Goal: Task Accomplishment & Management: Manage account settings

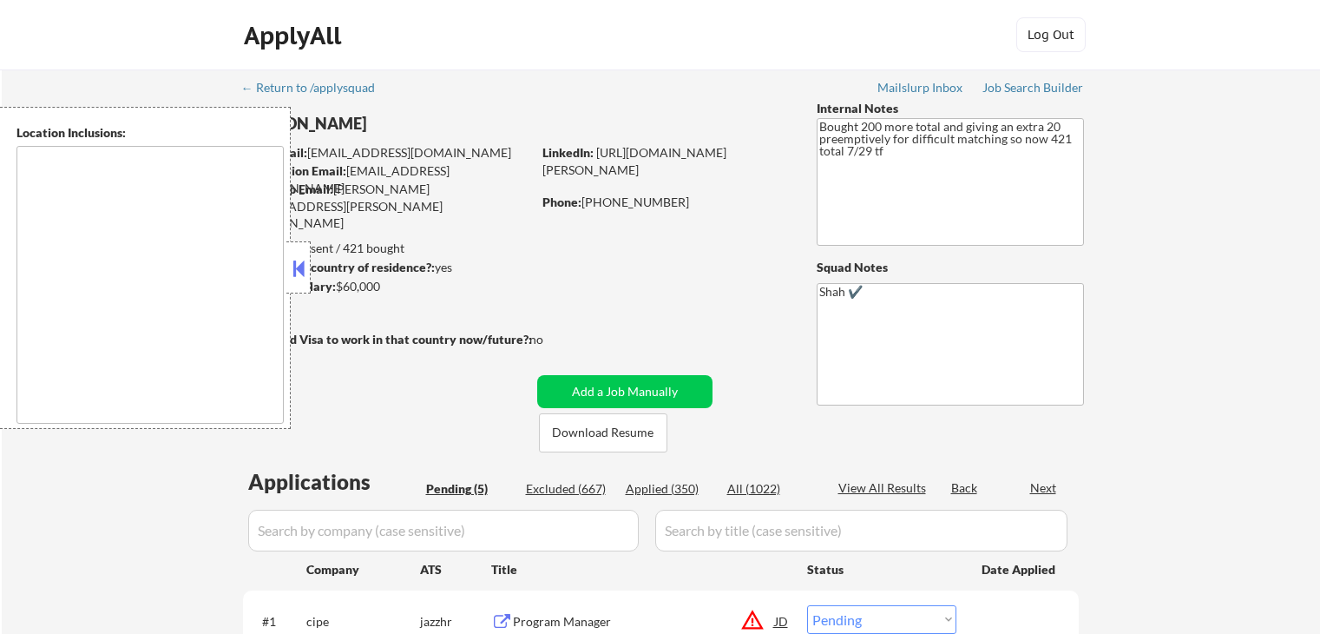
select select ""pending""
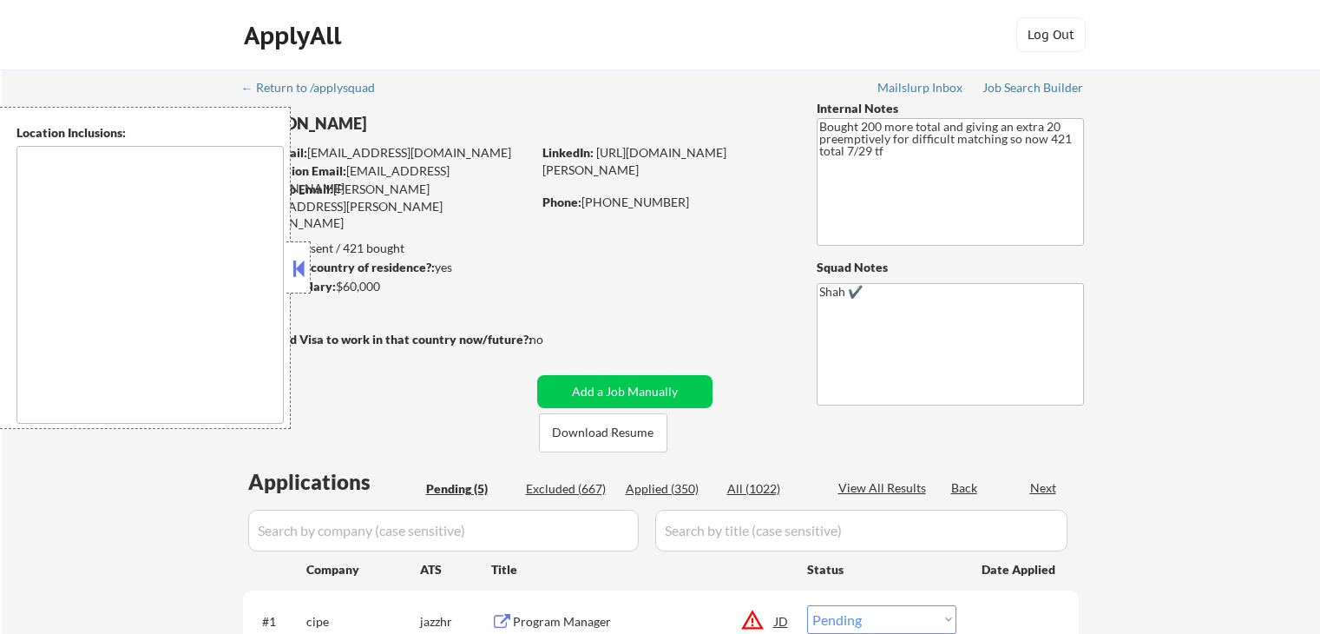
click at [296, 282] on div at bounding box center [298, 267] width 24 height 52
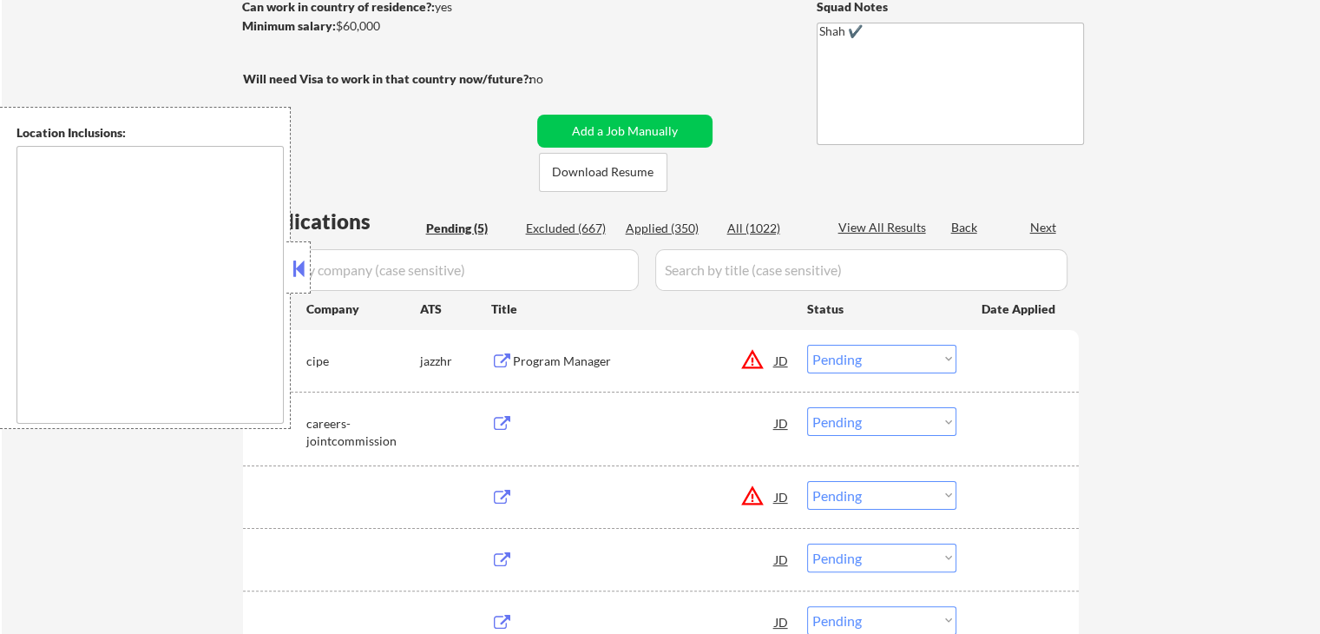
type textarea "[GEOGRAPHIC_DATA], [GEOGRAPHIC_DATA] [GEOGRAPHIC_DATA], [GEOGRAPHIC_DATA] [GEOG…"
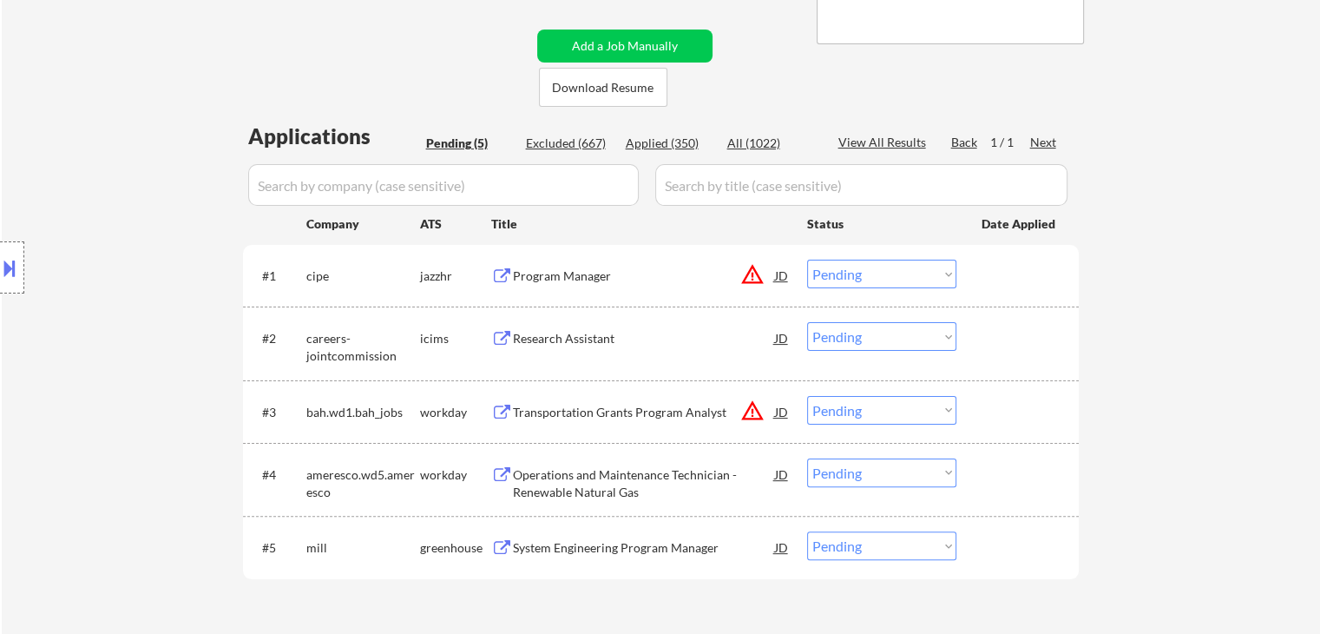
scroll to position [260, 0]
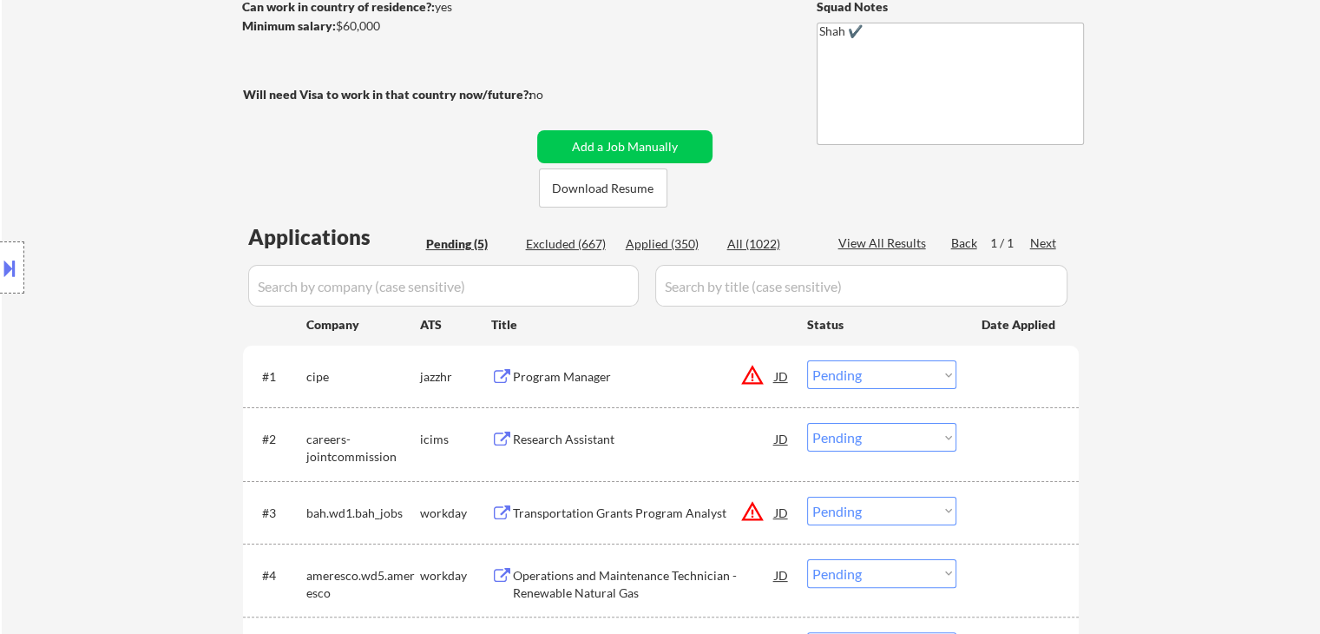
click at [100, 163] on div "Location Inclusions:" at bounding box center [155, 268] width 311 height 322
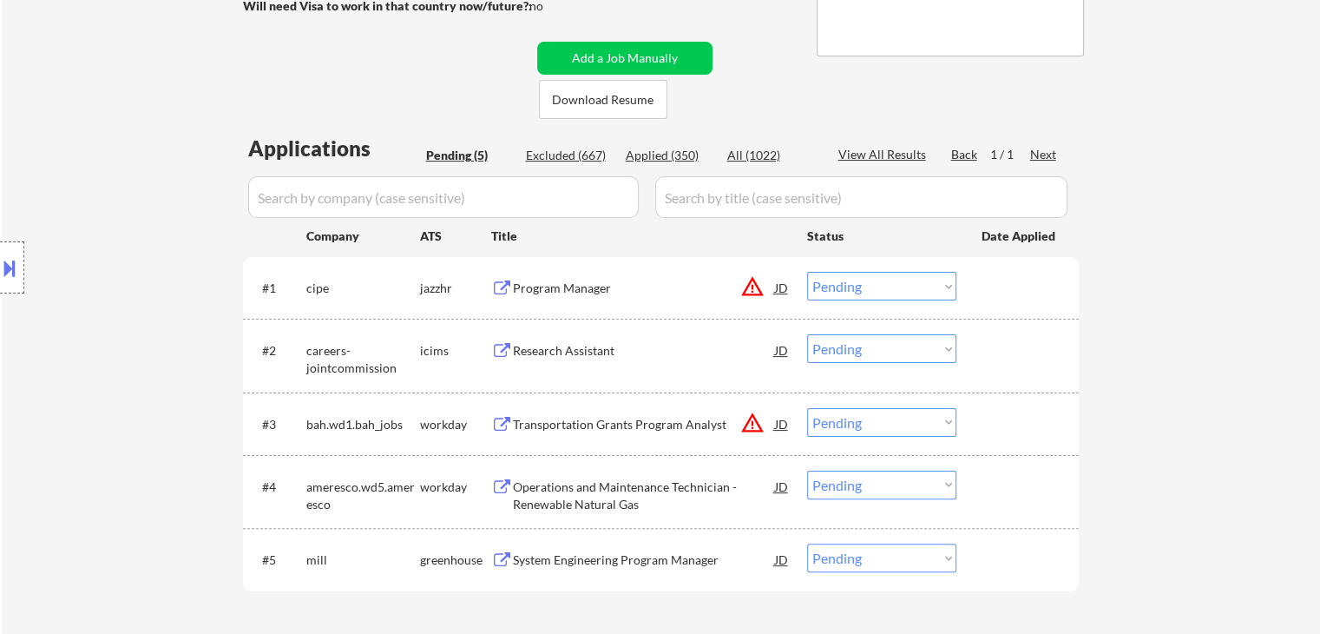
scroll to position [434, 0]
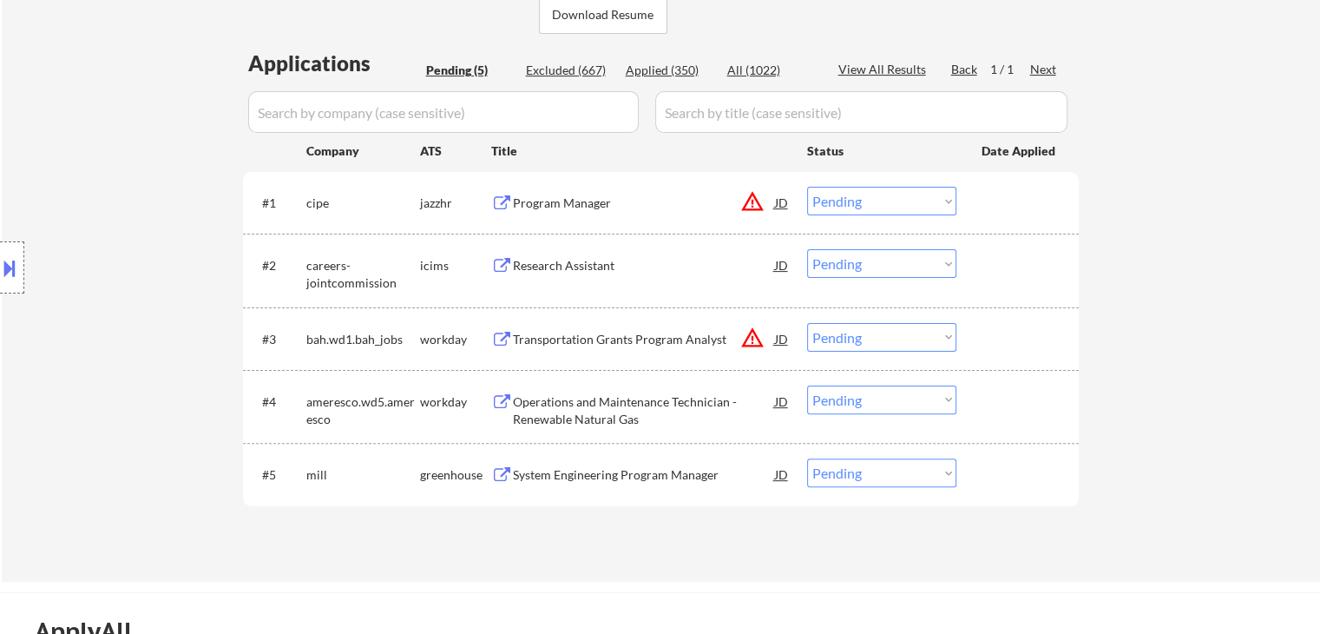
click at [753, 201] on button "warning_amber" at bounding box center [752, 201] width 24 height 24
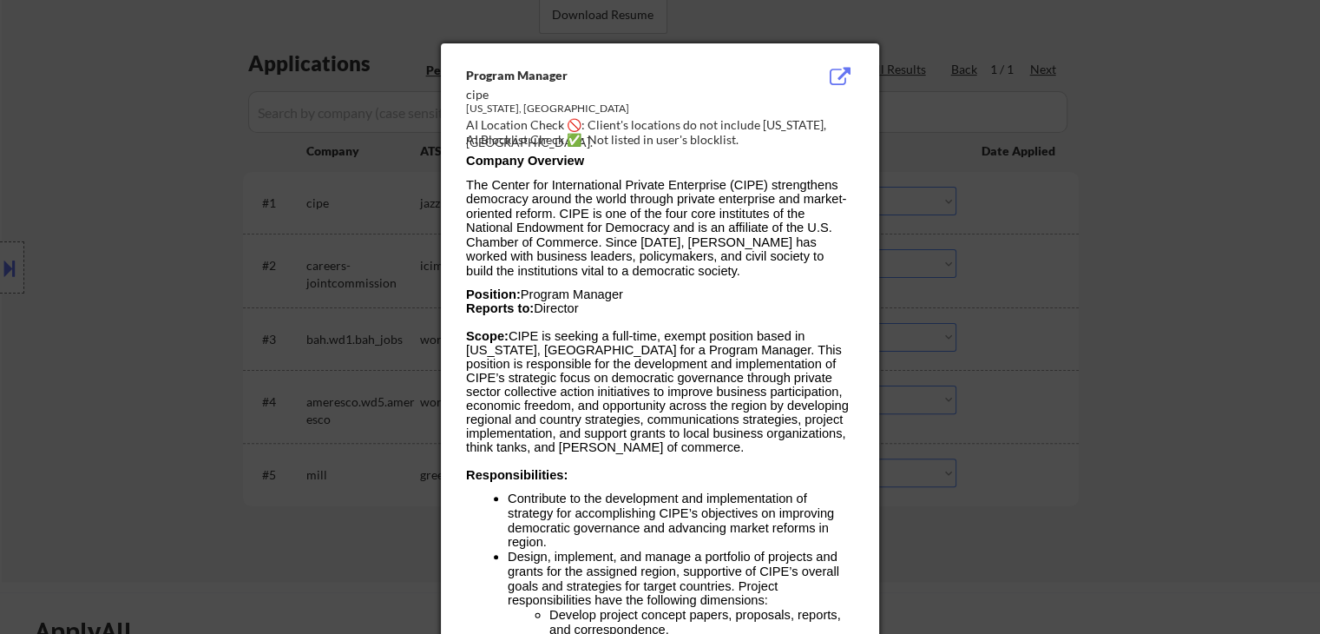
click at [3, 261] on div at bounding box center [660, 317] width 1320 height 634
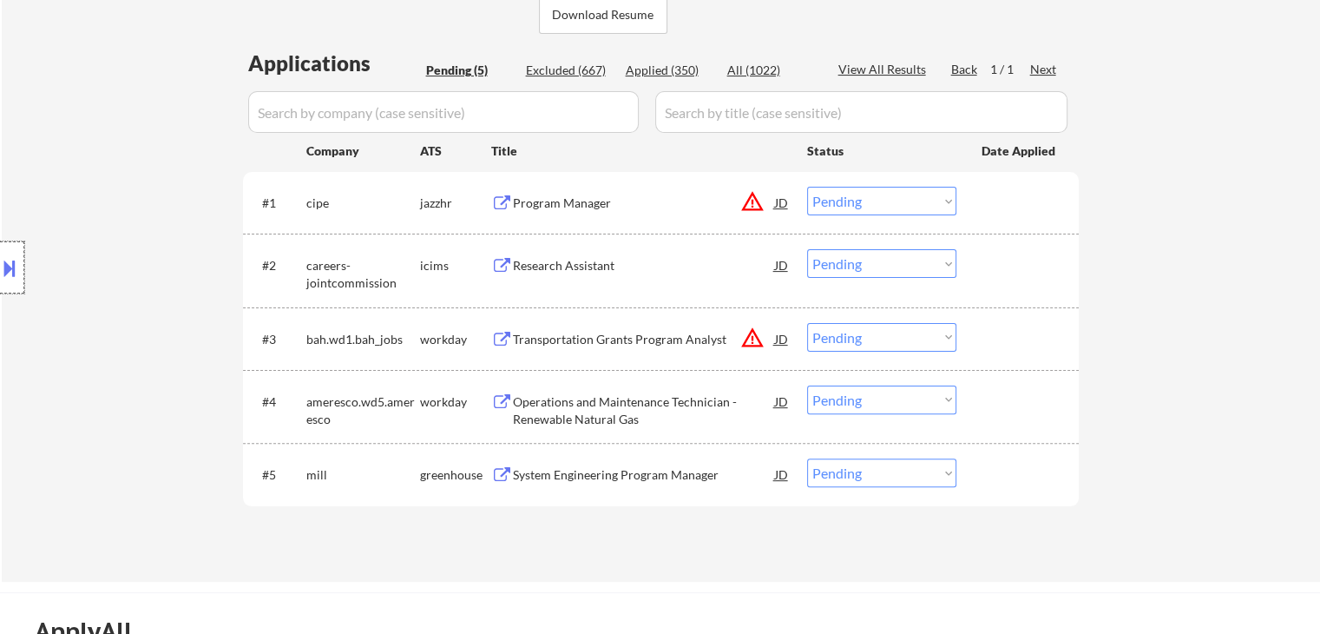
click at [22, 273] on div at bounding box center [12, 267] width 24 height 52
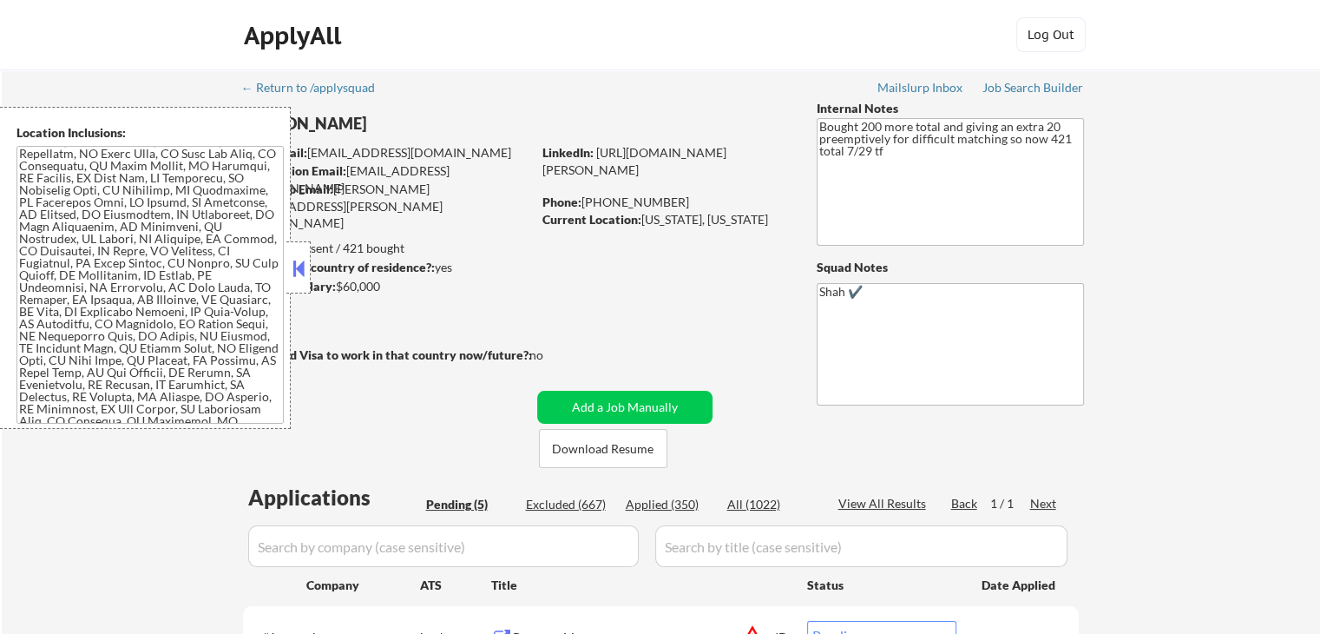
scroll to position [579, 0]
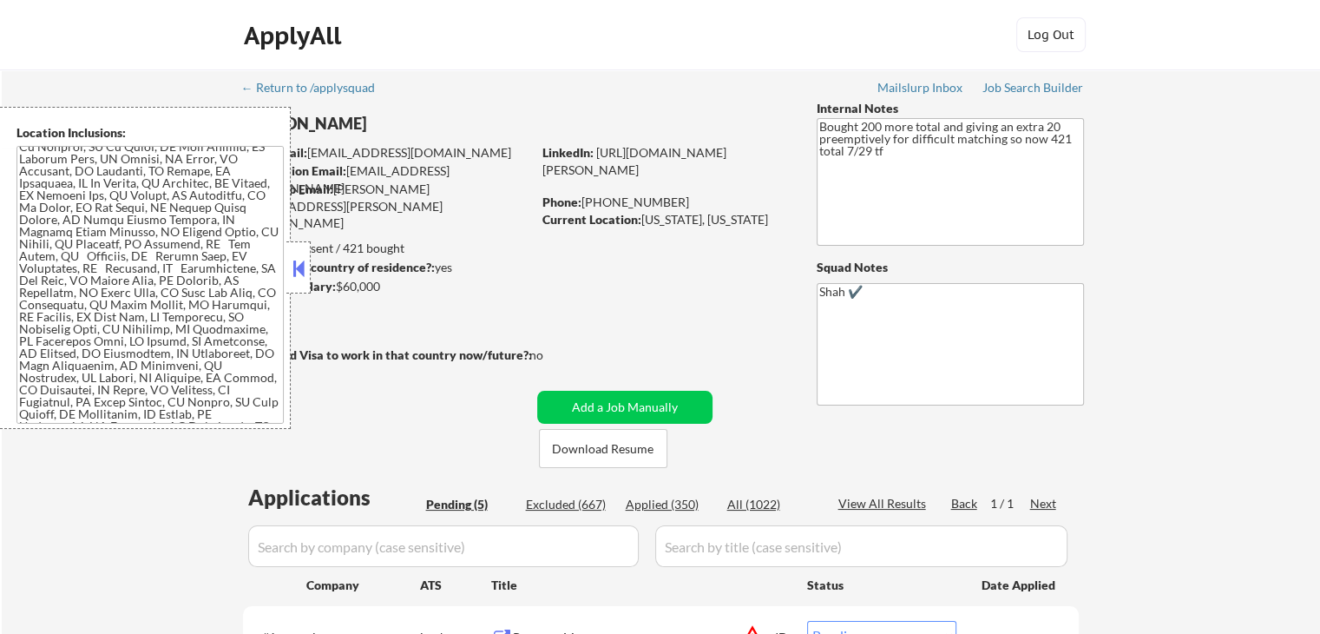
click at [746, 283] on div "← Return to /applysquad Mailslurp Inbox Job Search Builder [PERSON_NAME] User E…" at bounding box center [661, 535] width 866 height 932
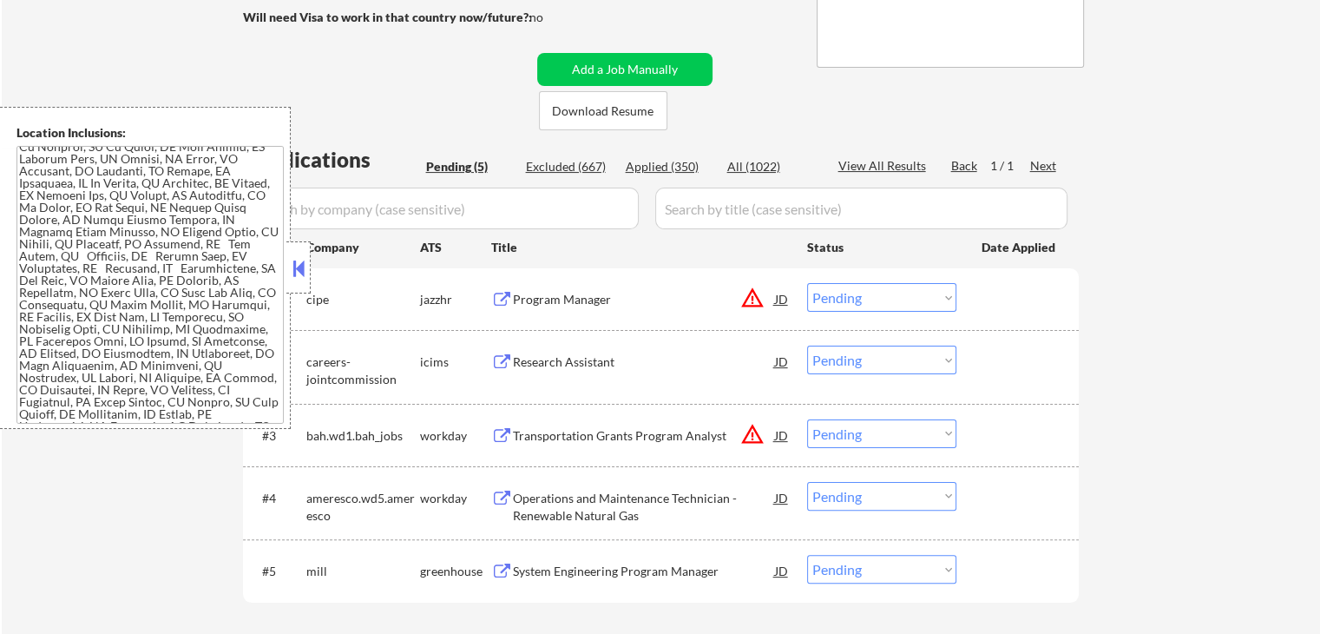
scroll to position [347, 0]
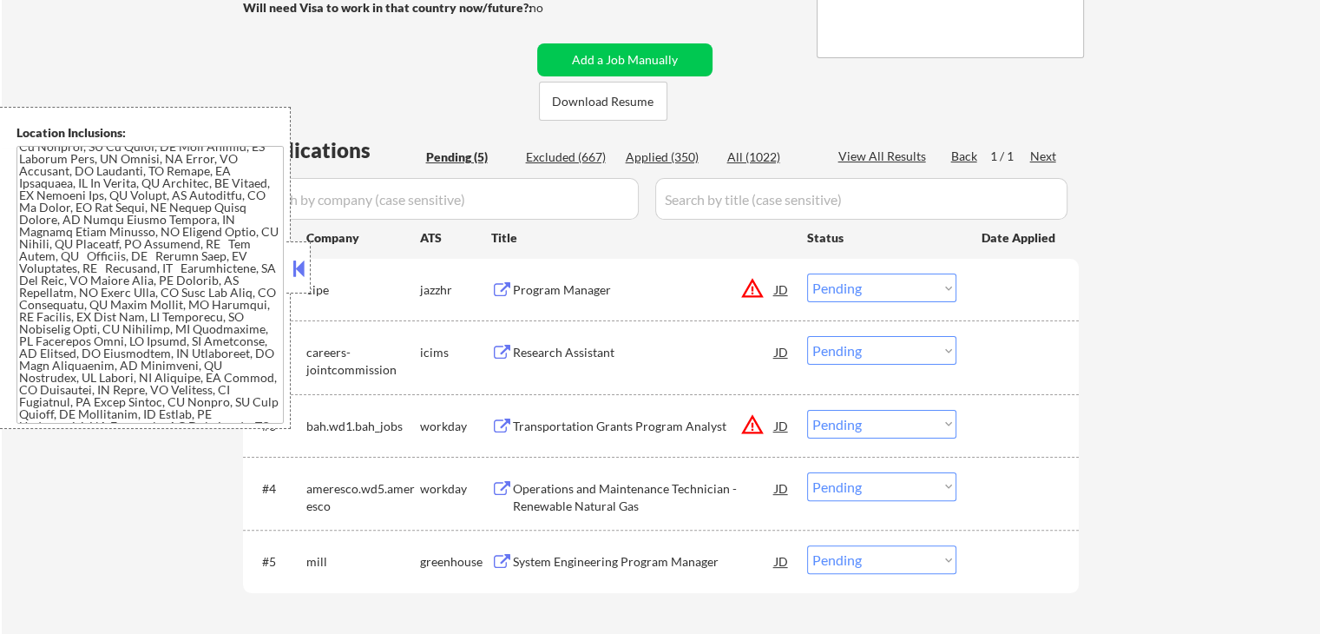
click at [1163, 352] on div "← Return to /applysquad Mailslurp Inbox Job Search Builder [PERSON_NAME] User E…" at bounding box center [661, 195] width 1319 height 946
click at [573, 293] on div "Program Manager" at bounding box center [644, 289] width 262 height 17
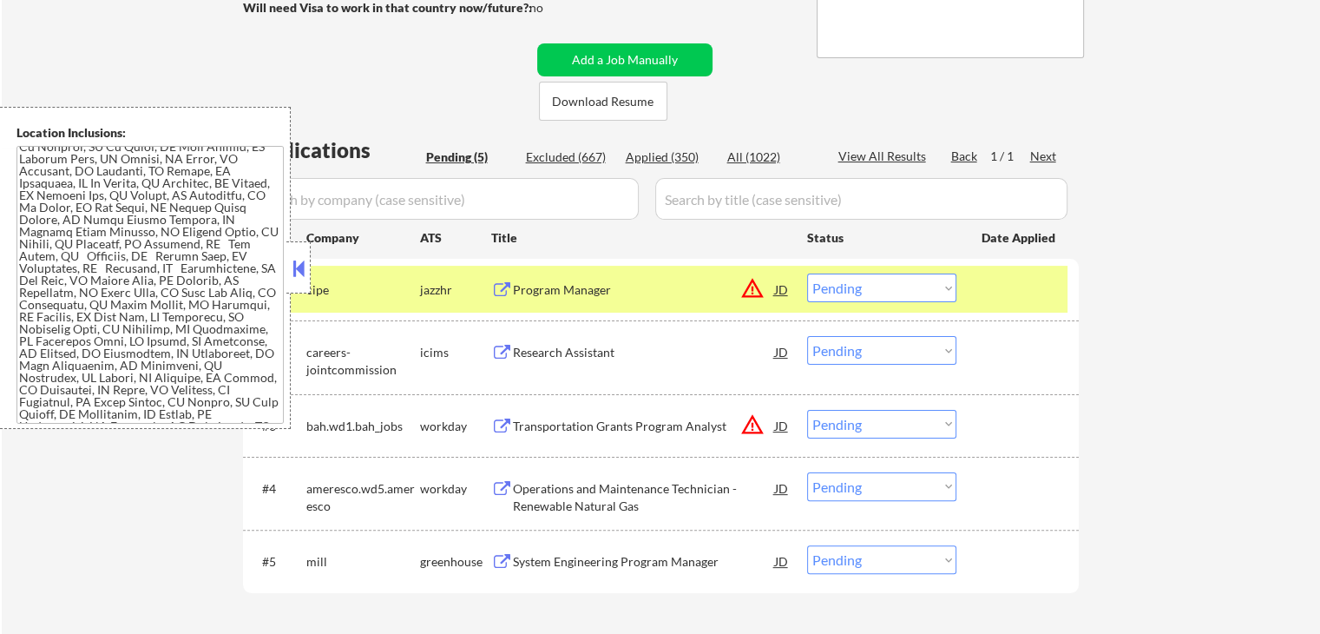
click at [576, 353] on div "Research Assistant" at bounding box center [644, 352] width 262 height 17
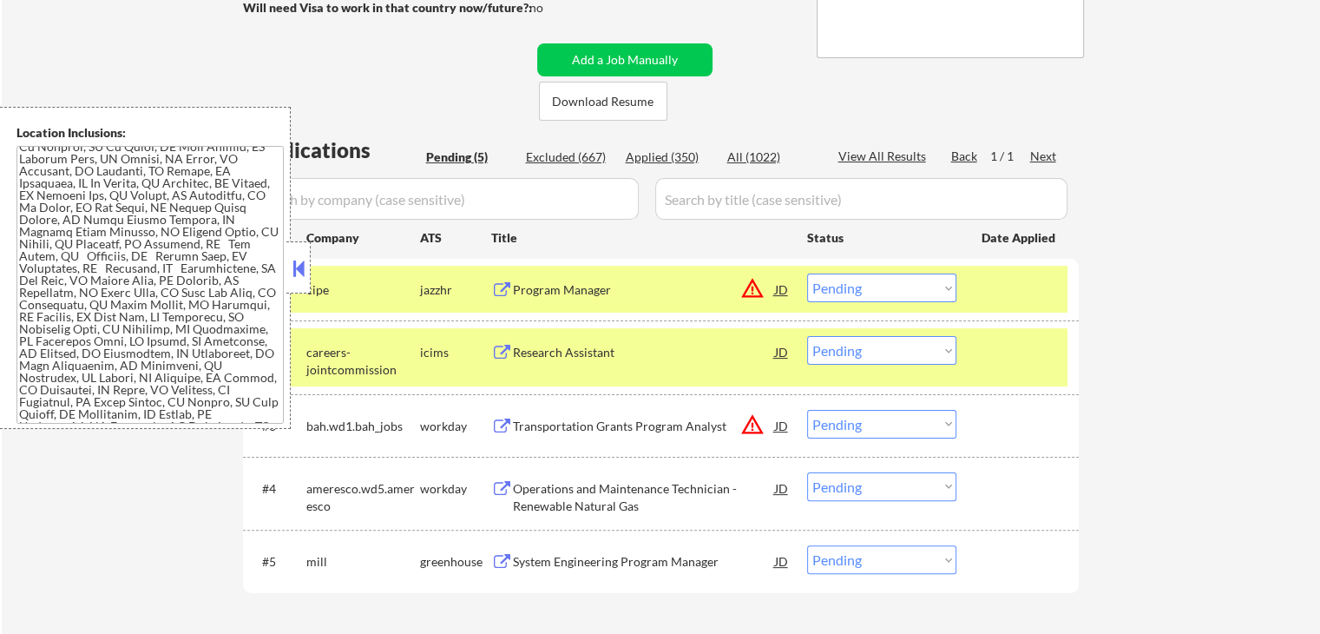
click at [583, 422] on div "Transportation Grants Program Analyst" at bounding box center [644, 426] width 262 height 17
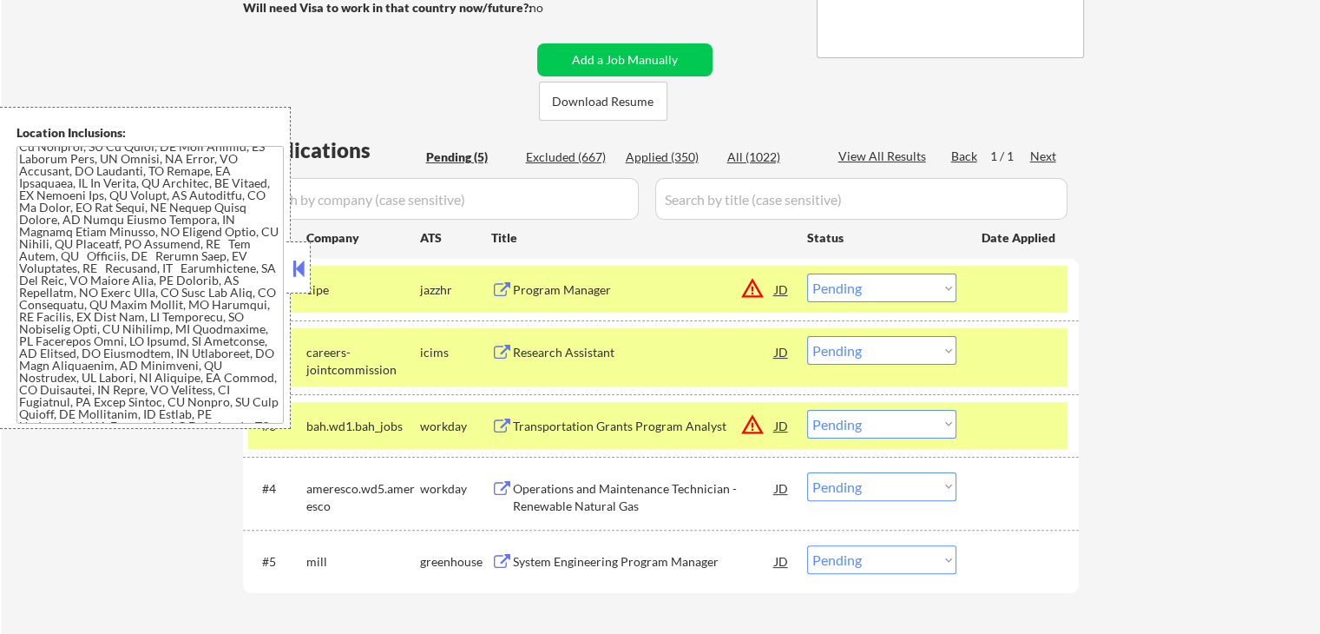
click at [589, 498] on div "Operations and Maintenance Technician - Renewable Natural Gas" at bounding box center [644, 497] width 262 height 34
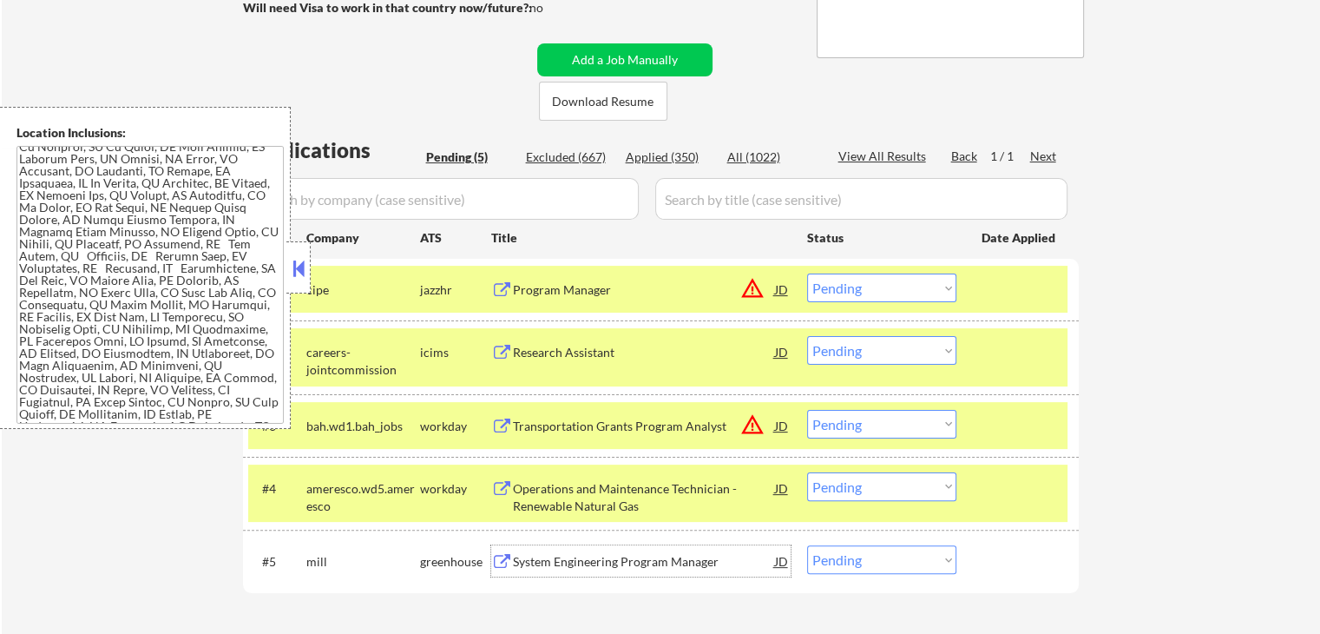
click at [609, 563] on div "System Engineering Program Manager" at bounding box center [644, 561] width 262 height 17
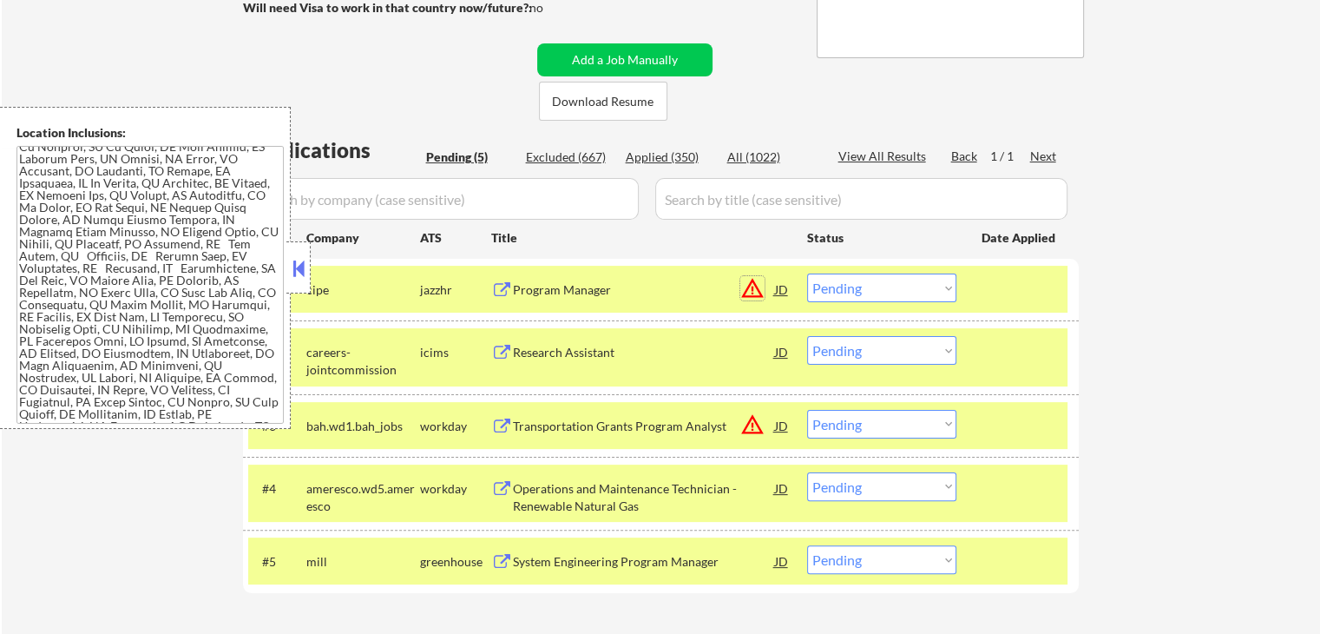
click at [757, 293] on button "warning_amber" at bounding box center [752, 288] width 24 height 24
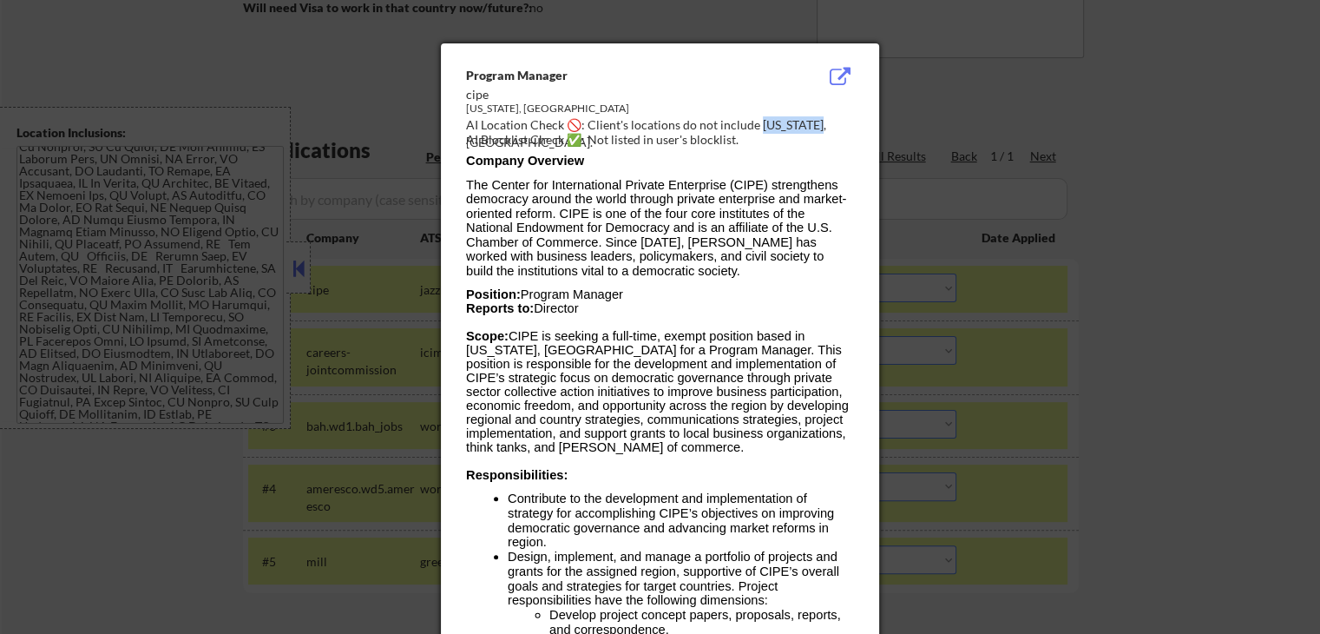
drag, startPoint x: 758, startPoint y: 122, endPoint x: 818, endPoint y: 122, distance: 59.9
click at [818, 122] on div "AI Location Check 🚫: Client's locations do not include [US_STATE], [GEOGRAPHIC_…" at bounding box center [663, 133] width 395 height 34
copy div "ashington,"
drag, startPoint x: 1188, startPoint y: 253, endPoint x: 1083, endPoint y: 322, distance: 125.2
click at [1188, 252] on div at bounding box center [660, 317] width 1320 height 634
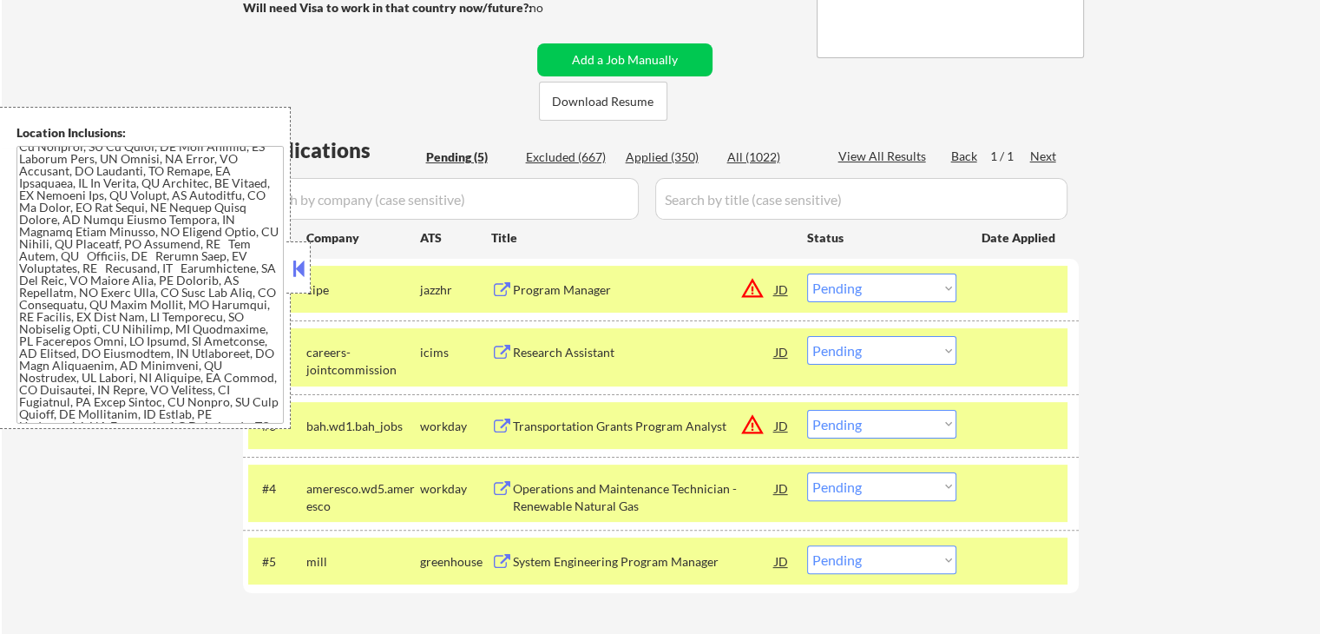
click at [189, 250] on textarea at bounding box center [149, 285] width 267 height 278
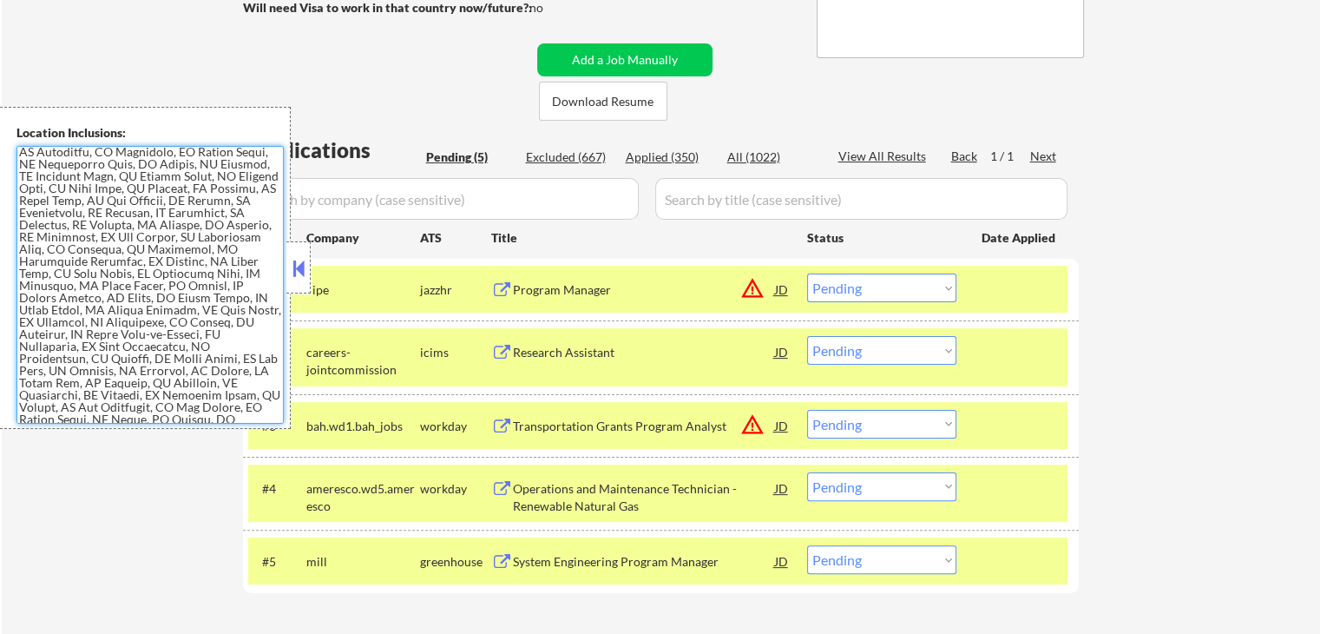
drag, startPoint x: 85, startPoint y: 285, endPoint x: 220, endPoint y: 303, distance: 135.8
click at [230, 289] on textarea at bounding box center [149, 285] width 267 height 278
click at [114, 359] on textarea at bounding box center [149, 285] width 267 height 278
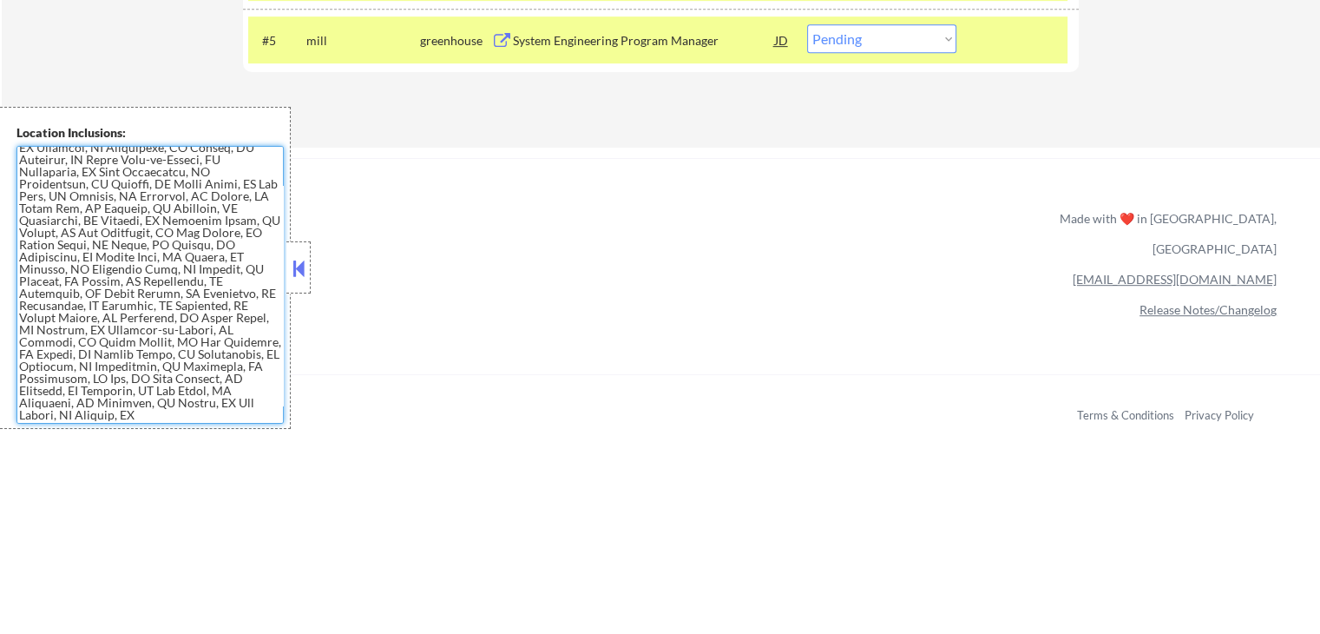
scroll to position [434, 0]
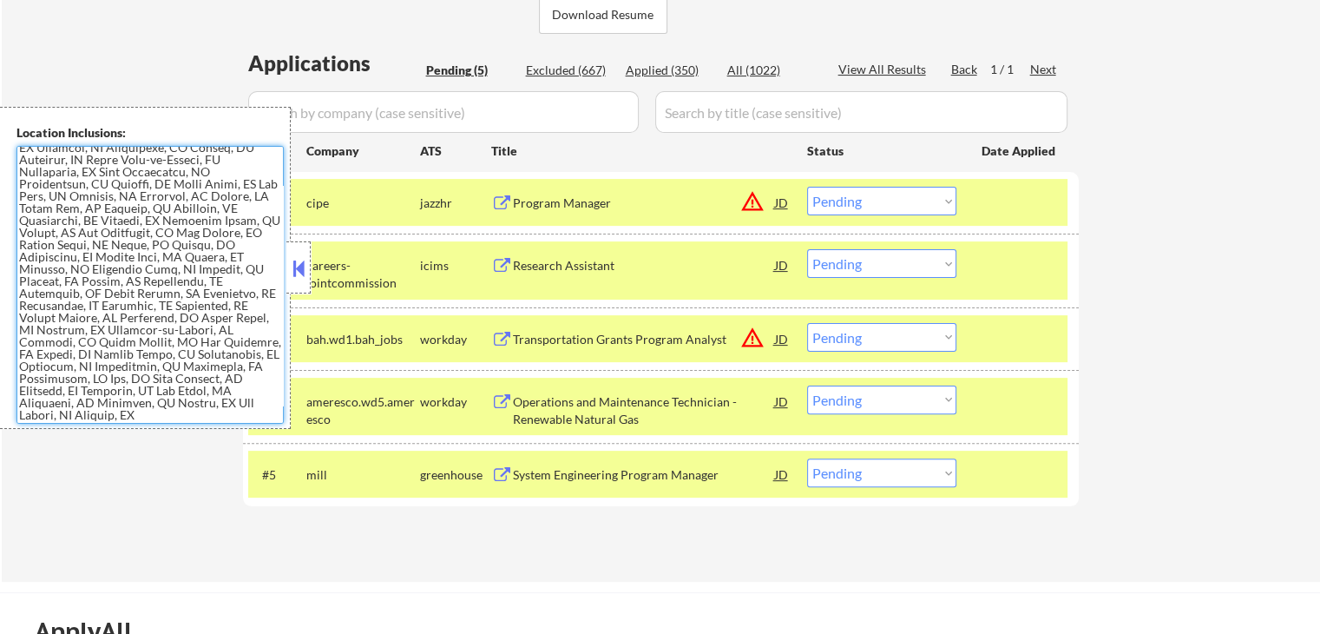
click at [94, 279] on textarea at bounding box center [149, 285] width 267 height 278
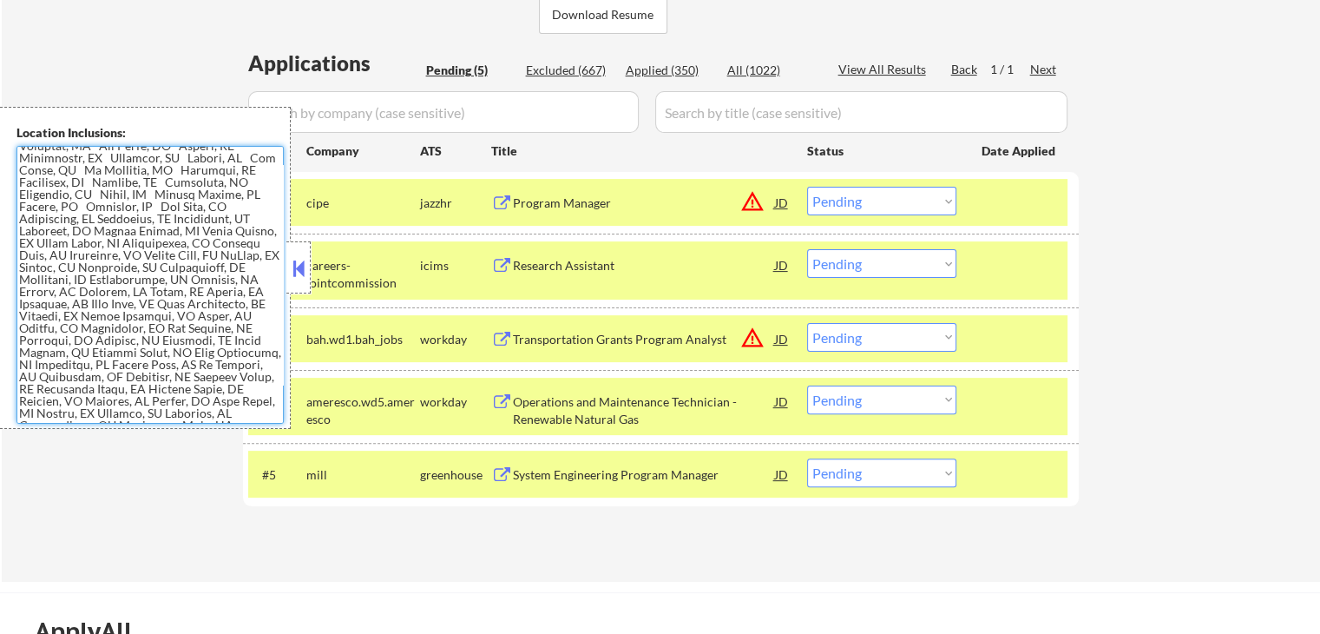
scroll to position [174, 0]
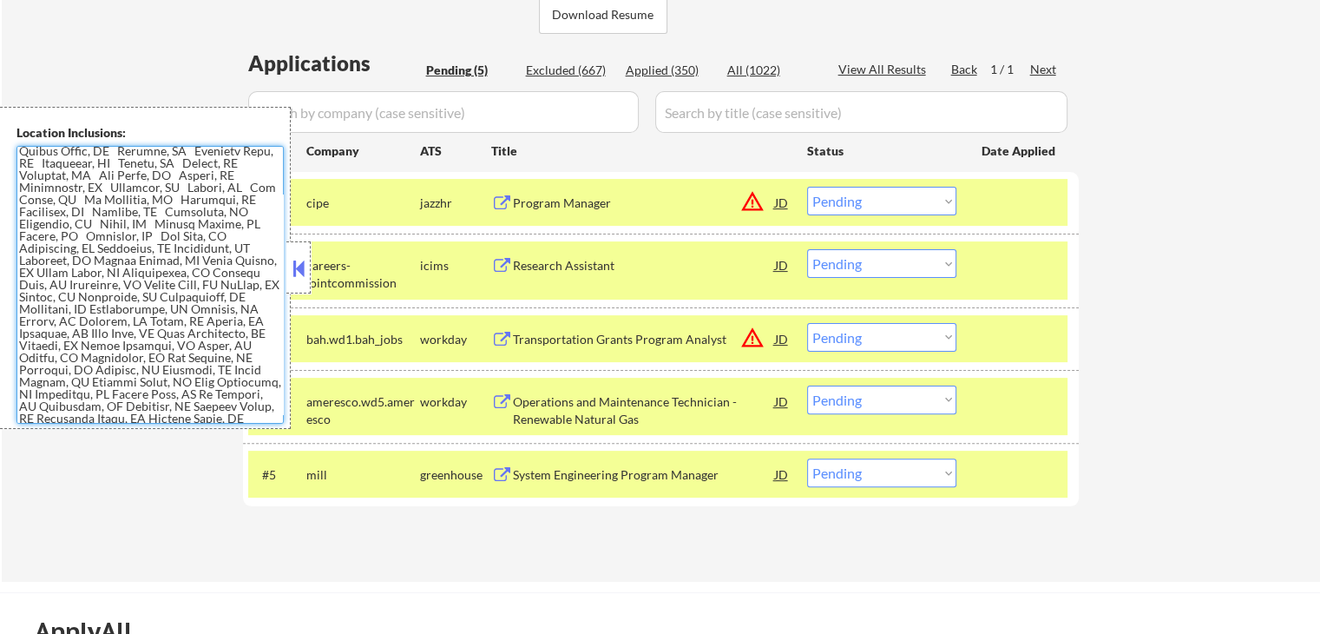
click at [1139, 234] on div "← Return to /applysquad Mailslurp Inbox Job Search Builder [PERSON_NAME] User E…" at bounding box center [661, 108] width 1319 height 946
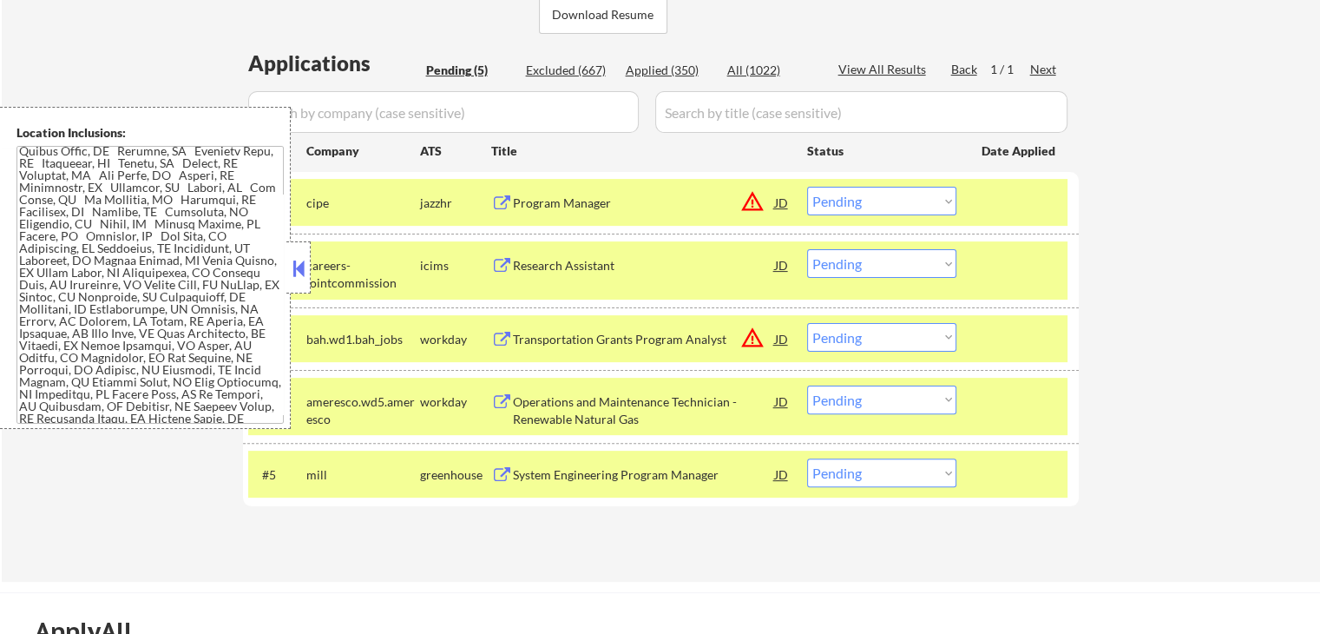
click at [300, 270] on button at bounding box center [298, 268] width 19 height 26
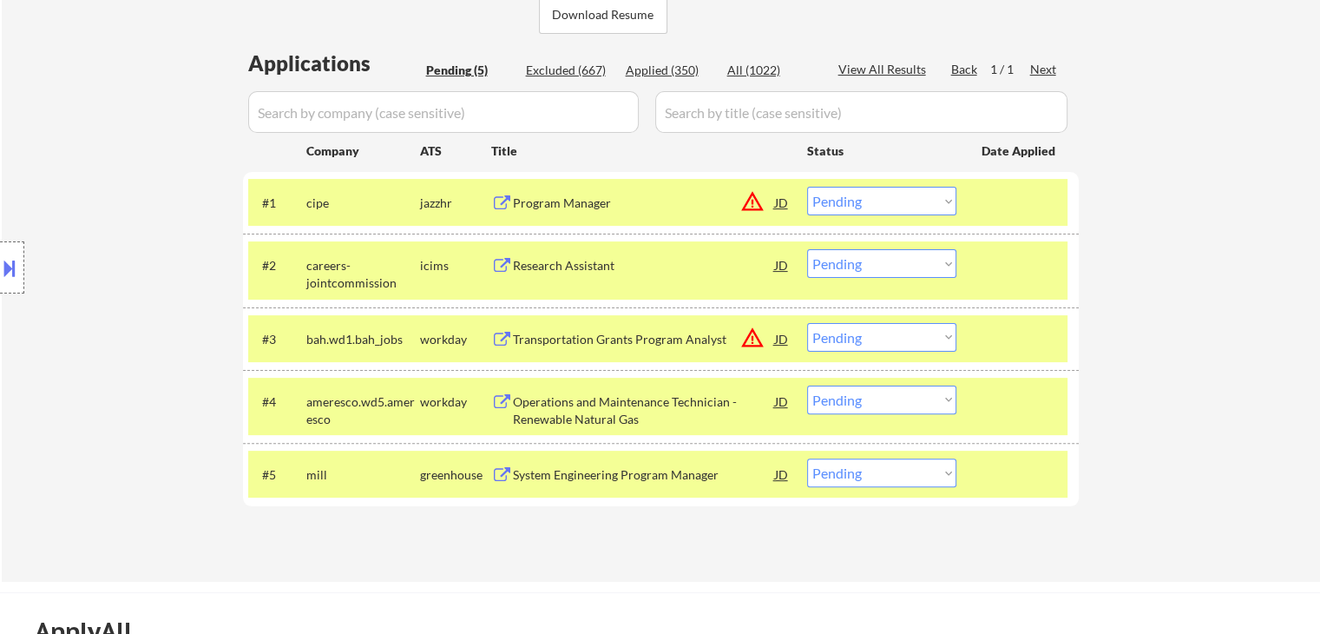
click at [754, 205] on button "warning_amber" at bounding box center [752, 201] width 24 height 24
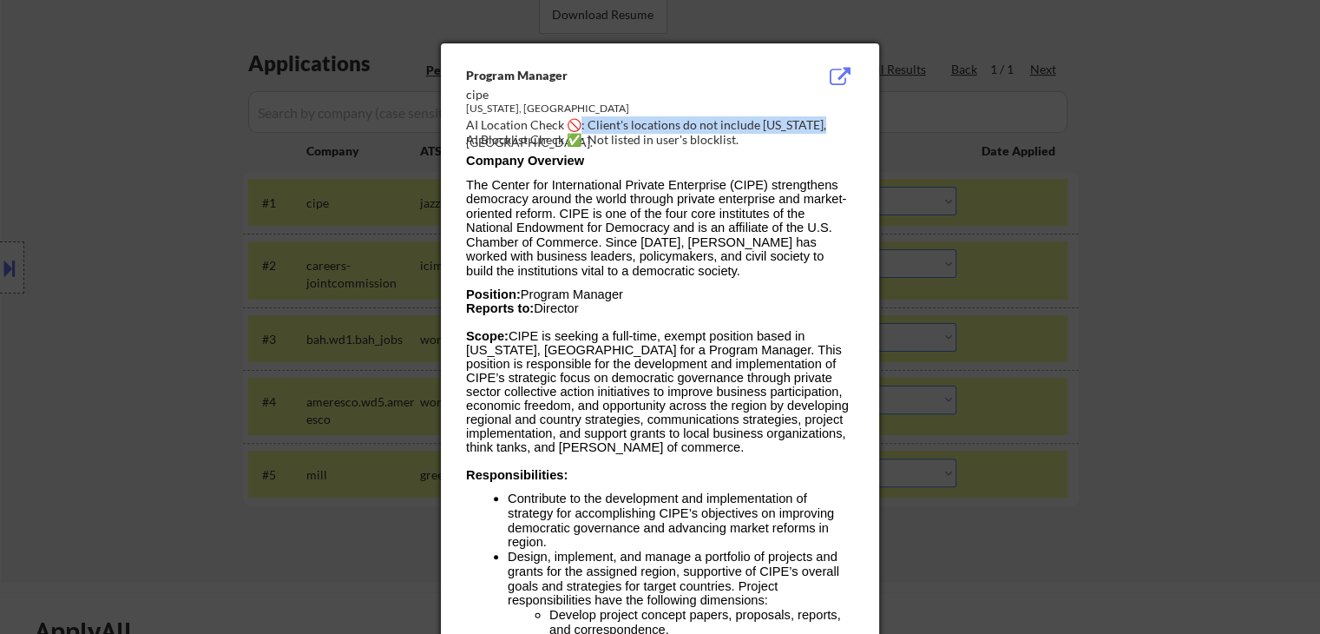
drag, startPoint x: 582, startPoint y: 126, endPoint x: 824, endPoint y: 129, distance: 242.2
click at [824, 129] on div "AI Location Check 🚫: Client's locations do not include [US_STATE], [GEOGRAPHIC_…" at bounding box center [663, 133] width 395 height 34
drag, startPoint x: 786, startPoint y: 163, endPoint x: 780, endPoint y: 125, distance: 38.5
click at [785, 163] on p "Company Overview" at bounding box center [659, 161] width 387 height 15
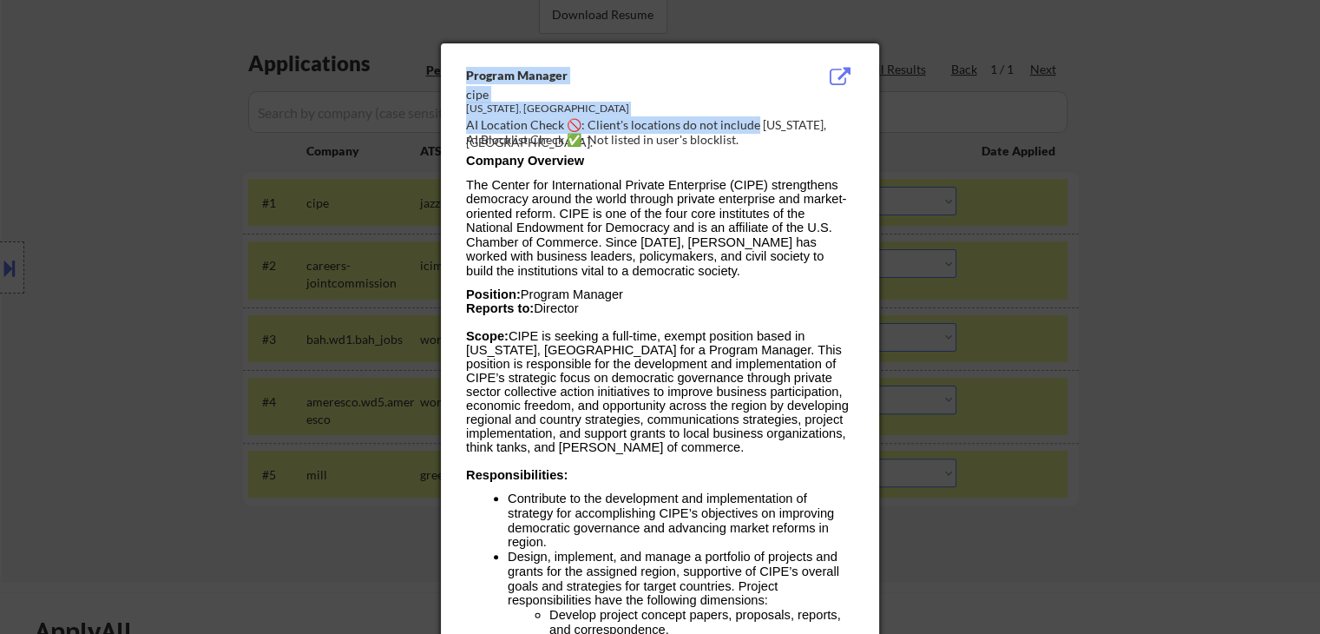
drag, startPoint x: 842, startPoint y: 124, endPoint x: 863, endPoint y: 122, distance: 21.0
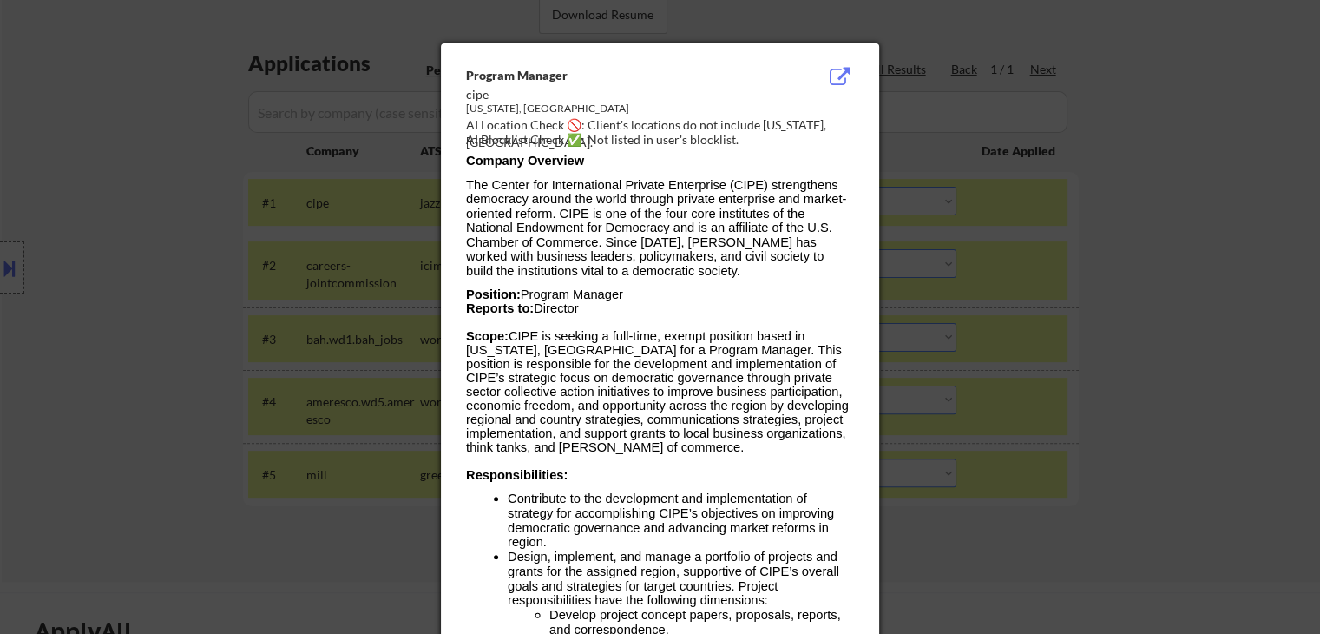
click at [837, 145] on div "AI Blocklist Check ✅: Not listed in user's blocklist." at bounding box center [663, 139] width 395 height 17
click at [1177, 316] on div at bounding box center [660, 317] width 1320 height 634
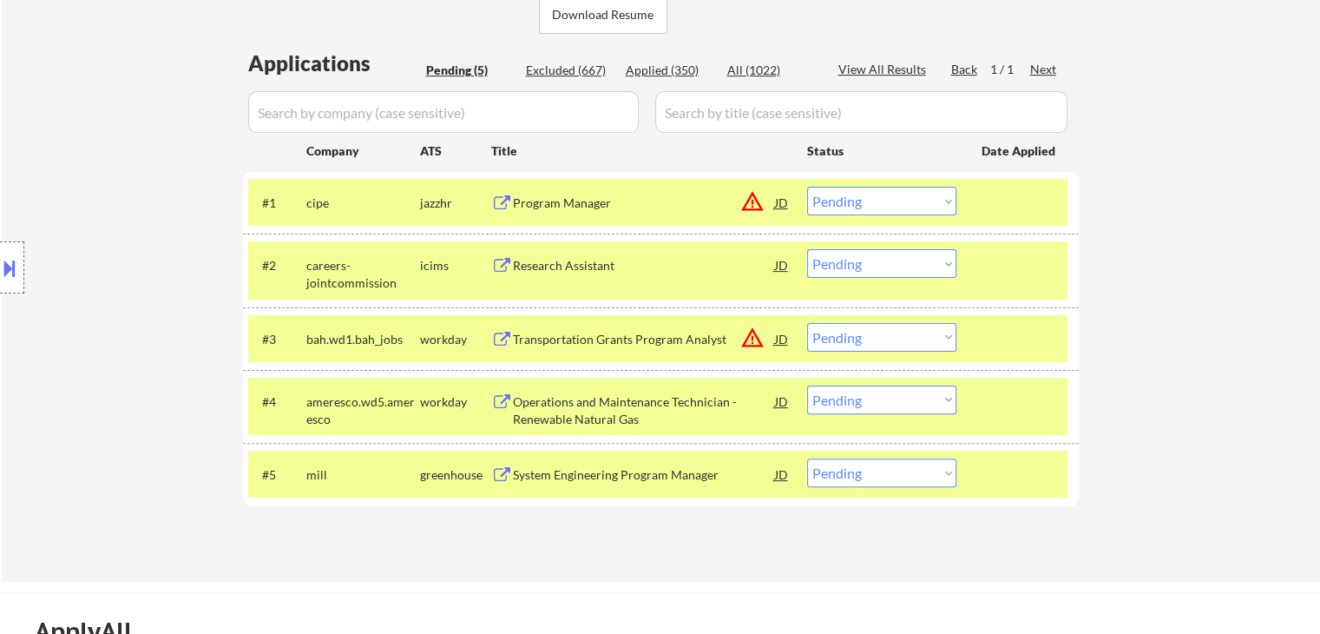
click at [753, 210] on button "warning_amber" at bounding box center [752, 201] width 24 height 24
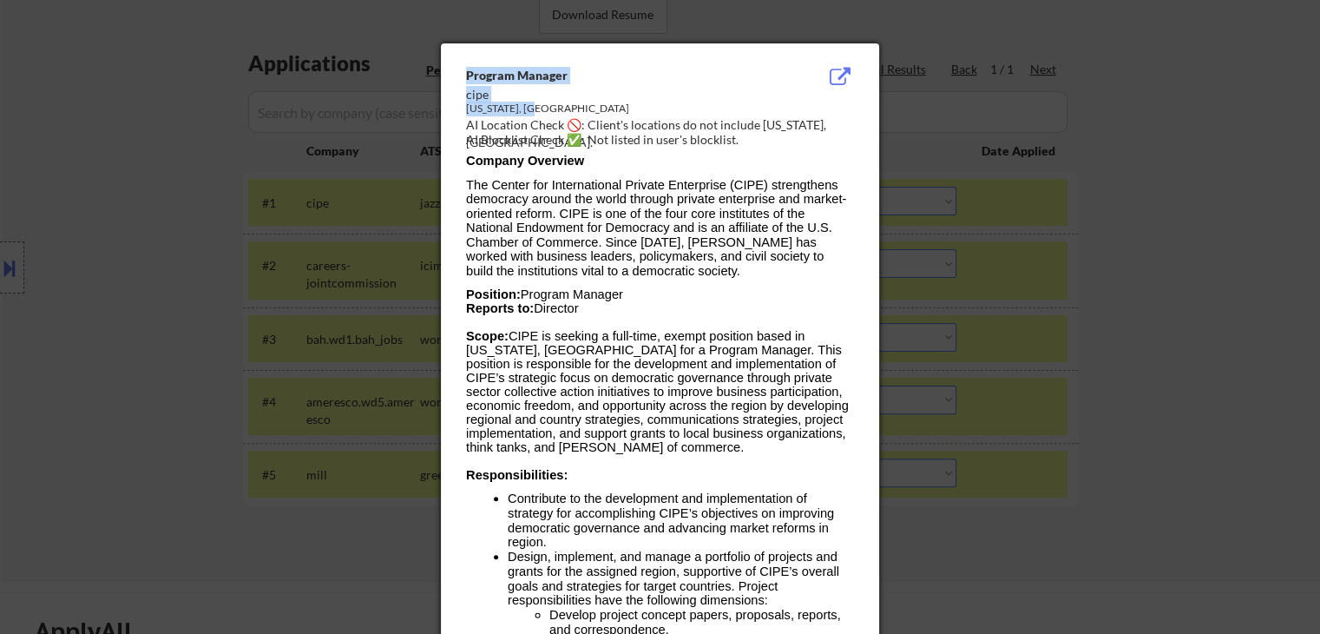
drag, startPoint x: 533, startPoint y: 103, endPoint x: 379, endPoint y: 102, distance: 153.7
click at [698, 271] on p "The Center for International Private Enterprise (CIPE) strengthens democracy ar…" at bounding box center [659, 228] width 387 height 101
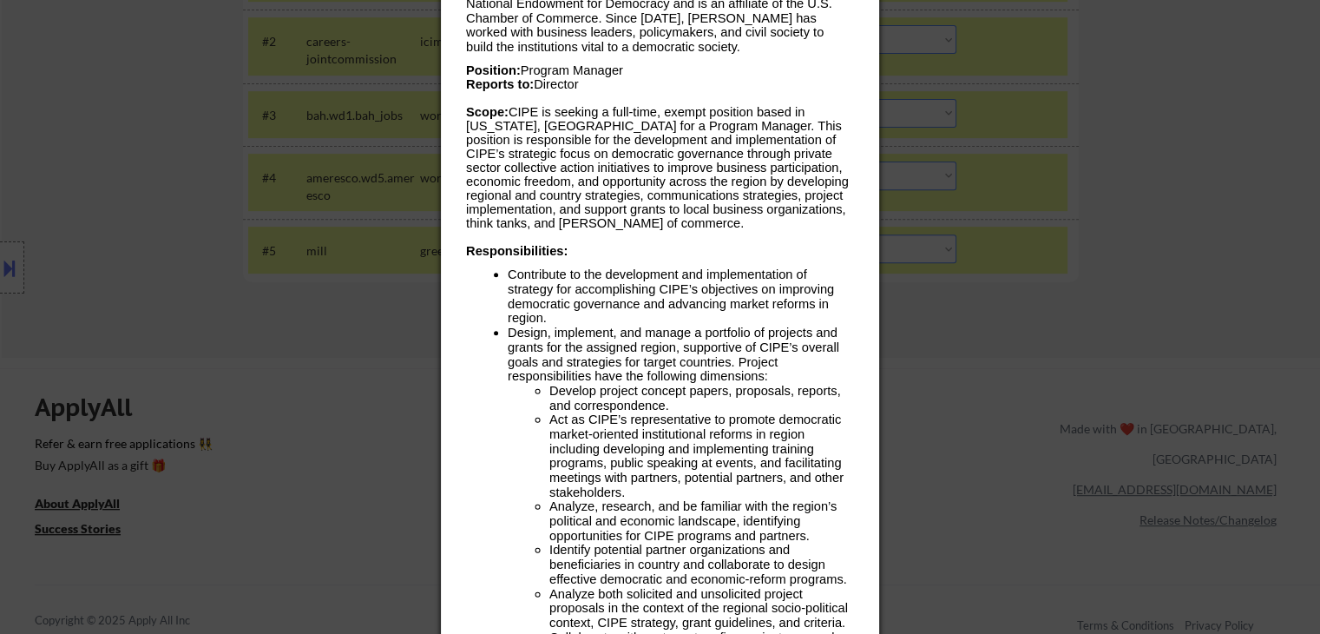
scroll to position [694, 0]
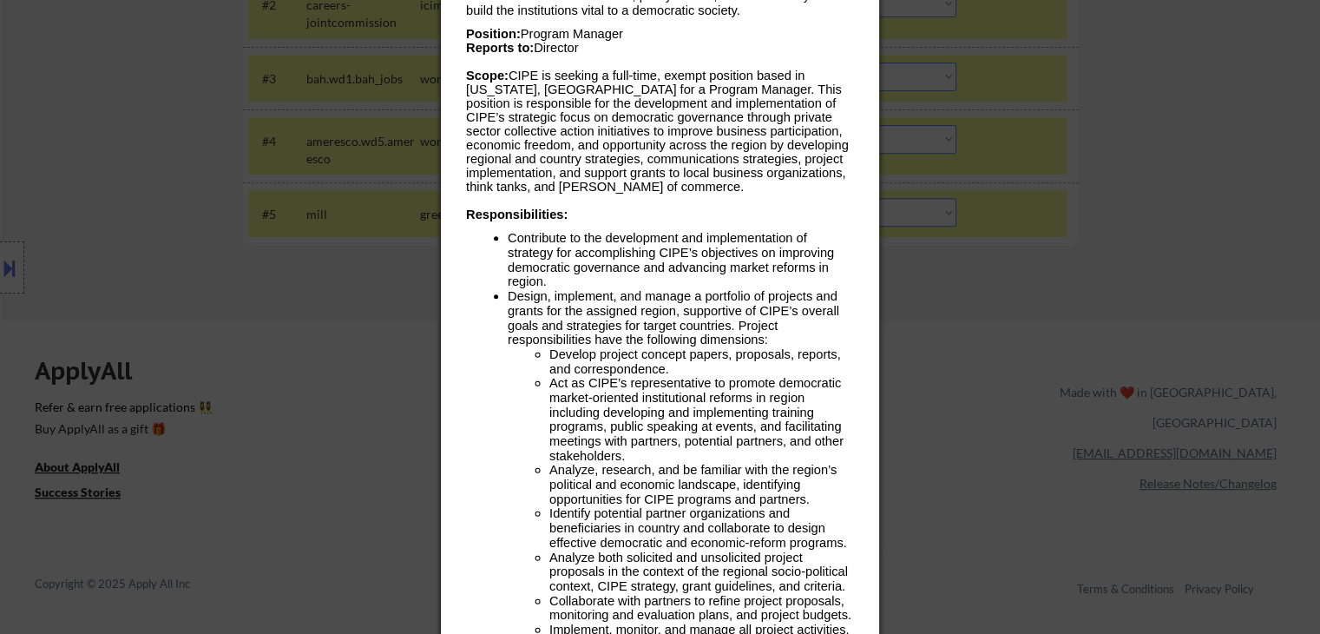
click at [1192, 253] on div at bounding box center [660, 317] width 1320 height 634
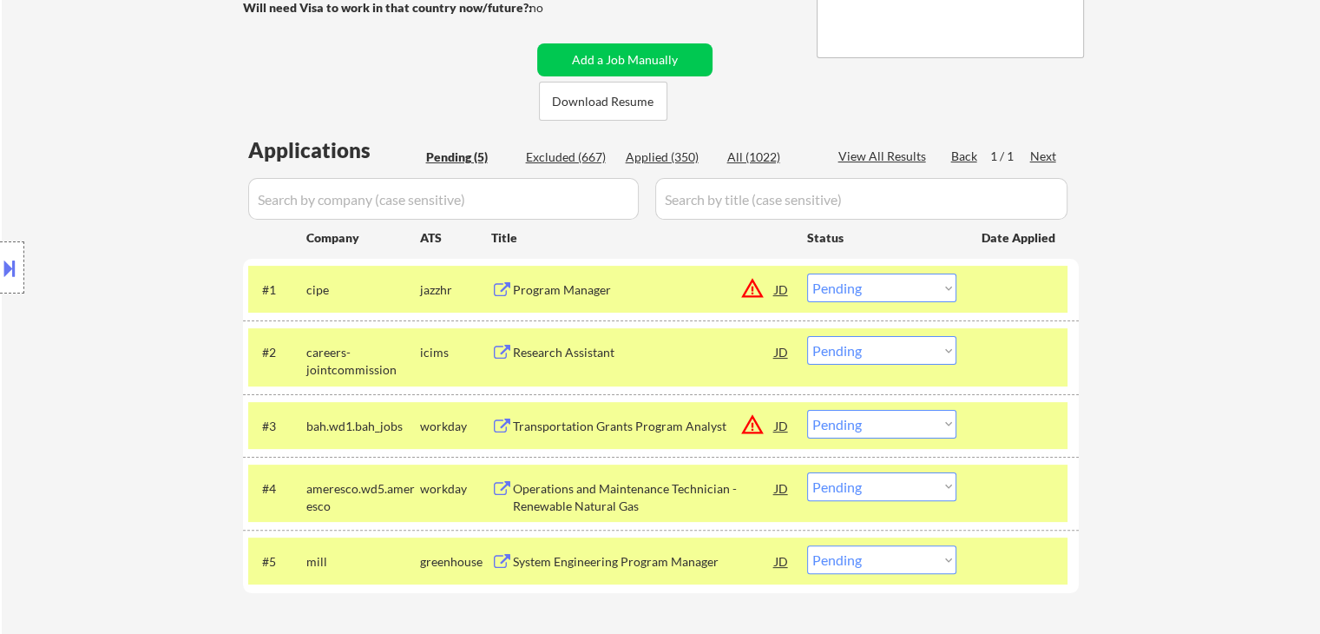
scroll to position [0, 0]
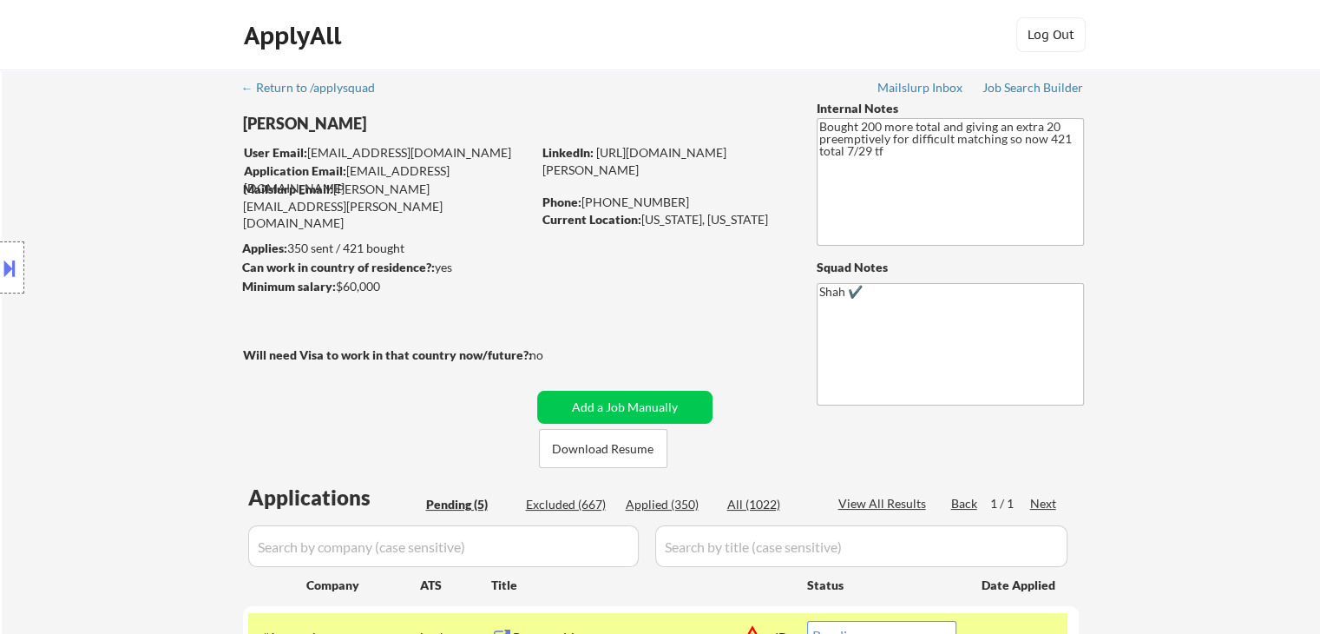
click at [156, 269] on div "Location Inclusions:" at bounding box center [155, 268] width 311 height 322
drag, startPoint x: 386, startPoint y: 286, endPoint x: 333, endPoint y: 286, distance: 53.0
click at [333, 286] on div "Minimum salary: $60,000" at bounding box center [386, 286] width 289 height 17
click at [522, 311] on div "← Return to /applysquad Mailslurp Inbox Job Search Builder [PERSON_NAME] User E…" at bounding box center [661, 535] width 866 height 932
click at [623, 284] on div "← Return to /applysquad Mailslurp Inbox Job Search Builder [PERSON_NAME] User E…" at bounding box center [661, 535] width 866 height 932
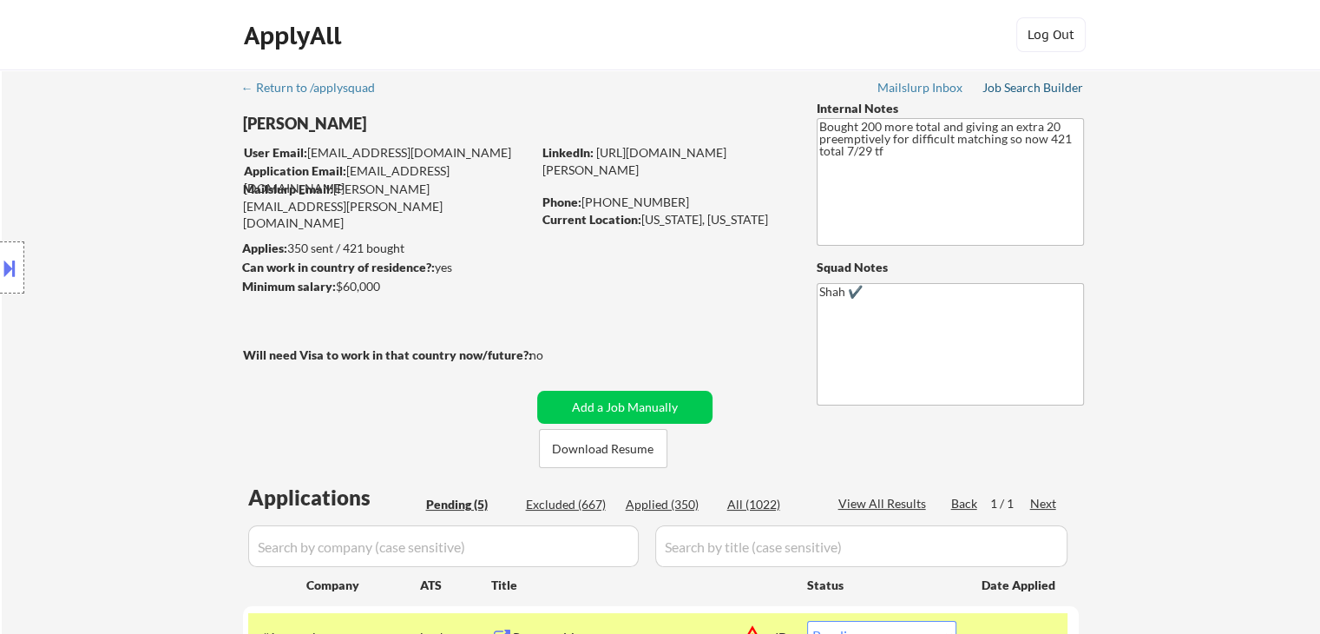
click at [1050, 84] on div "Job Search Builder" at bounding box center [1034, 88] width 102 height 12
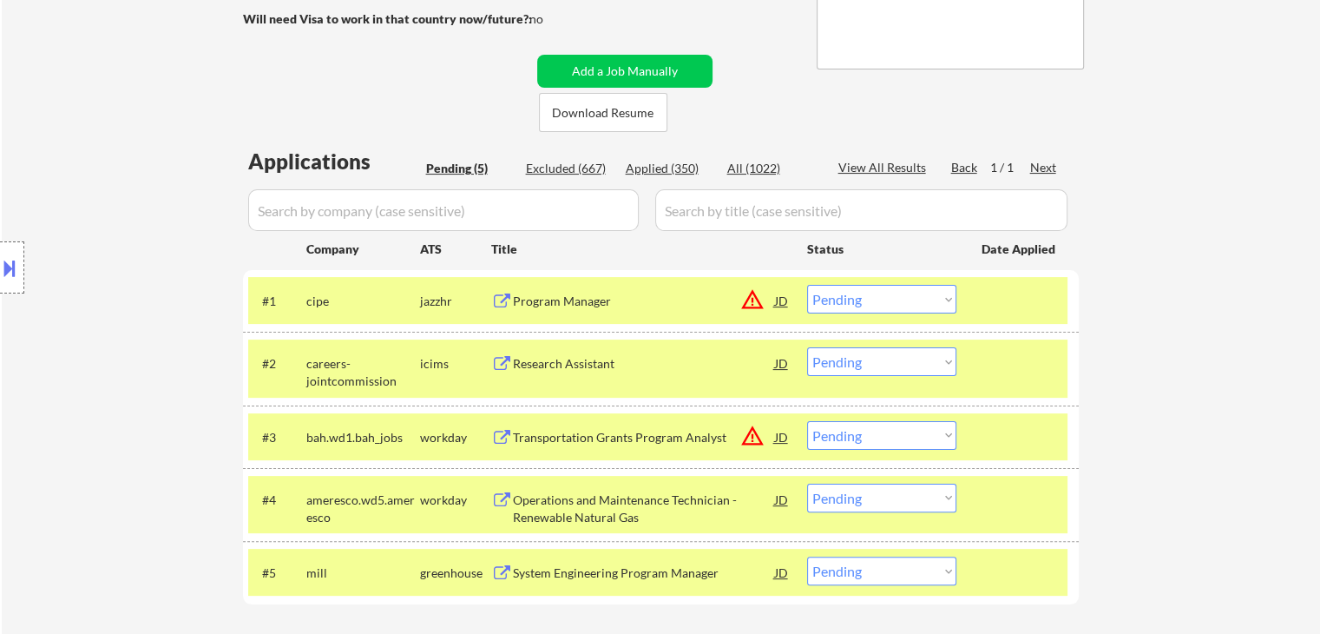
scroll to position [260, 0]
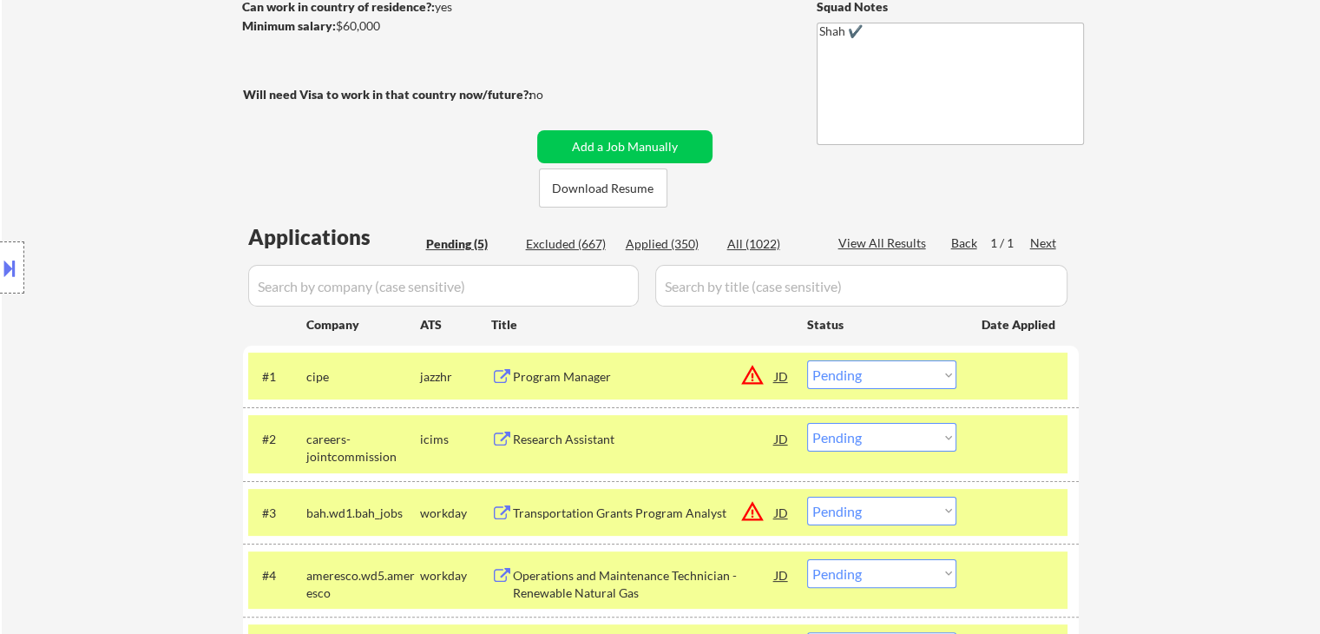
click at [656, 240] on div "Applied (350)" at bounding box center [669, 243] width 87 height 17
select select ""applied""
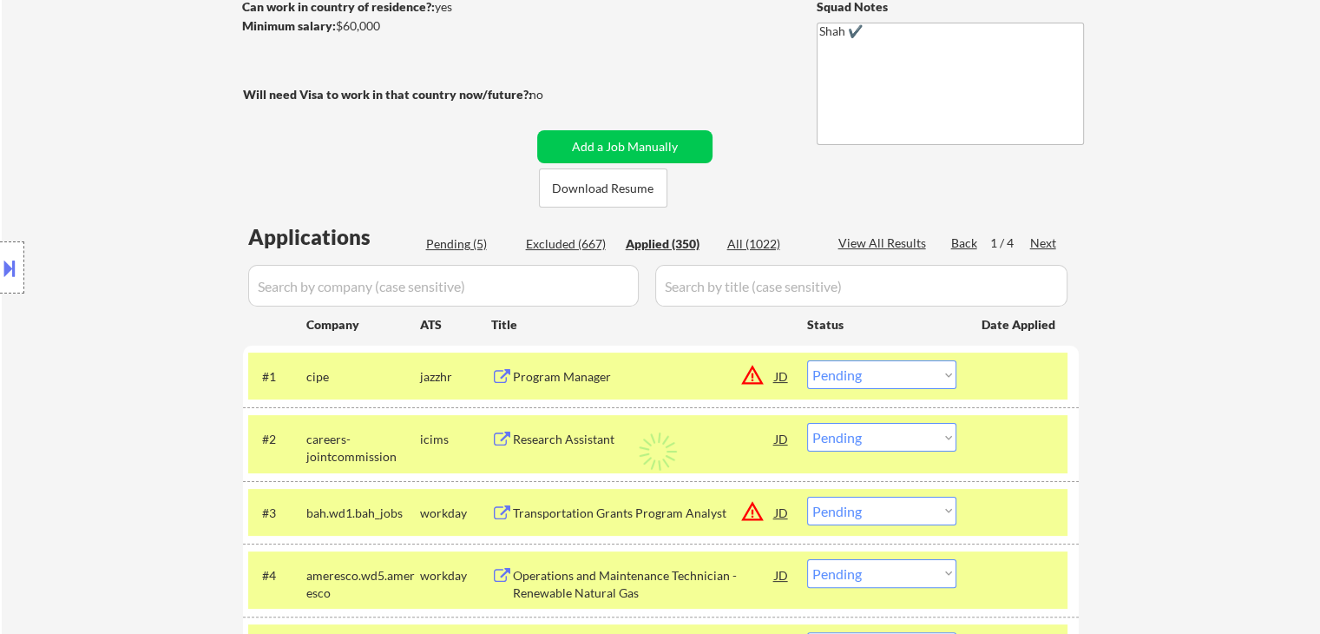
select select ""applied""
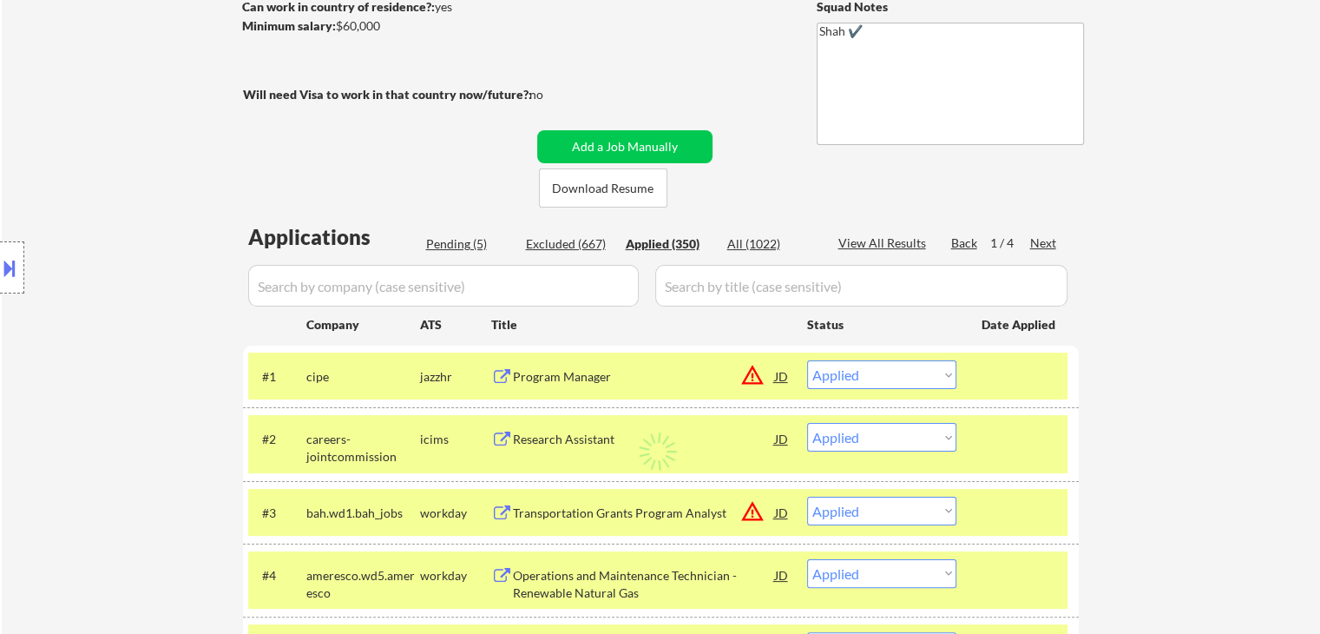
select select ""applied""
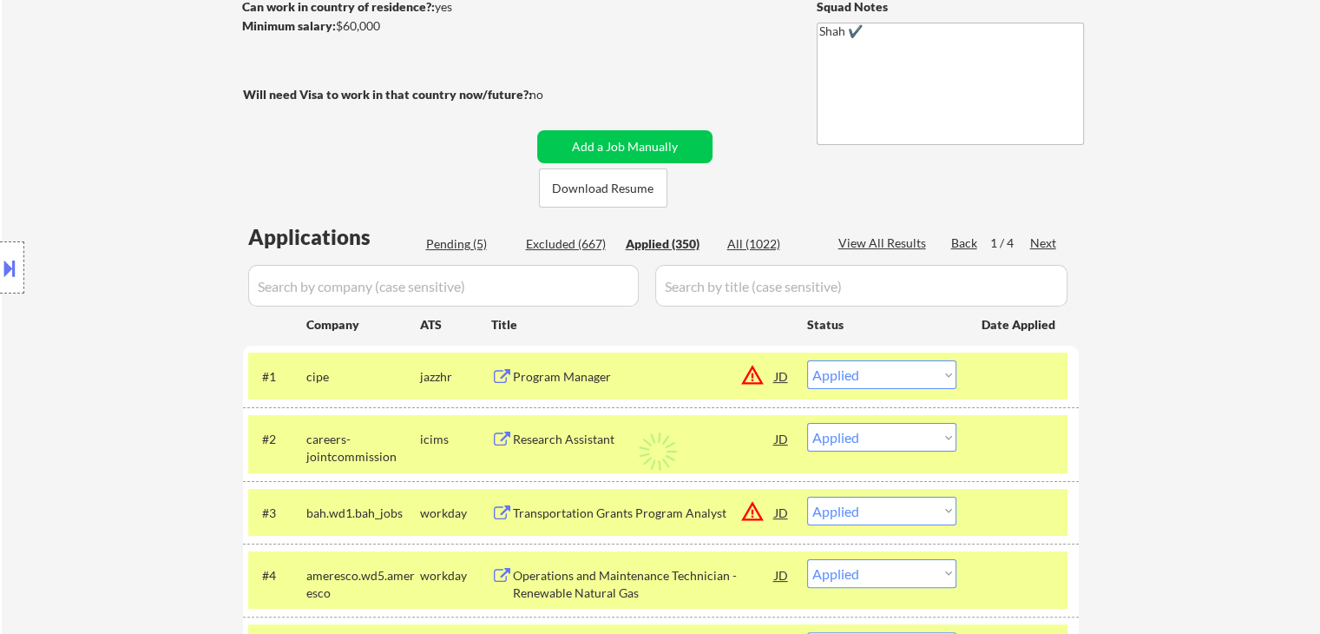
select select ""applied""
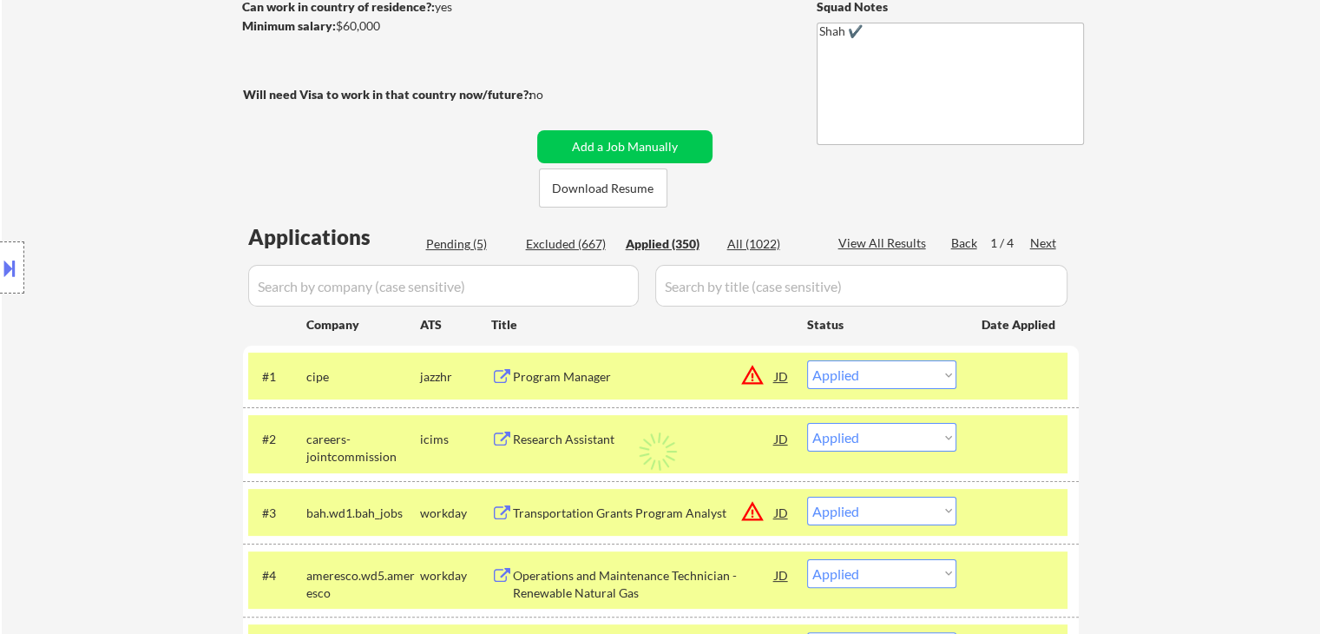
select select ""applied""
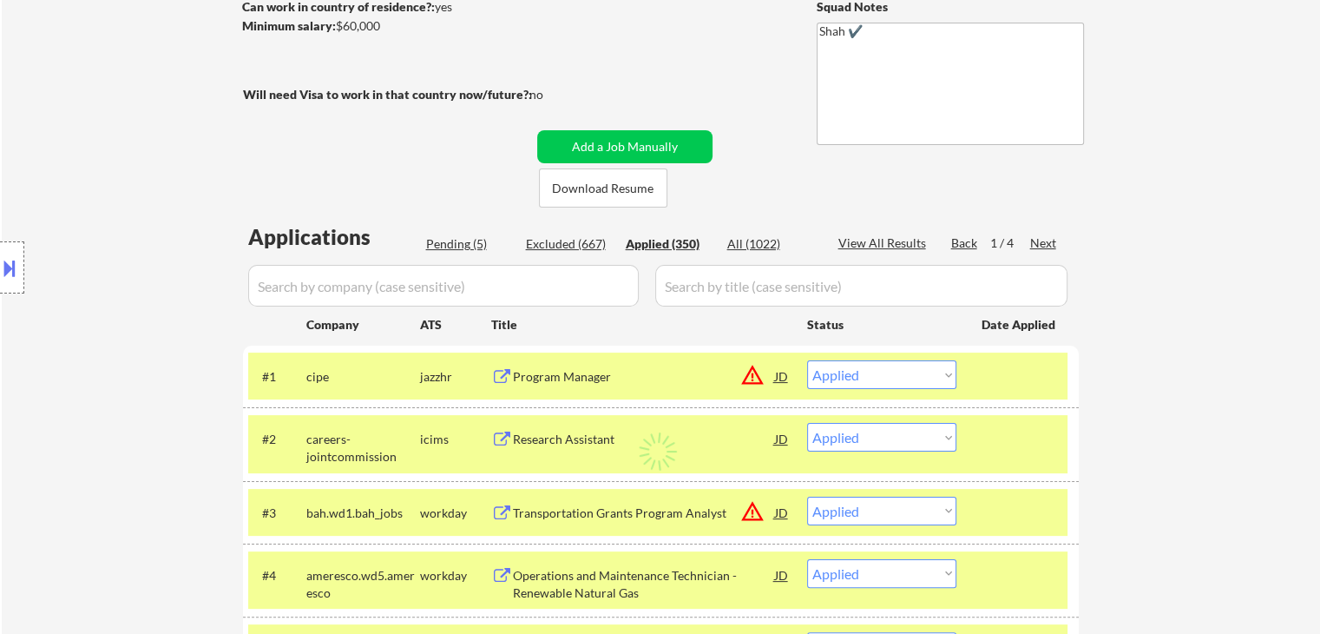
select select ""applied""
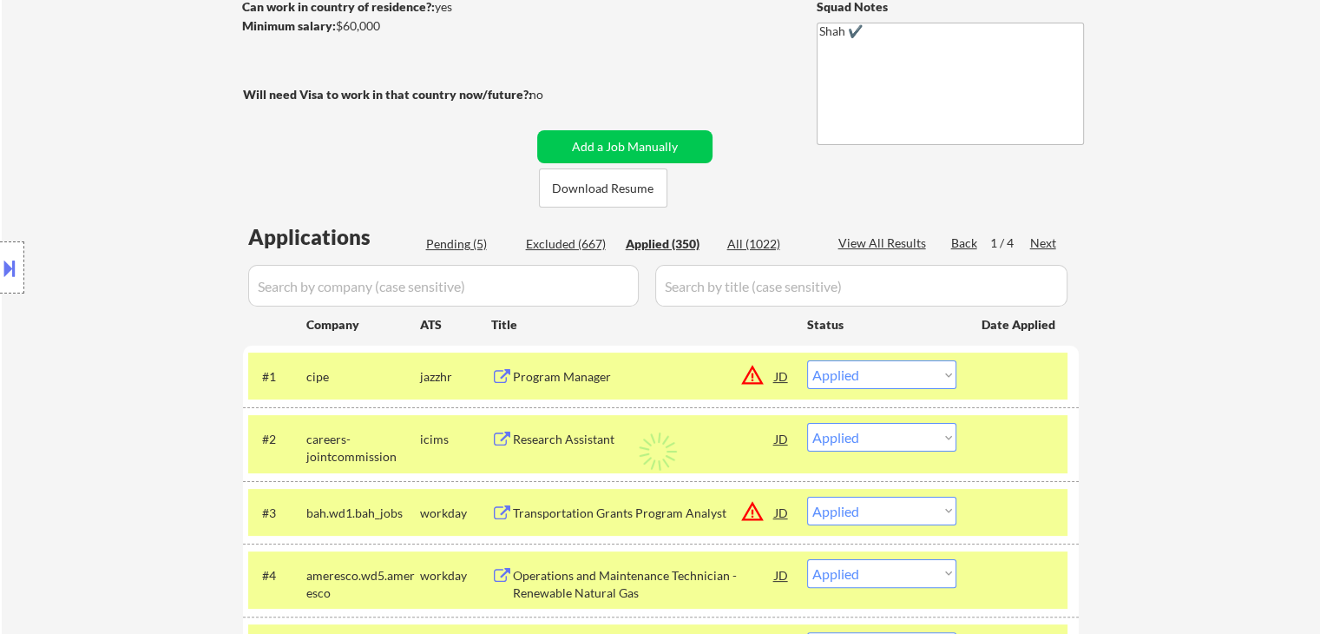
select select ""applied""
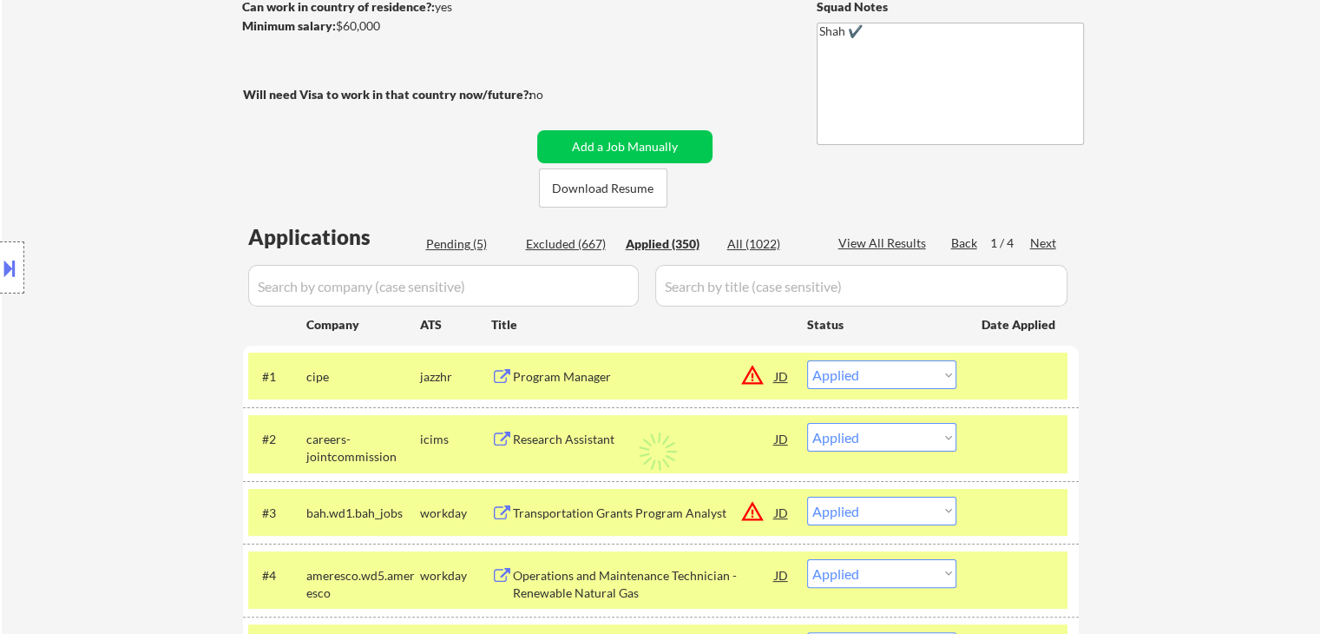
select select ""applied""
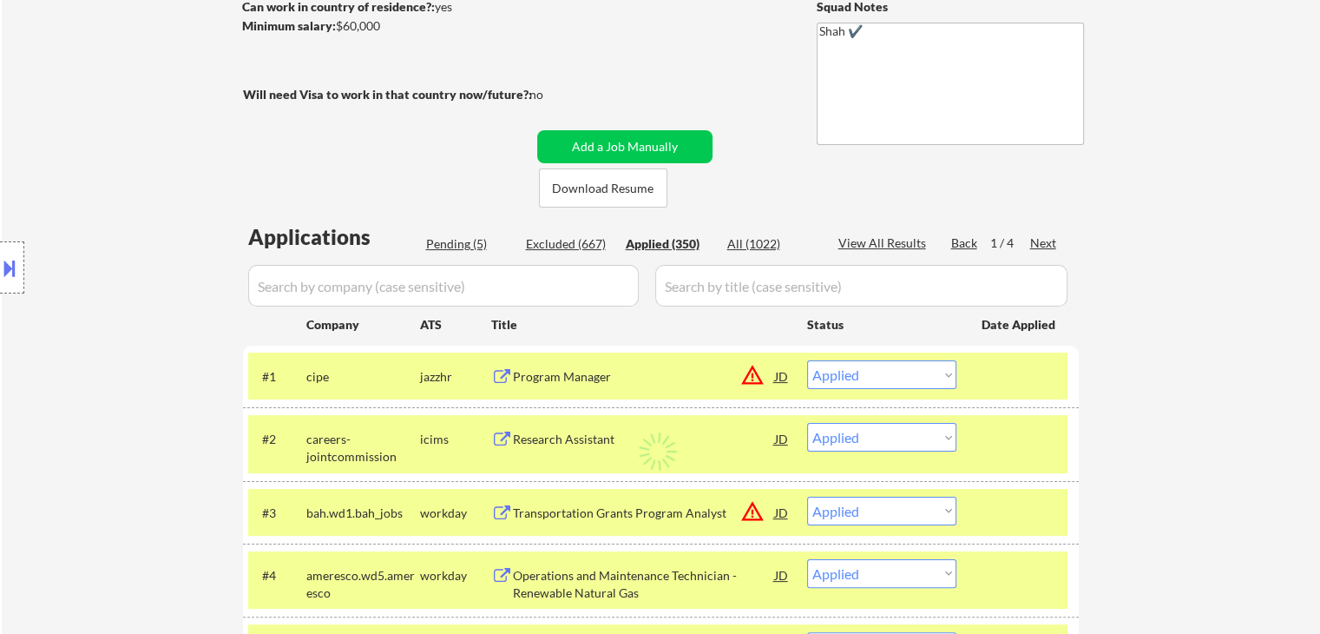
select select ""applied""
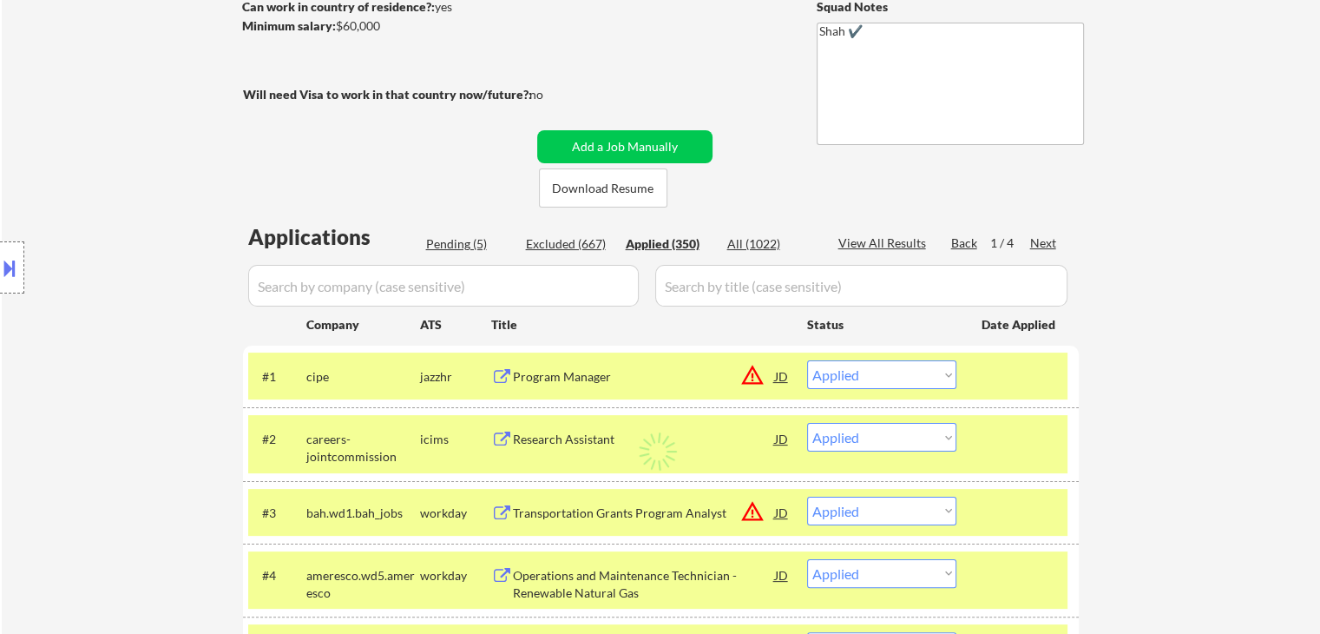
select select ""applied""
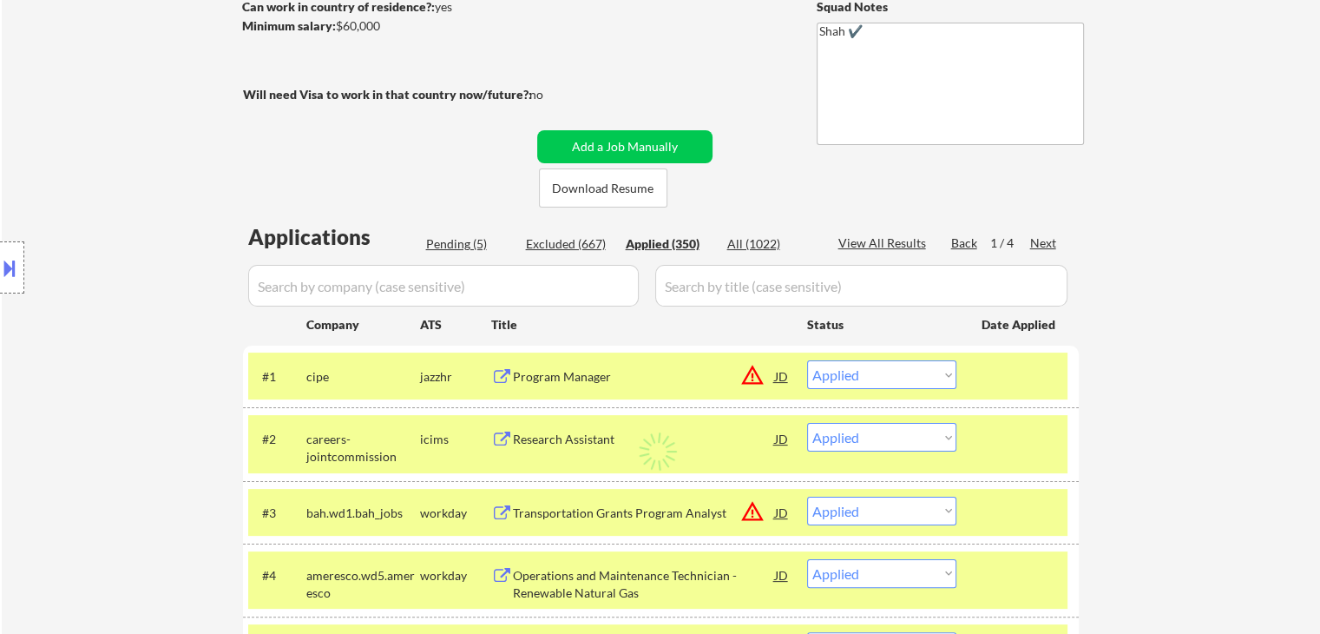
select select ""applied""
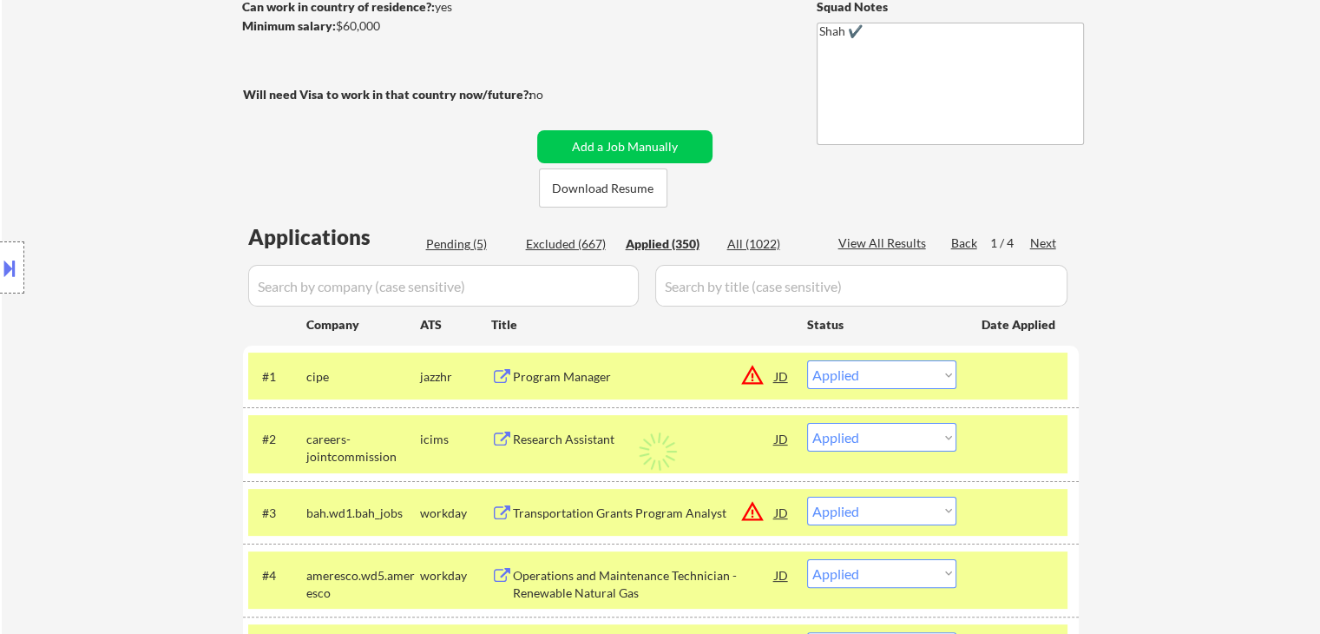
select select ""applied""
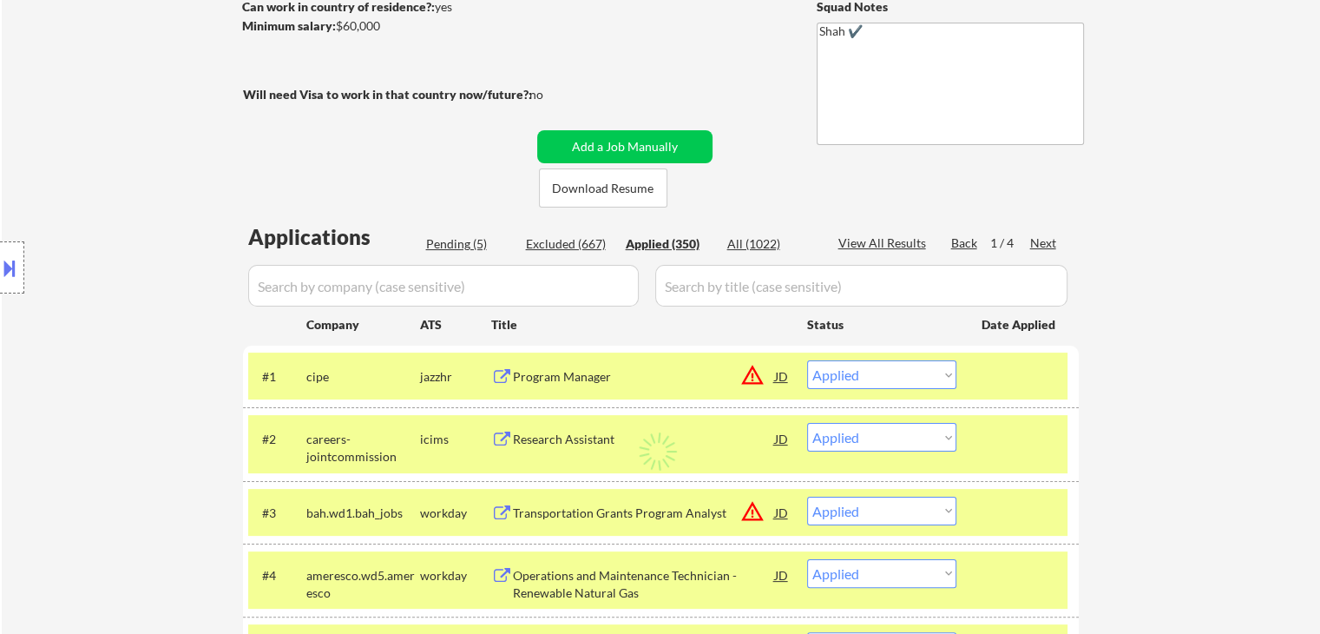
select select ""applied""
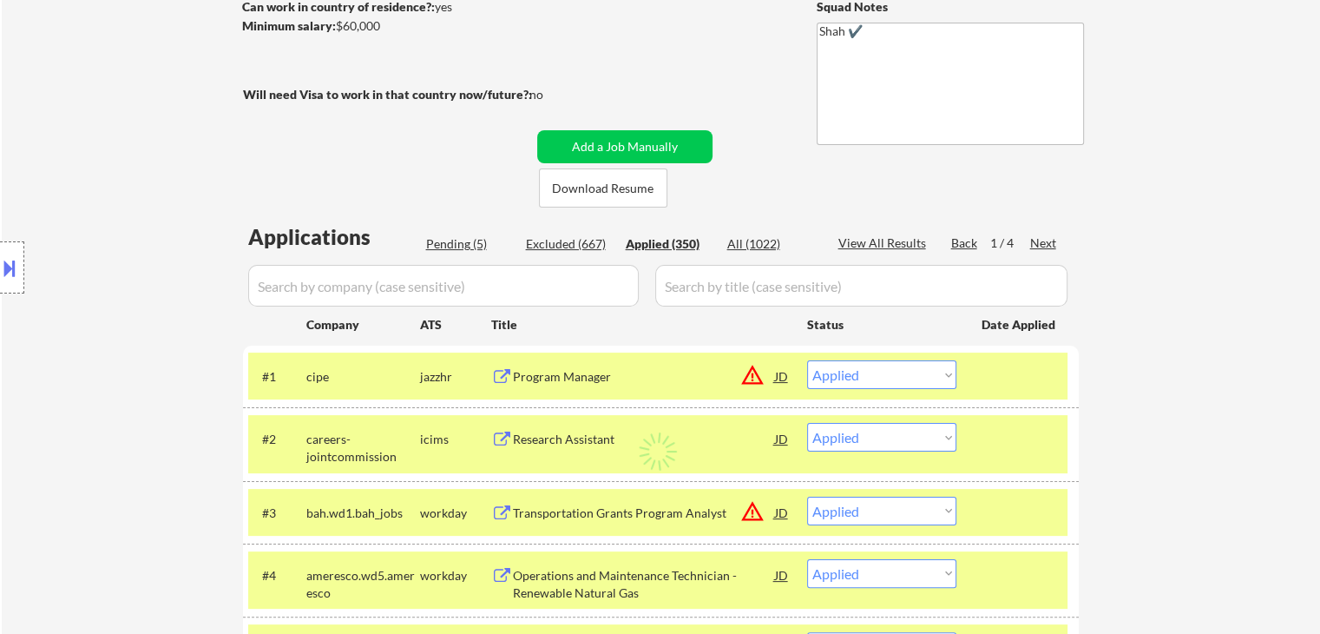
select select ""applied""
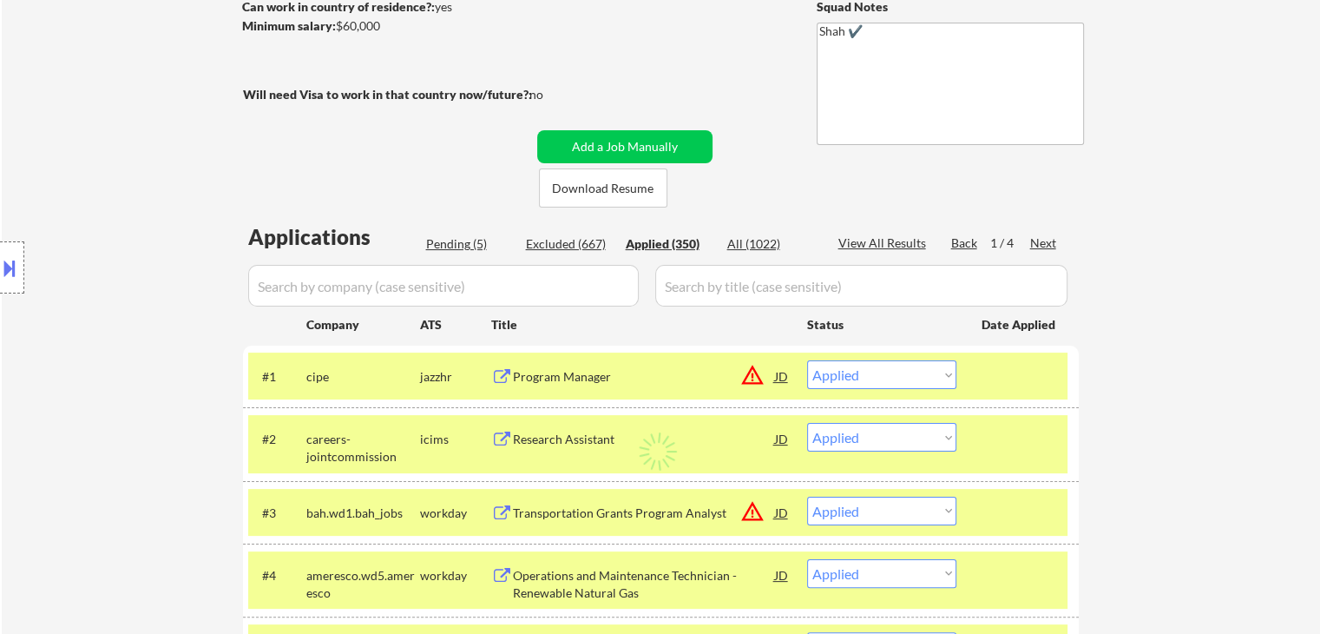
select select ""applied""
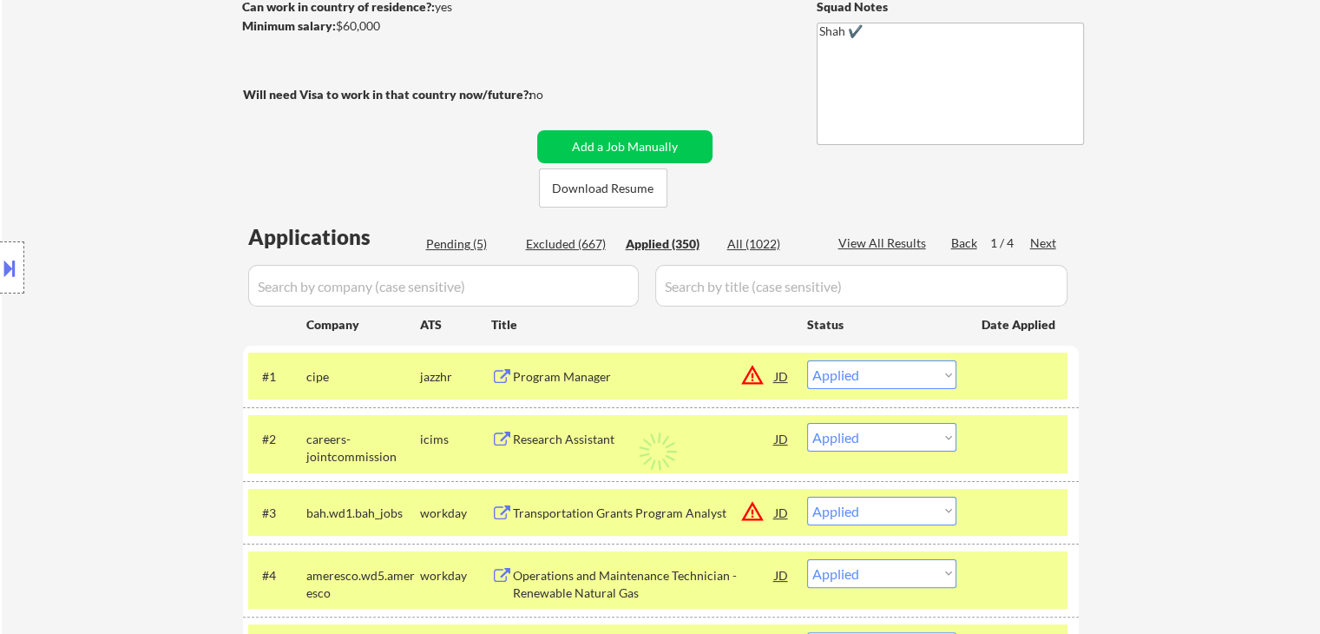
select select ""applied""
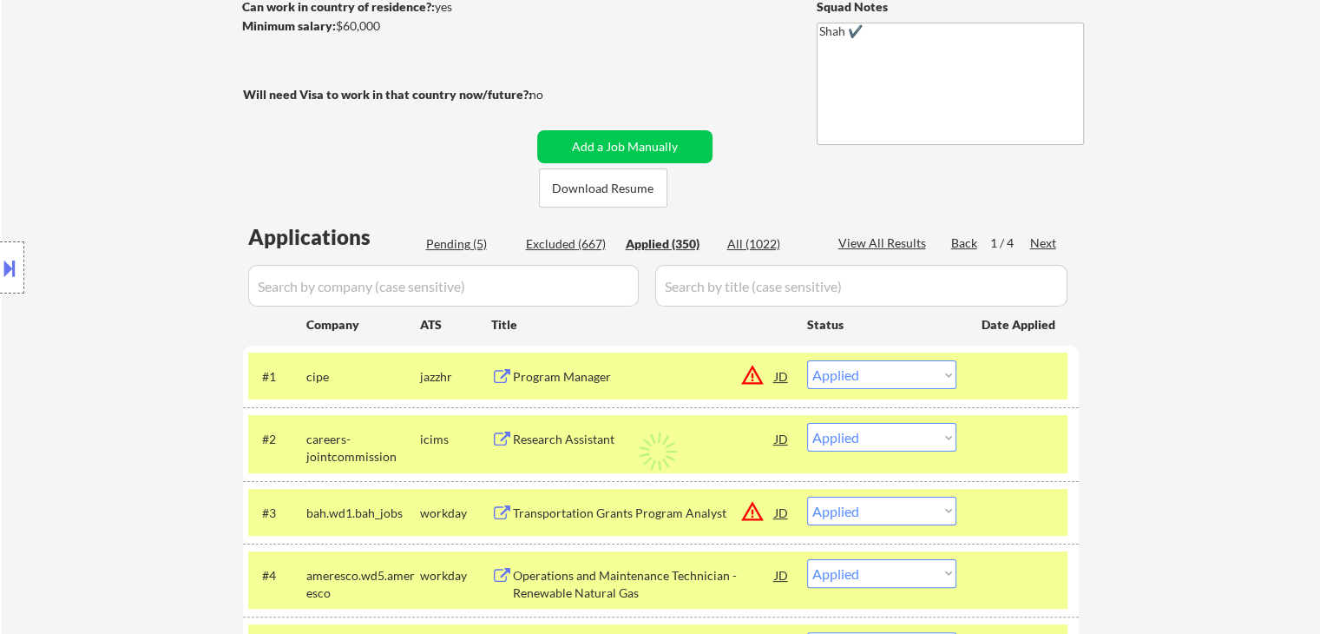
select select ""applied""
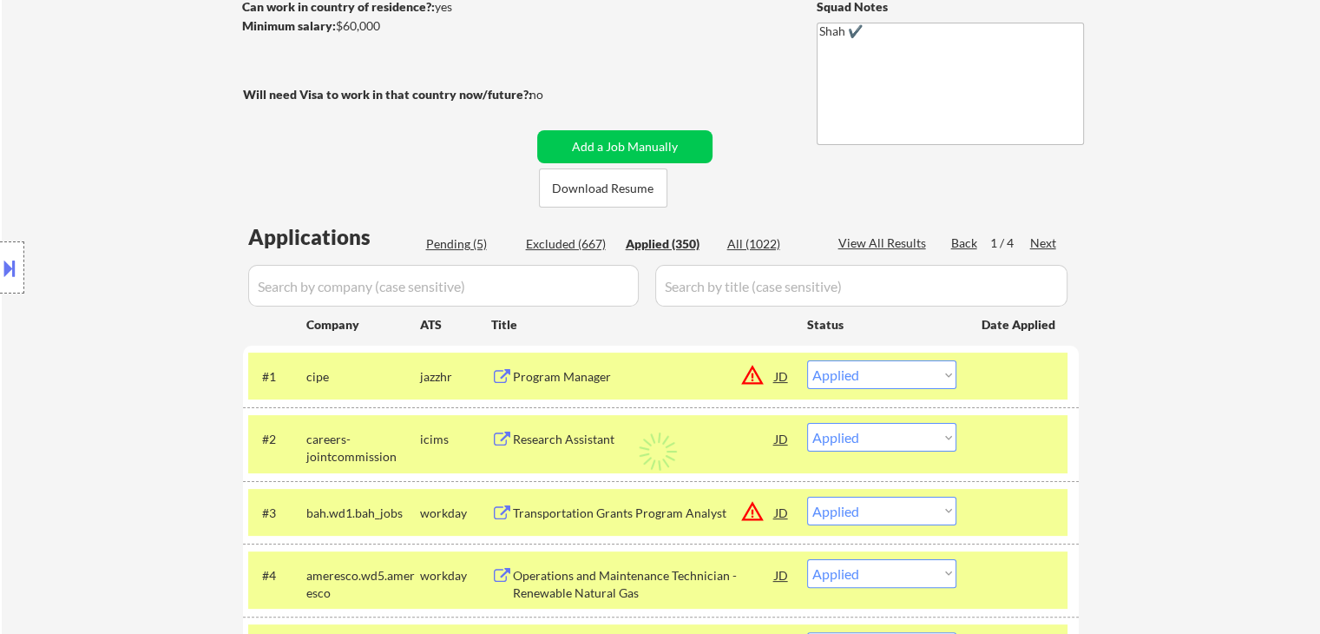
select select ""applied""
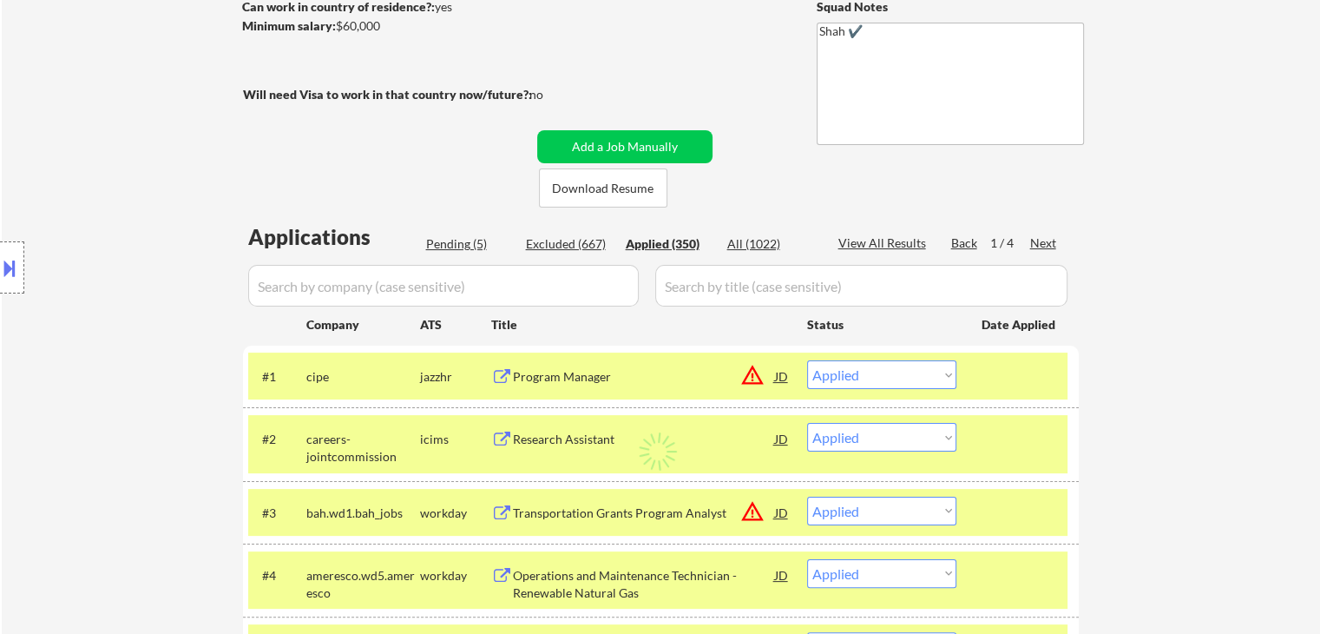
select select ""applied""
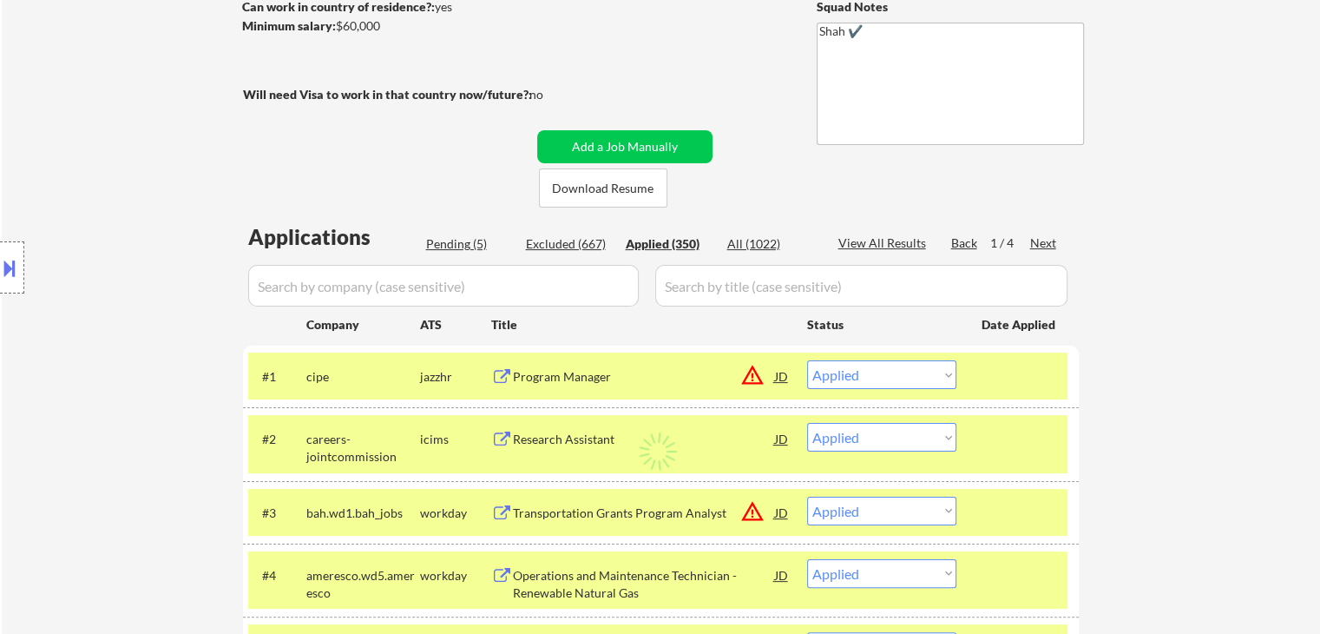
select select ""applied""
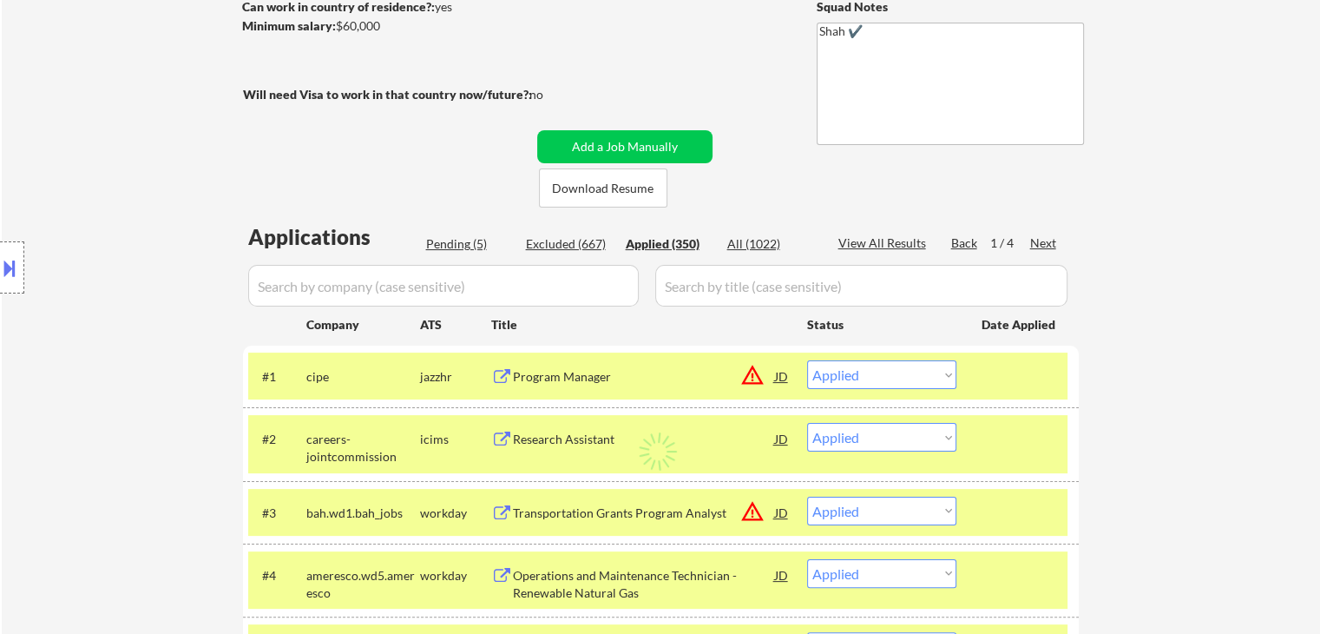
select select ""applied""
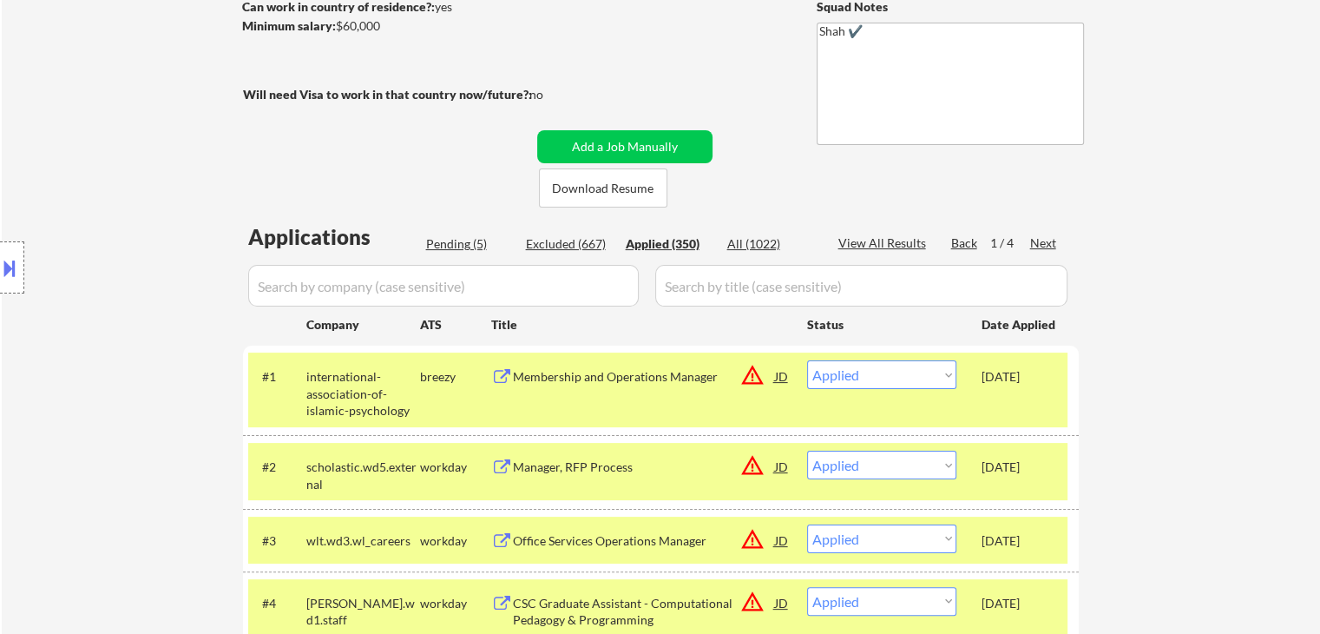
drag, startPoint x: 1298, startPoint y: 283, endPoint x: 1230, endPoint y: 313, distance: 74.2
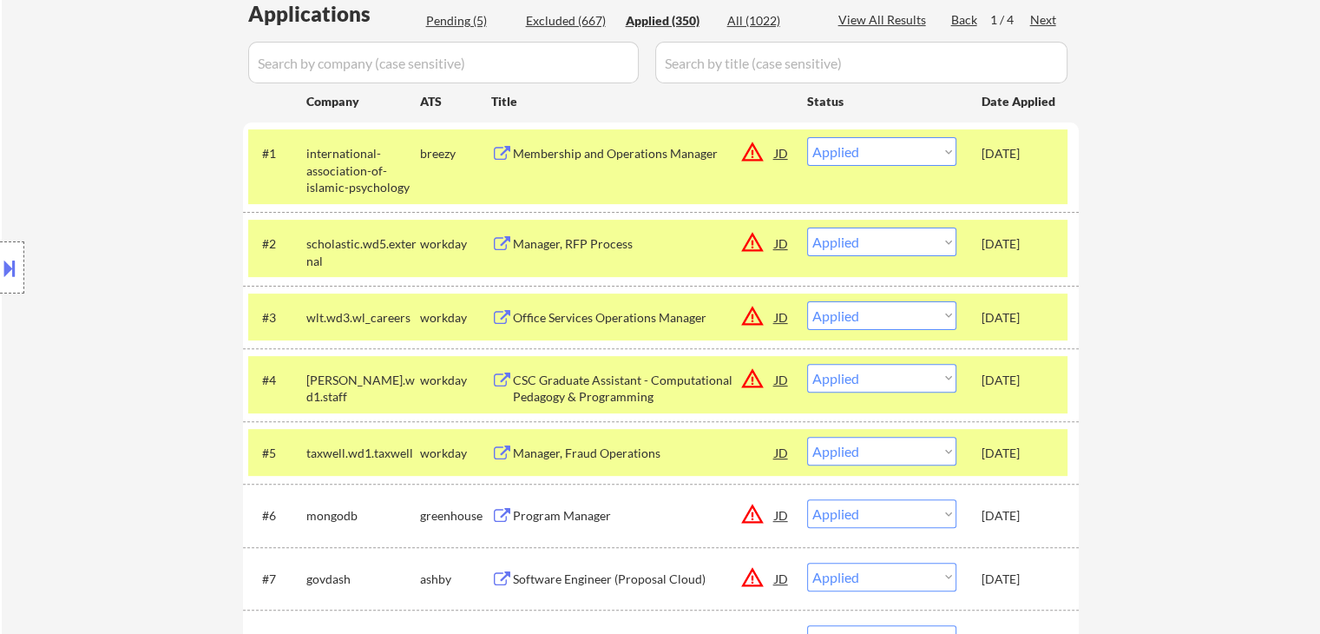
scroll to position [521, 0]
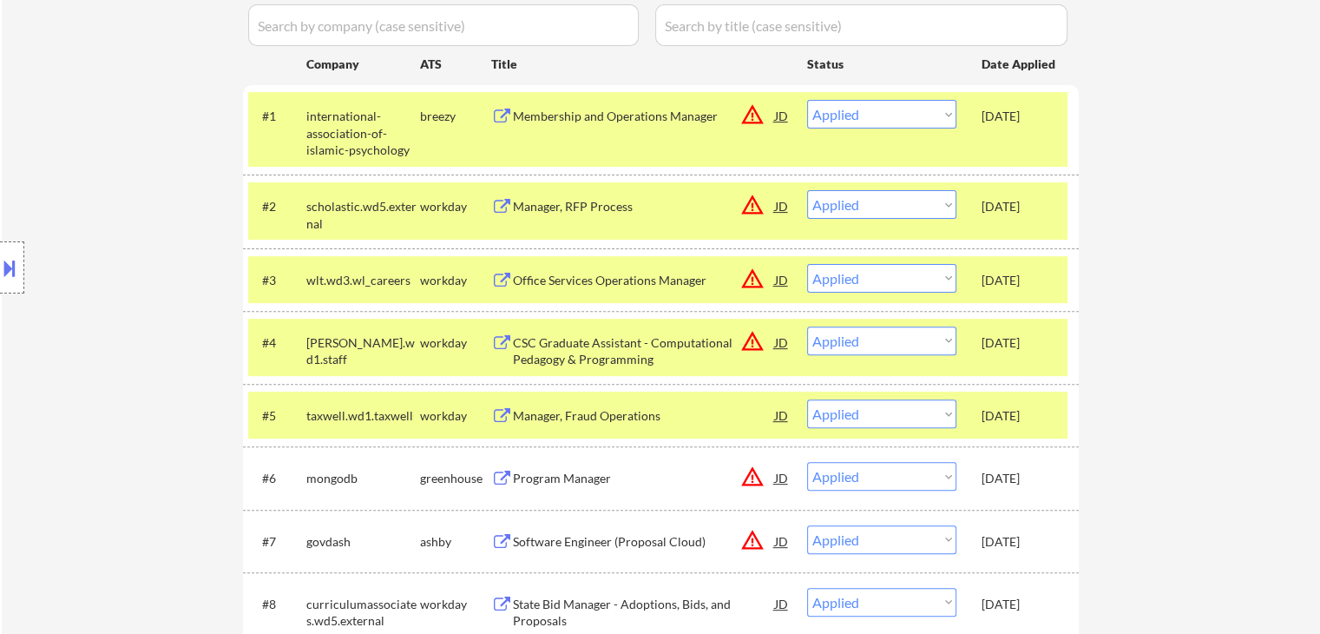
click at [107, 245] on div "Location Inclusions:" at bounding box center [155, 268] width 311 height 322
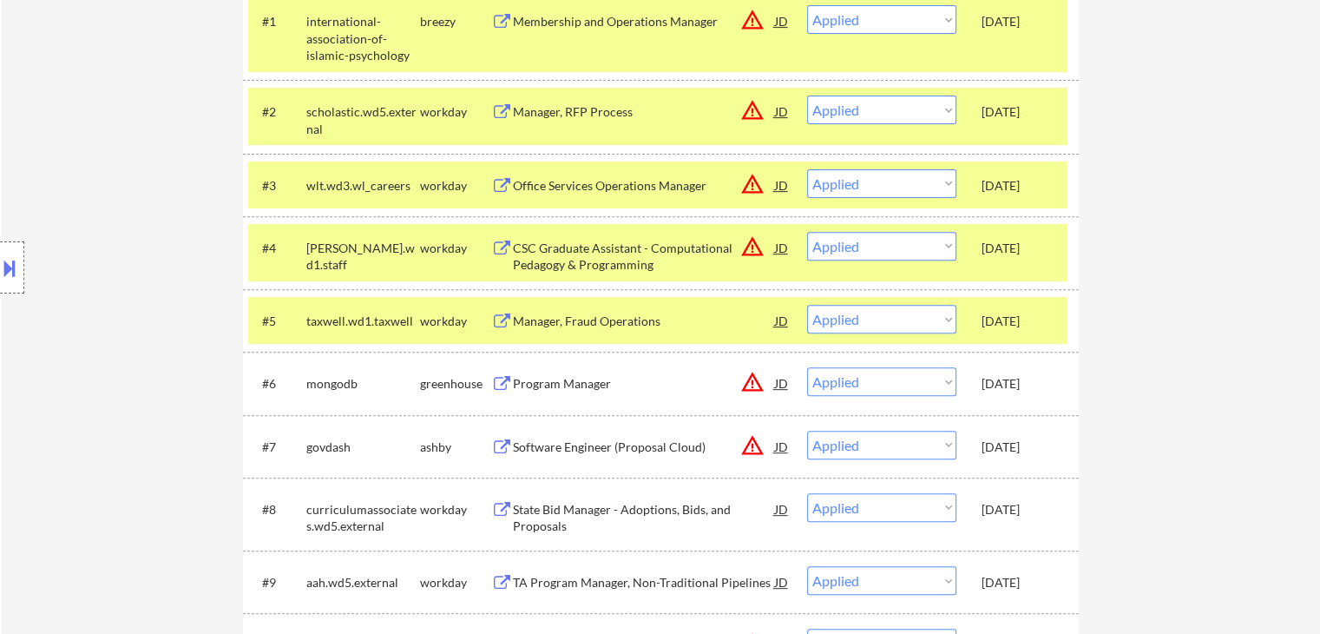
scroll to position [694, 0]
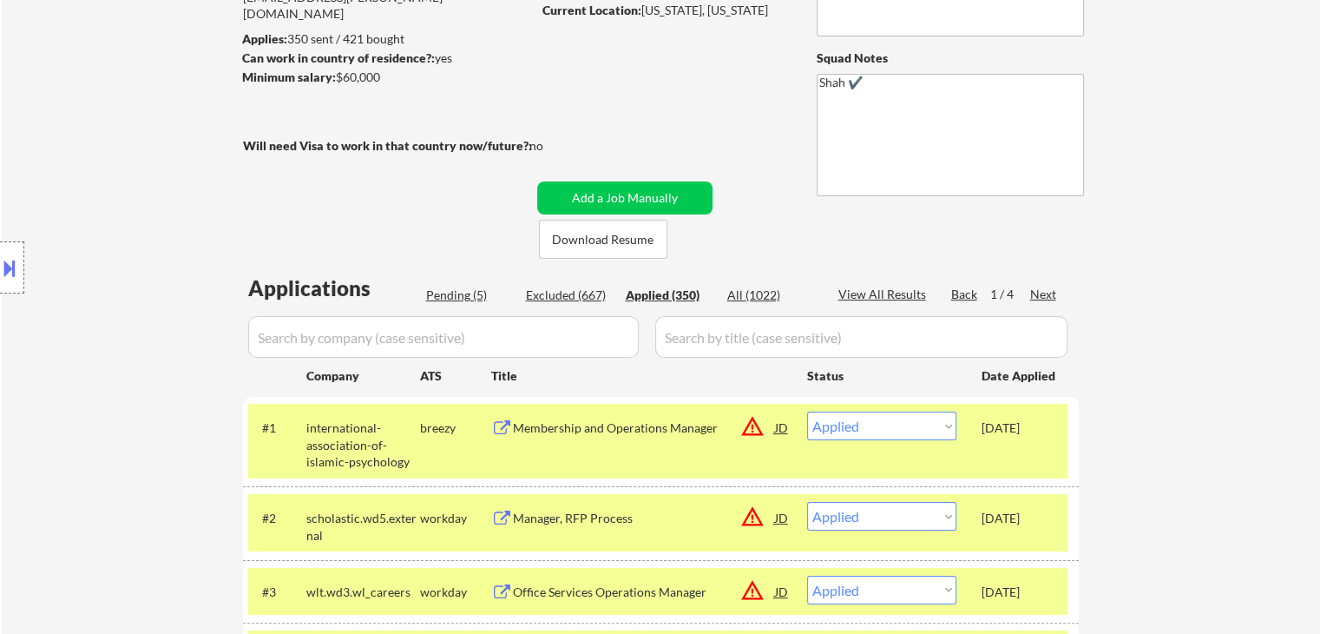
scroll to position [260, 0]
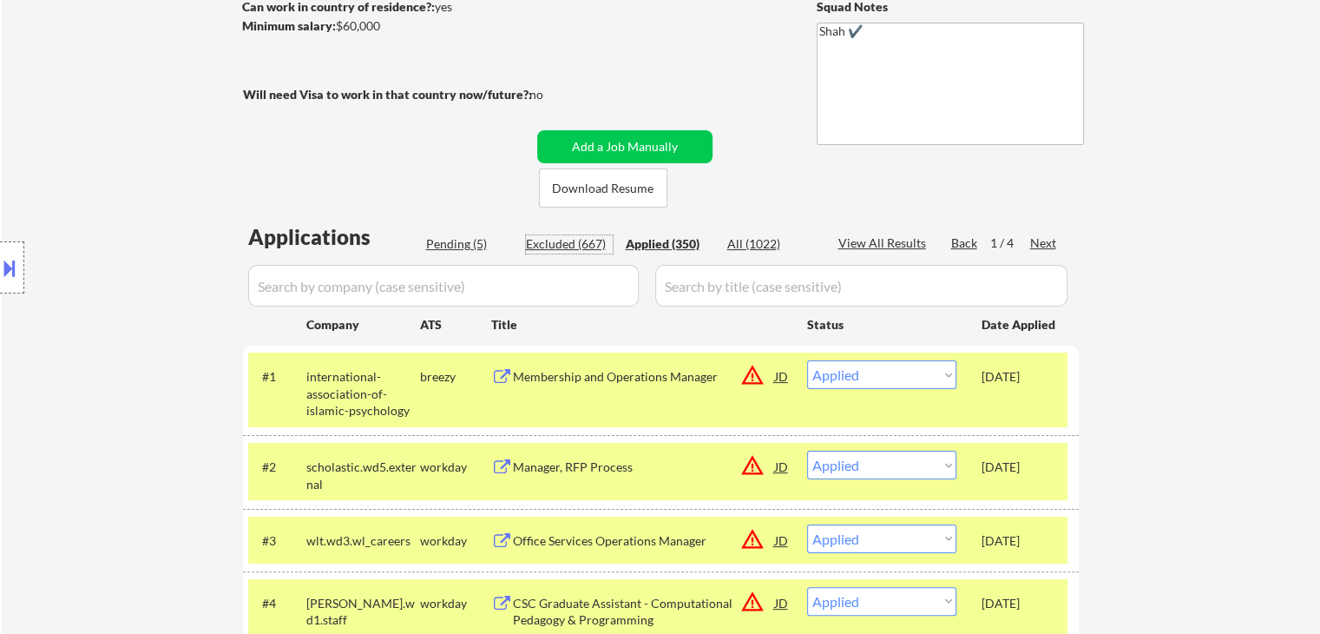
click at [575, 240] on div "Excluded (667)" at bounding box center [569, 243] width 87 height 17
select select ""excluded__other_""
select select ""excluded__expired_""
select select ""excluded__salary_""
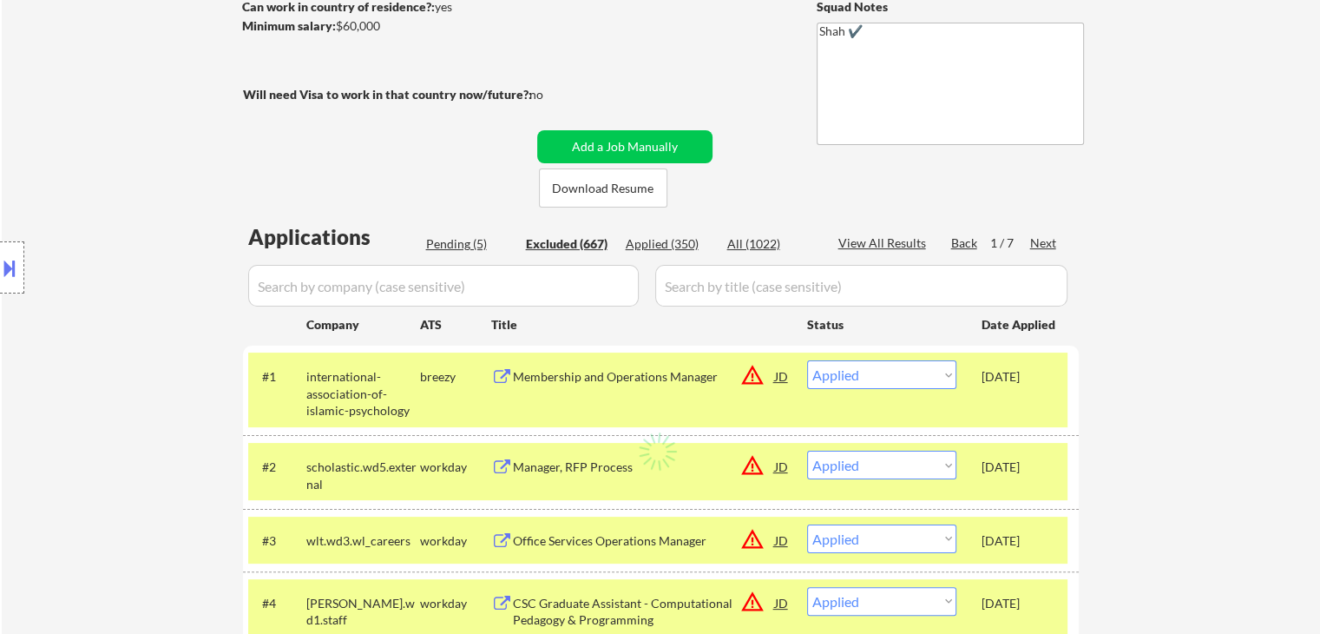
select select ""excluded""
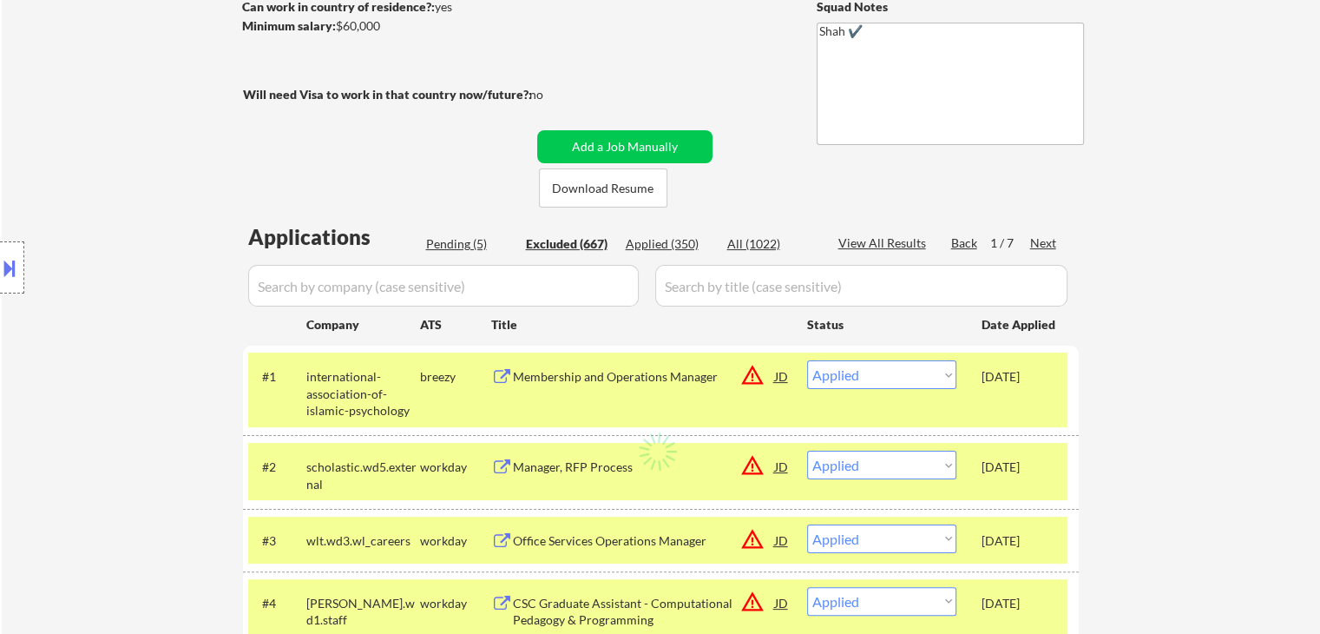
select select ""excluded__expired_""
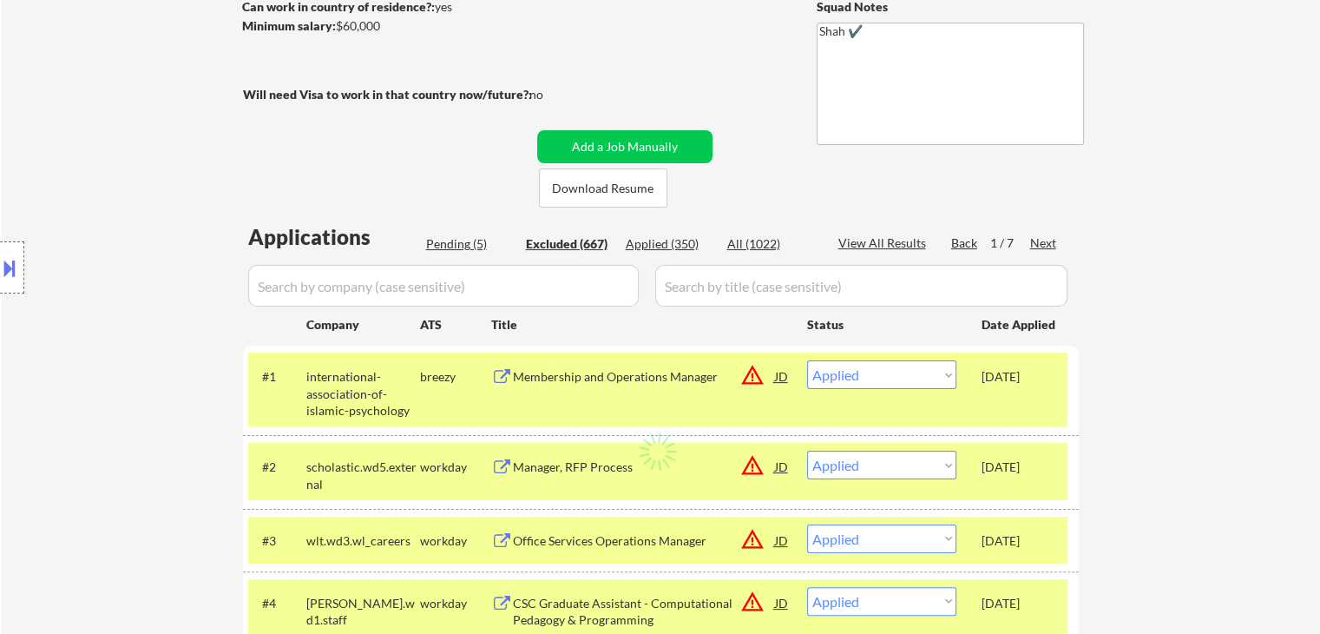
select select ""excluded""
select select ""excluded__expired_""
select select ""excluded__location_""
select select ""excluded__expired_""
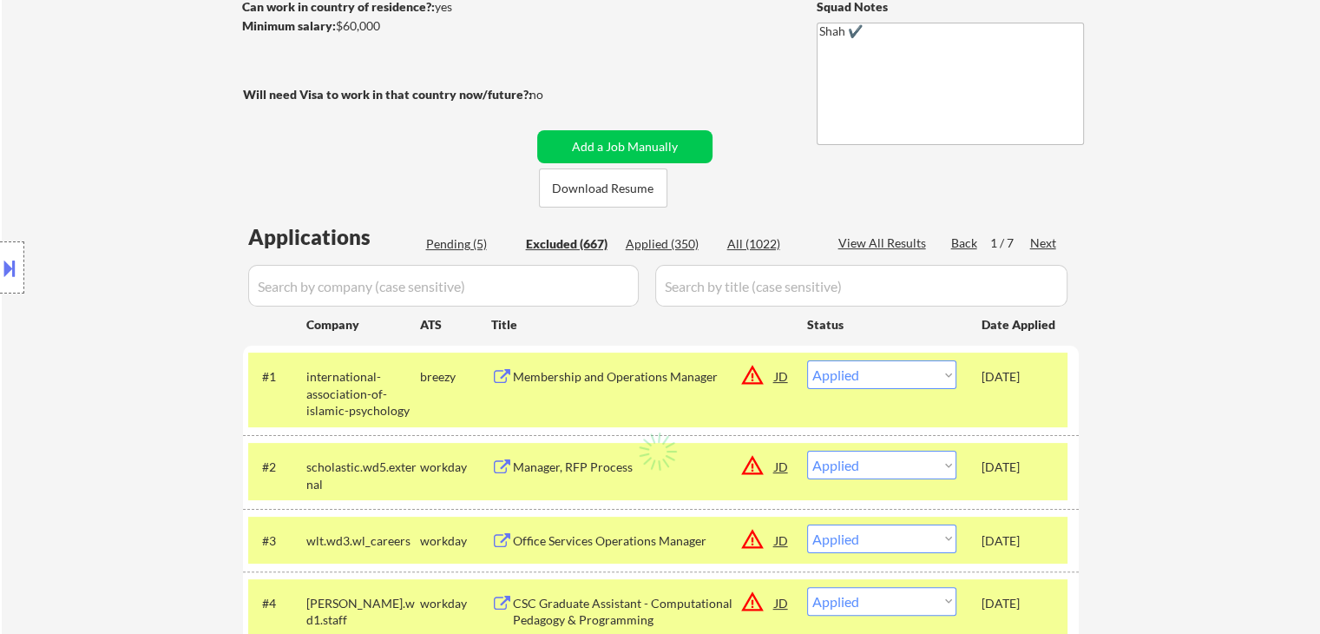
select select ""excluded__location_""
select select ""excluded""
select select ""excluded__expired_""
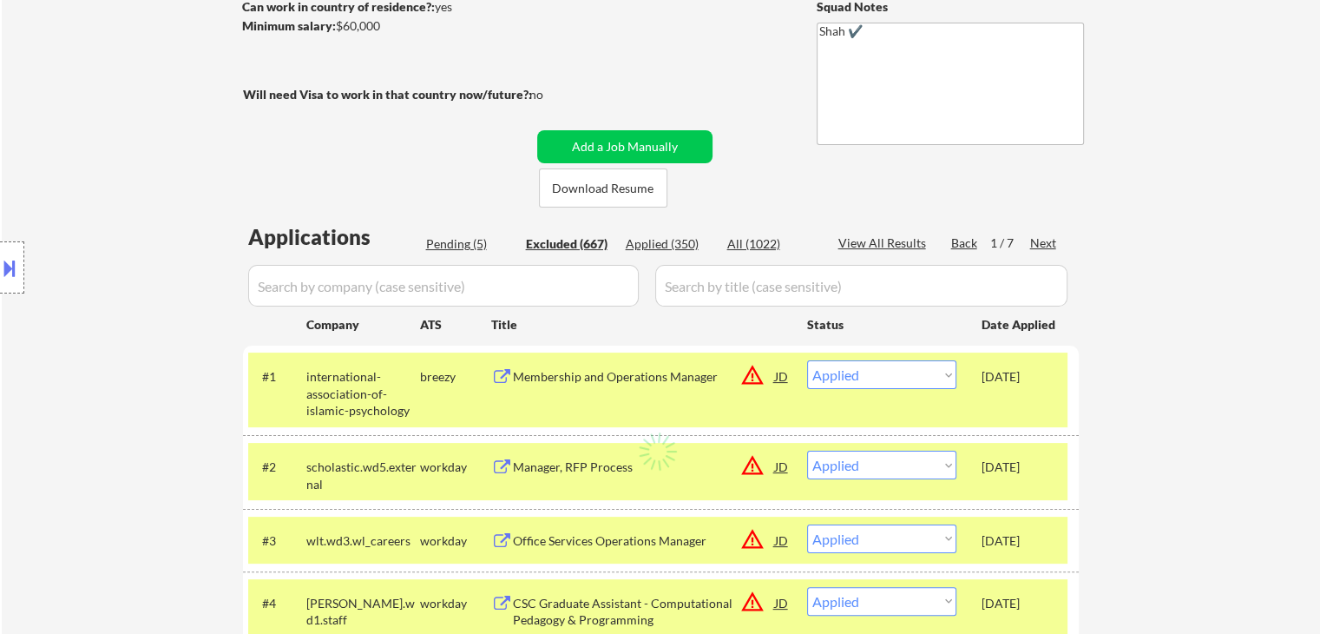
select select ""excluded__expired_""
select select ""excluded__location_""
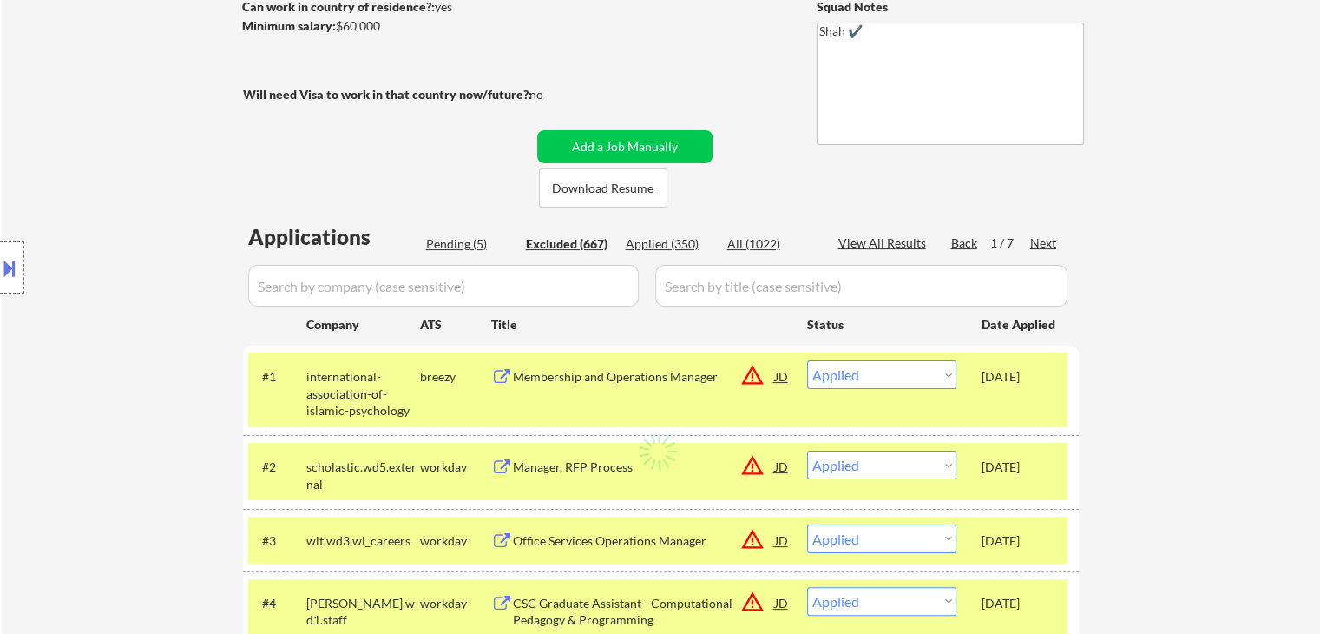
select select ""excluded__salary_""
select select ""excluded__location_""
select select ""excluded""
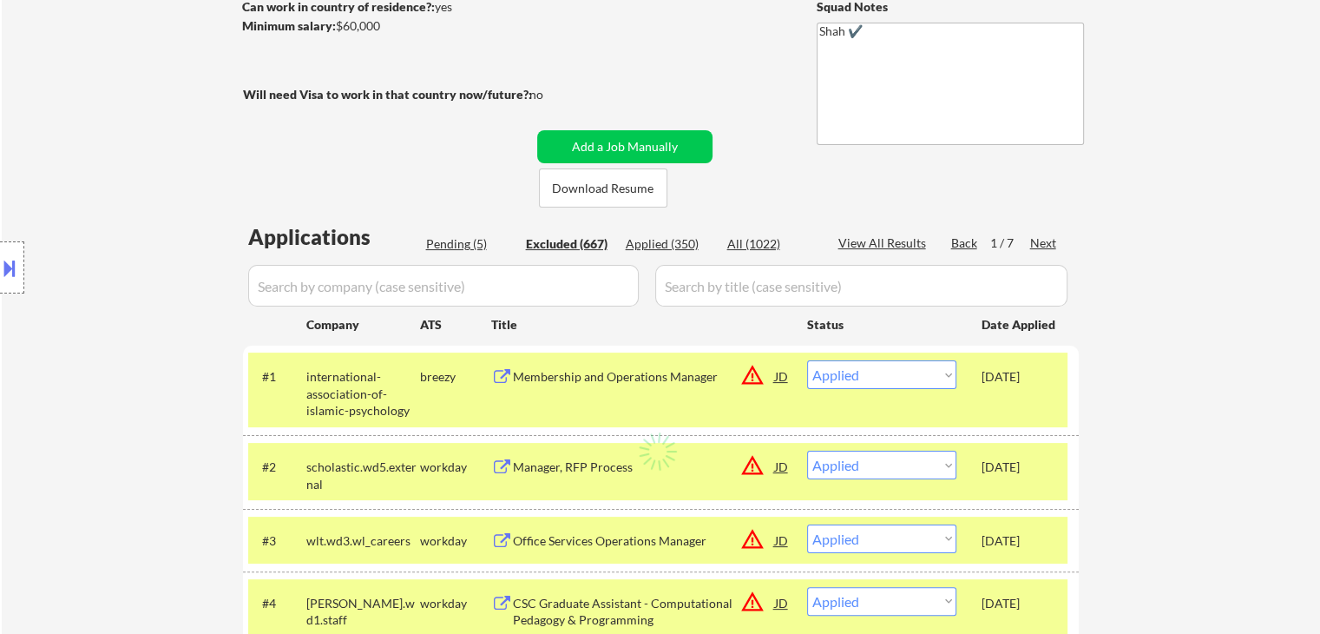
select select ""excluded__expired_""
select select ""excluded""
select select ""excluded__other_""
select select ""excluded__expired_""
select select ""excluded""
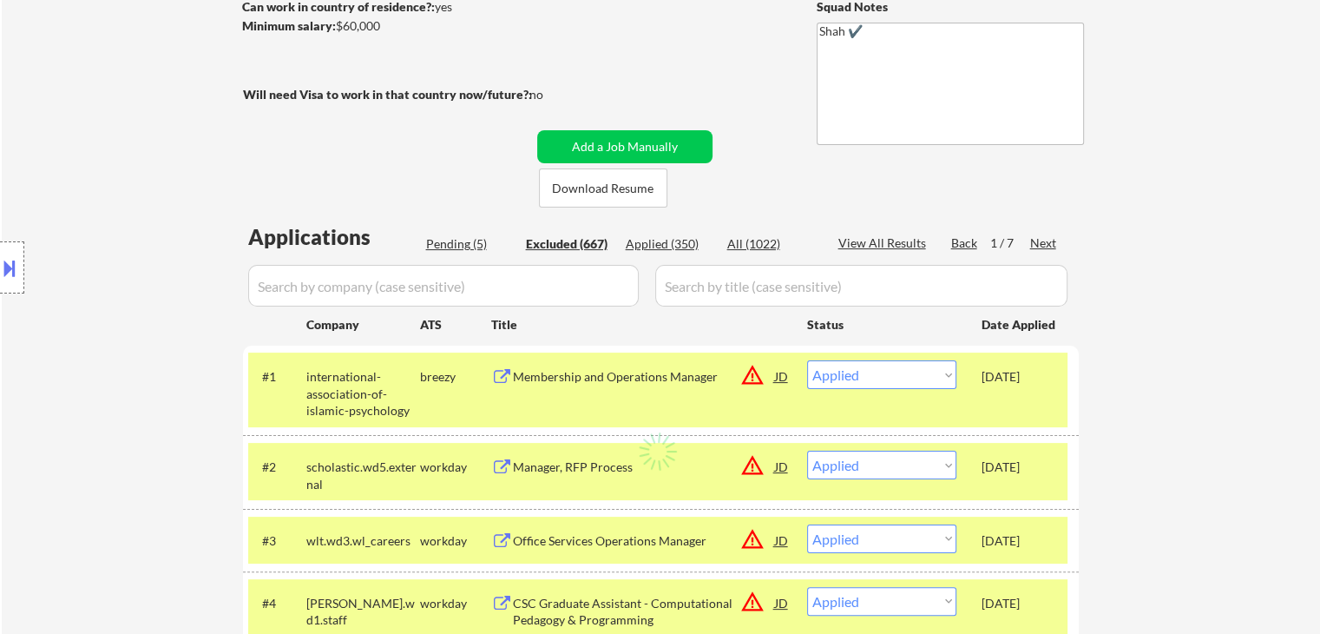
select select ""excluded__expired_""
select select ""excluded__other_""
select select ""excluded__expired_""
select select ""excluded__salary_""
select select ""excluded""
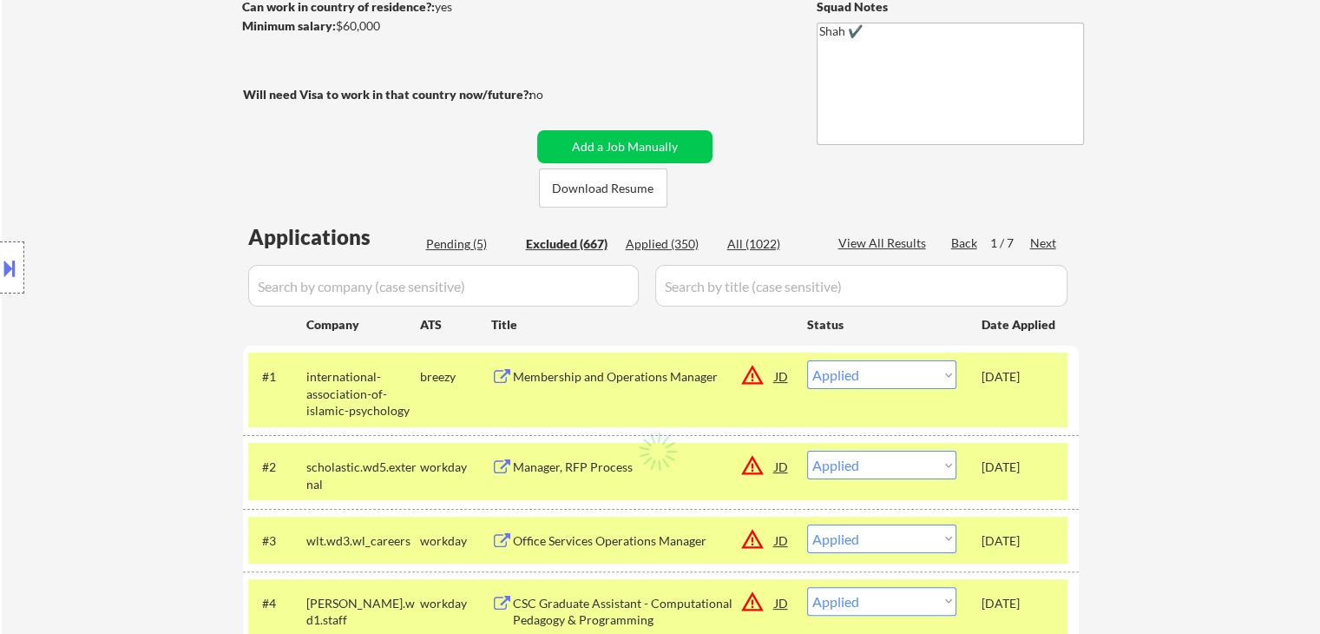
select select ""excluded""
select select ""excluded__location_""
select select ""excluded__expired_""
select select ""excluded__location_""
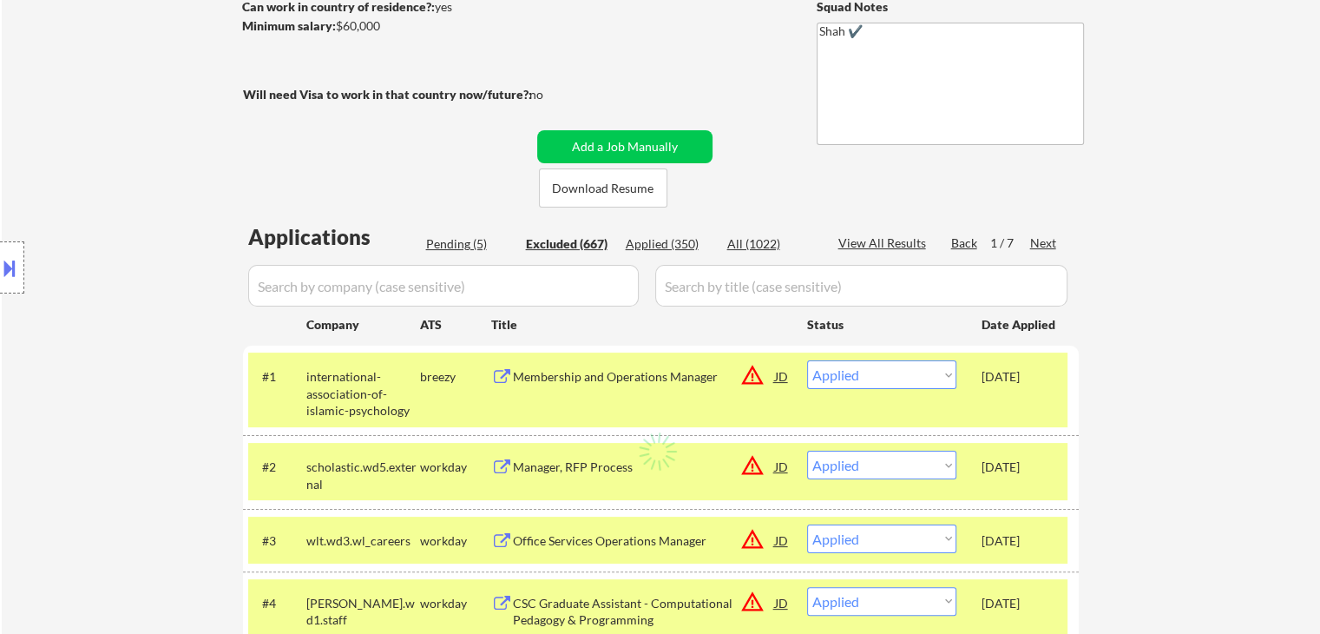
select select ""excluded__location_""
select select ""excluded__other_""
select select ""excluded__expired_""
select select ""excluded__location_""
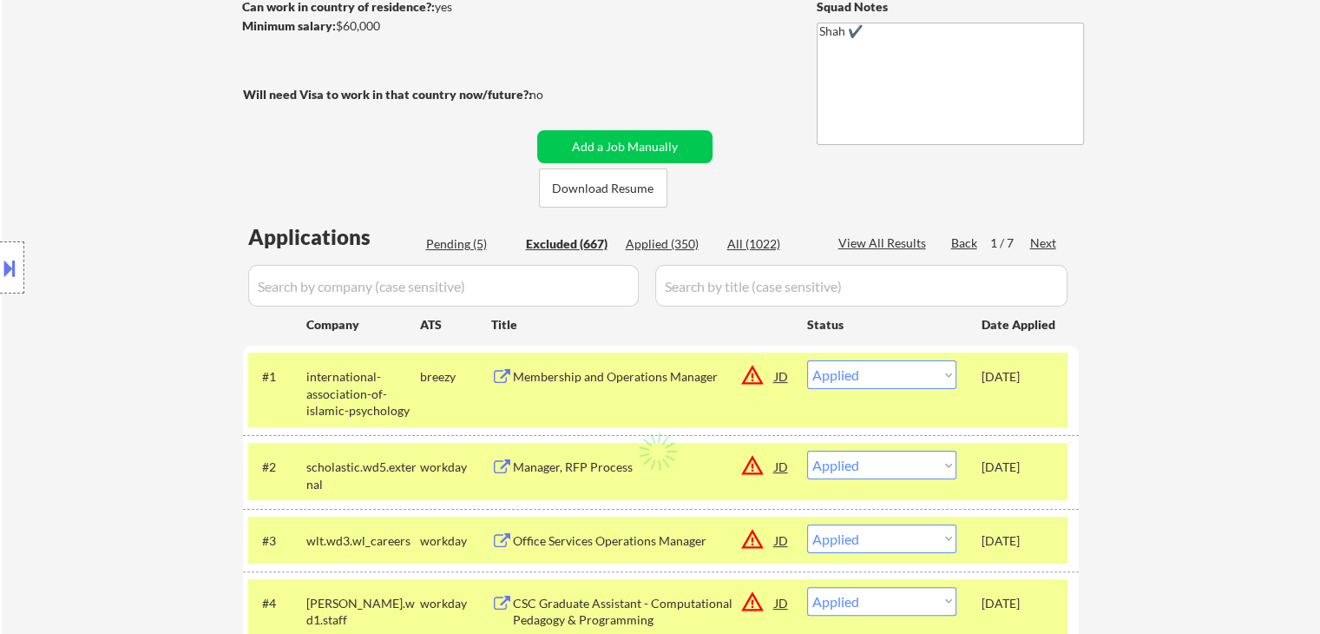
select select ""excluded__expired_""
select select ""excluded""
select select ""excluded__location_""
select select ""excluded""
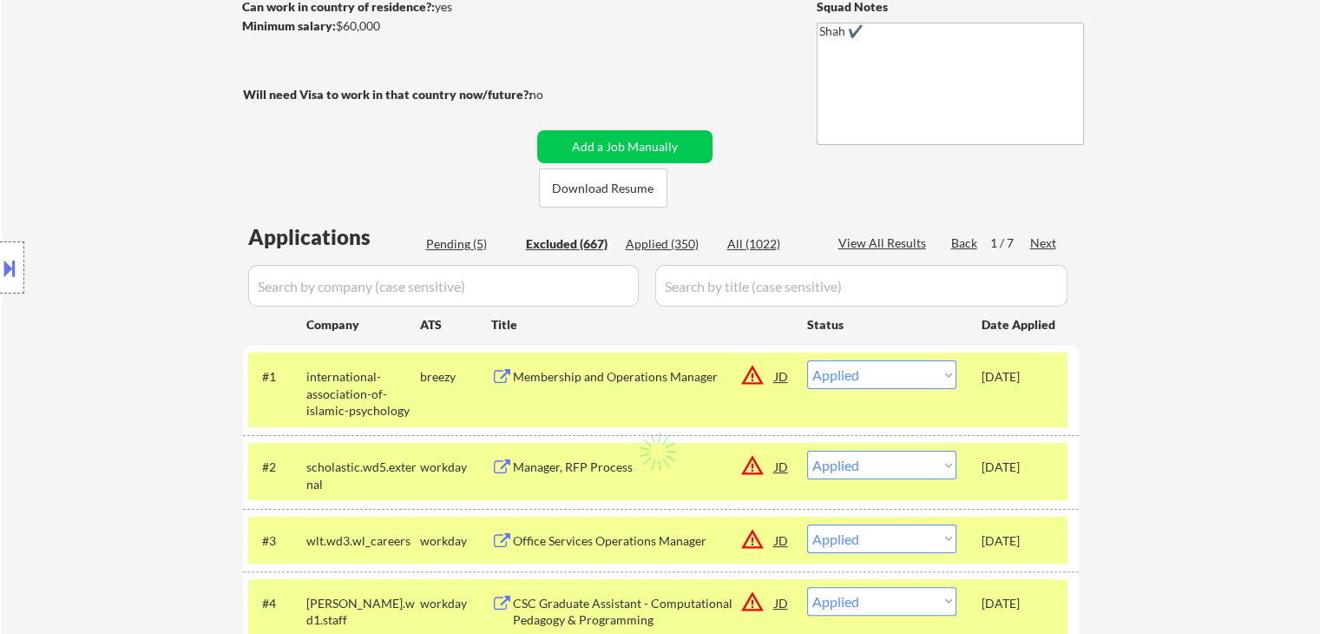
select select ""excluded__location_""
select select ""excluded__expired_""
select select ""excluded""
select select ""excluded__location_""
select select ""excluded__expired_""
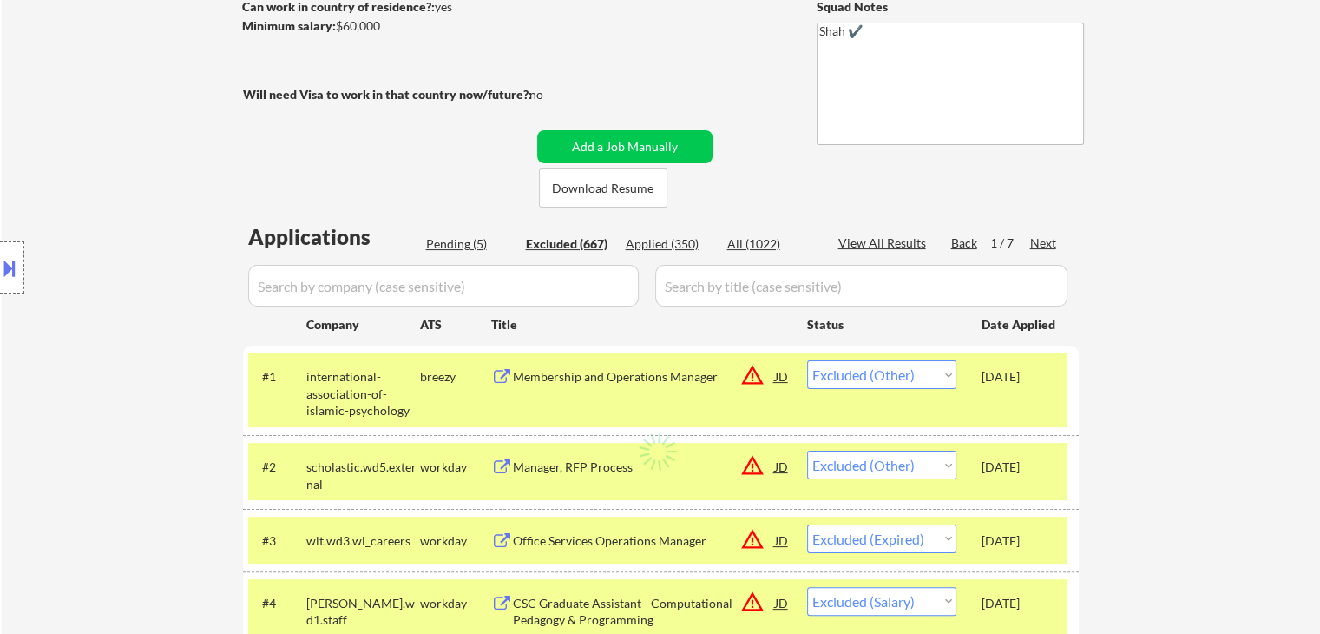
select select ""excluded__expired_""
select select ""excluded__salary_""
select select ""excluded""
select select ""excluded__location_""
select select ""excluded__salary_""
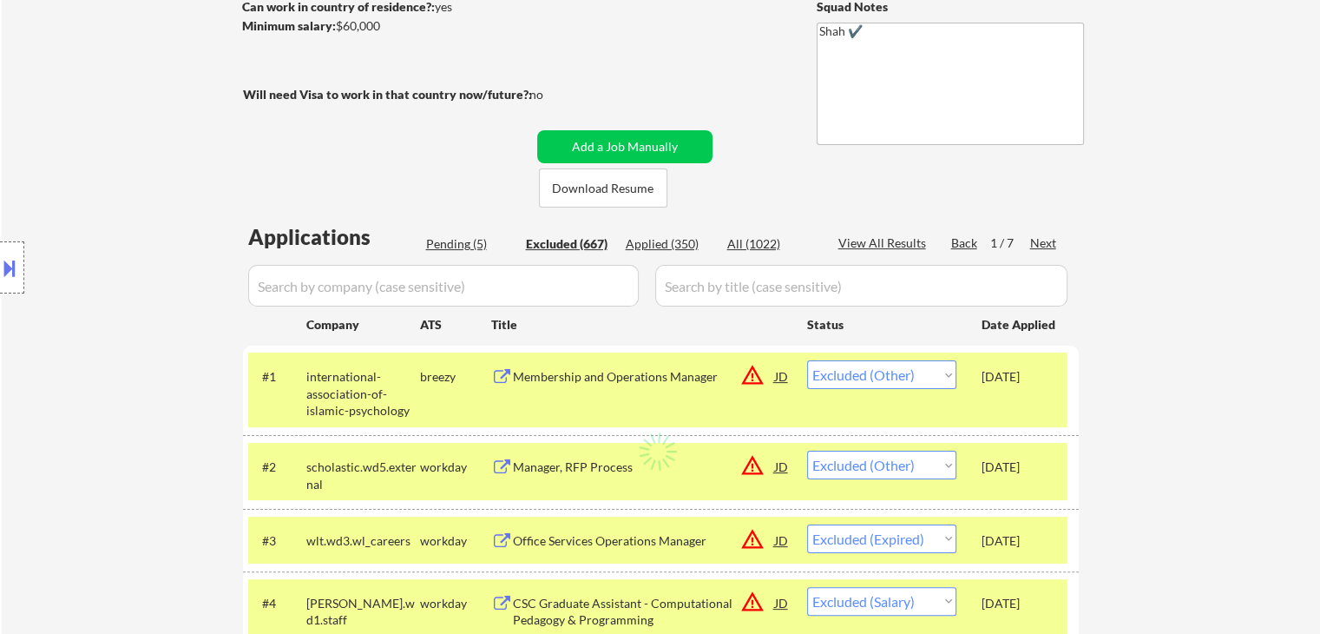
select select ""excluded__location_""
select select ""excluded__expired_""
select select ""excluded""
select select ""excluded__other_""
select select ""excluded__location_""
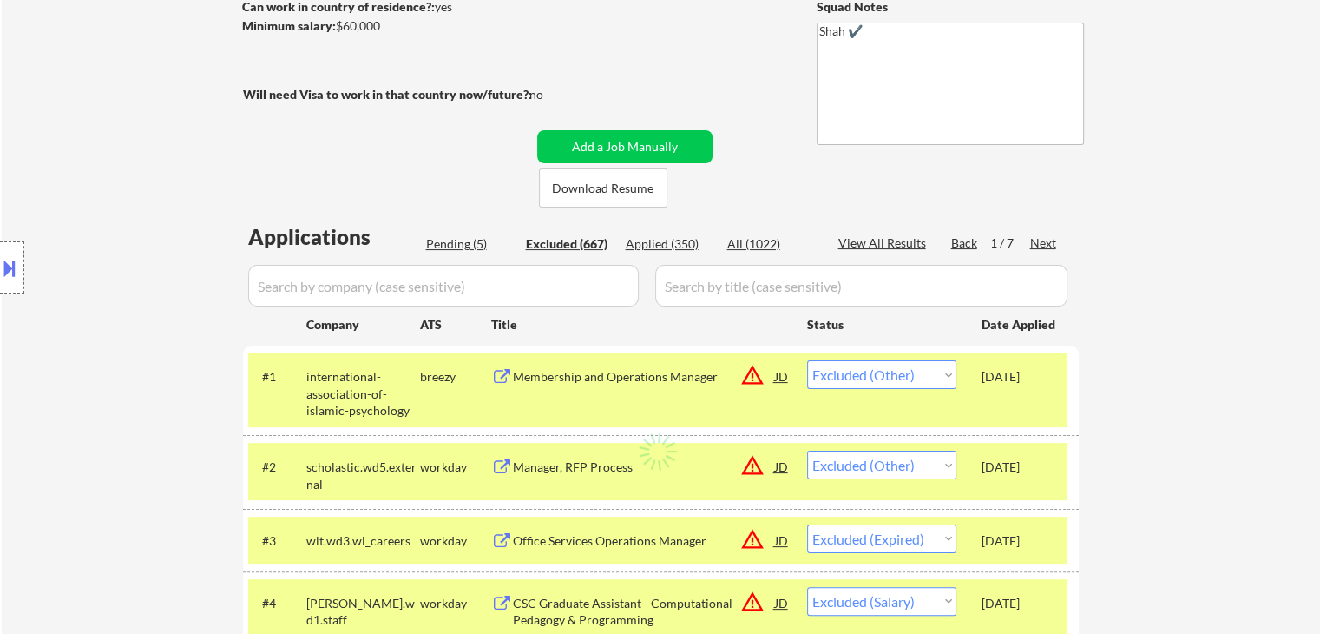
select select ""excluded__location_""
select select ""excluded__expired_""
select select ""excluded__location_""
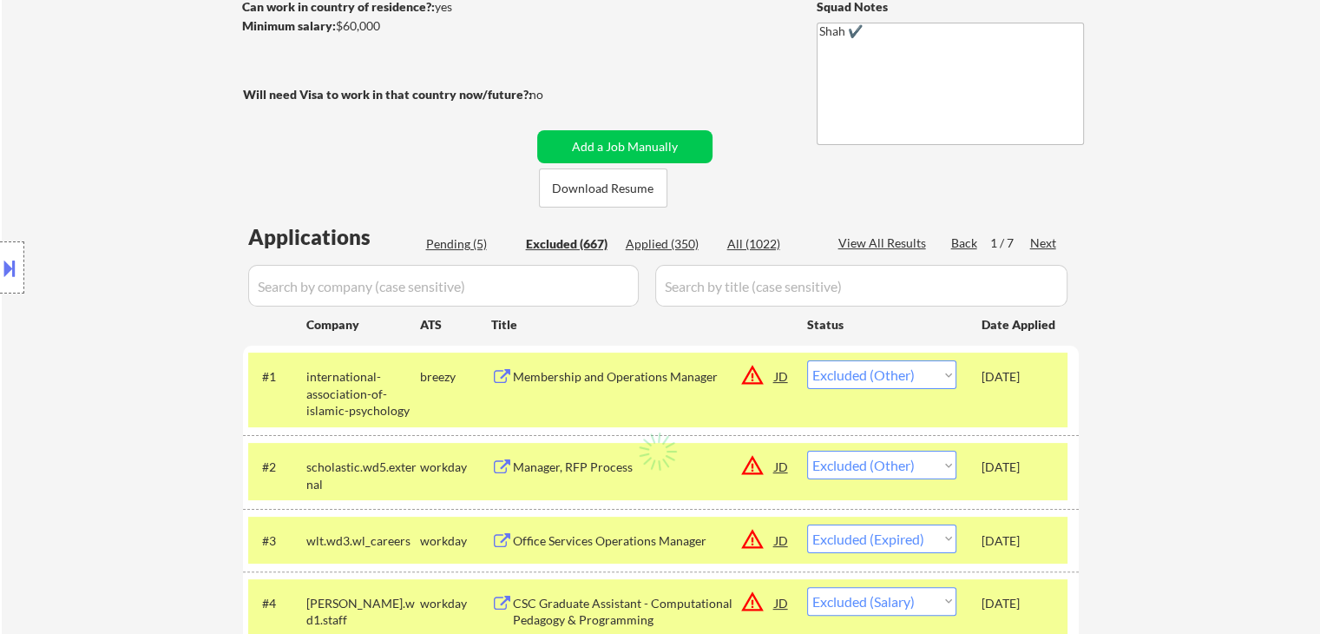
select select ""excluded__salary_""
select select ""excluded__other_""
select select ""excluded""
select select ""excluded__expired_""
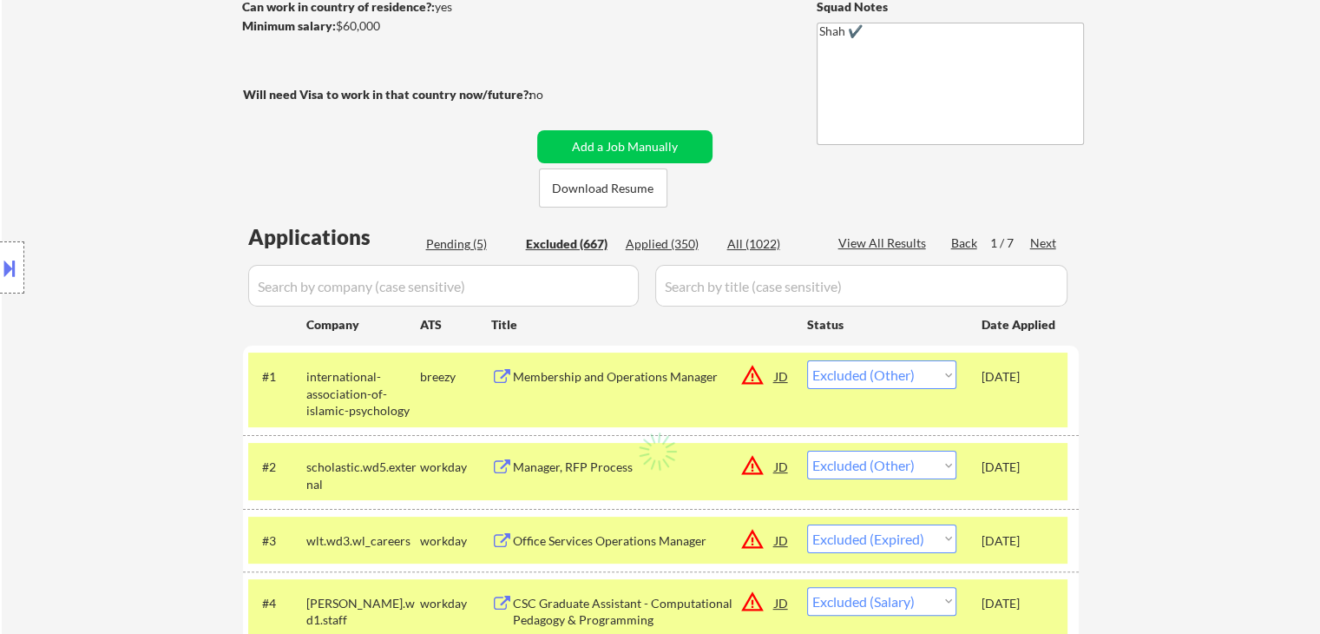
select select ""excluded__location_""
select select ""excluded__expired_""
select select ""excluded__location_""
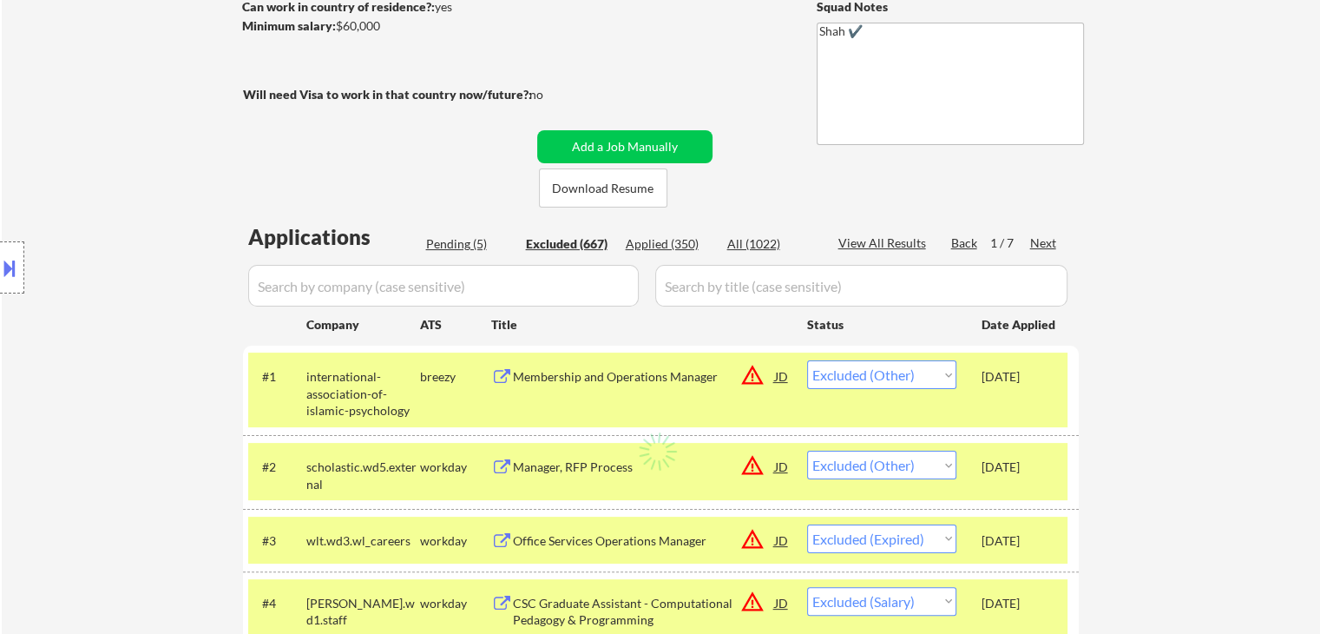
select select ""excluded__location_""
select select ""excluded__other_""
select select ""excluded__location_""
select select ""excluded__expired_""
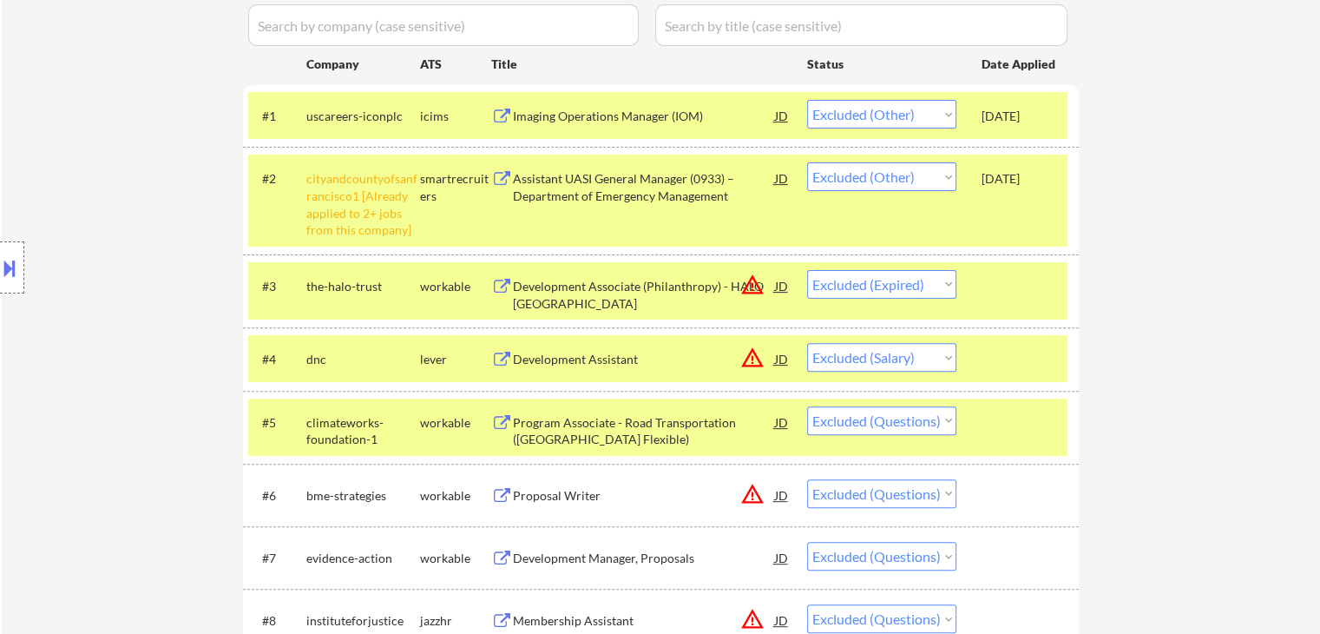
scroll to position [955, 0]
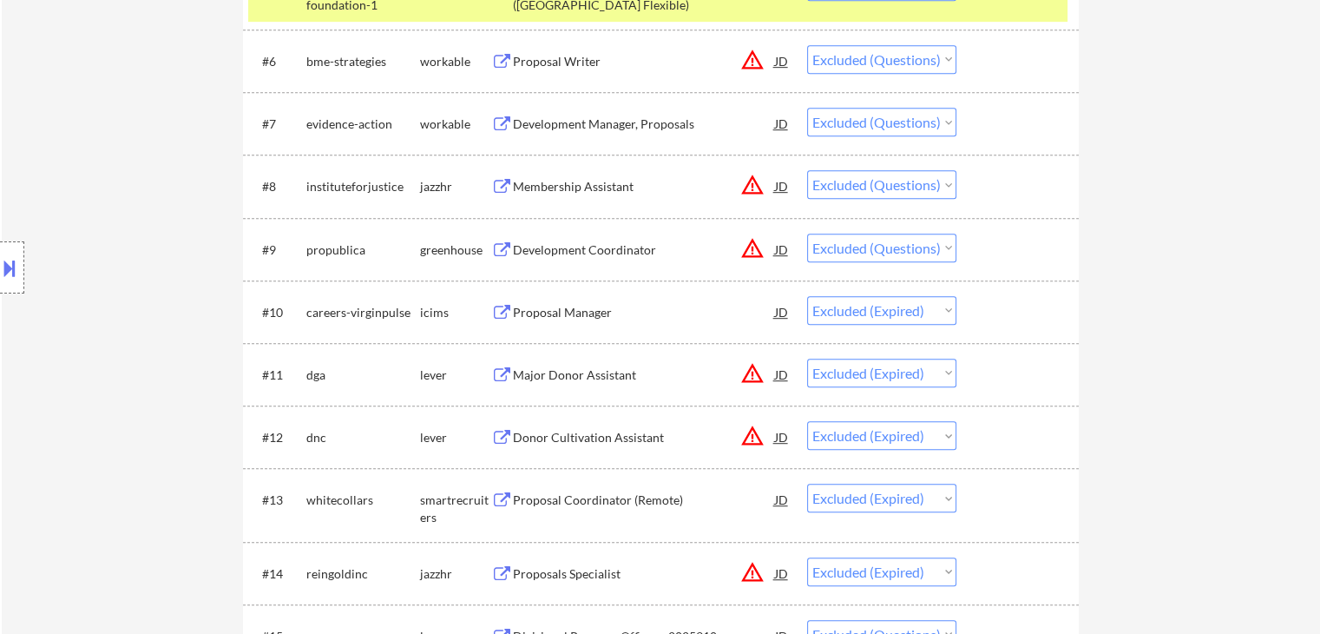
drag, startPoint x: 1166, startPoint y: 298, endPoint x: 701, endPoint y: 279, distance: 465.7
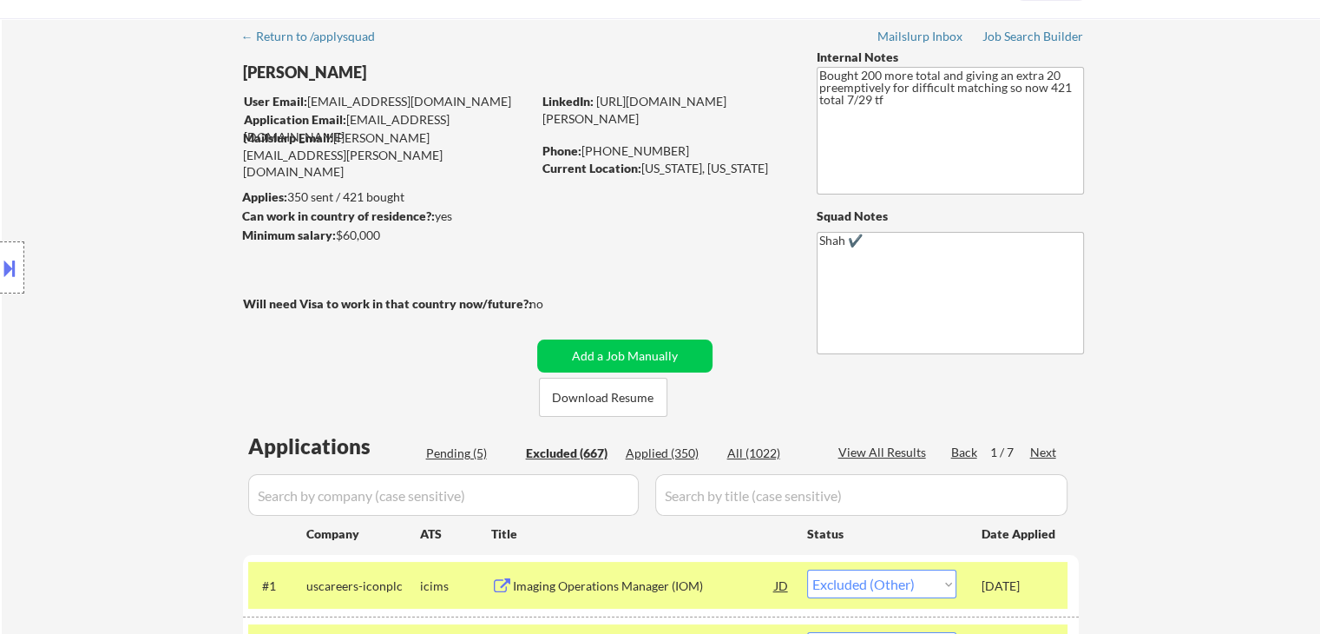
scroll to position [0, 0]
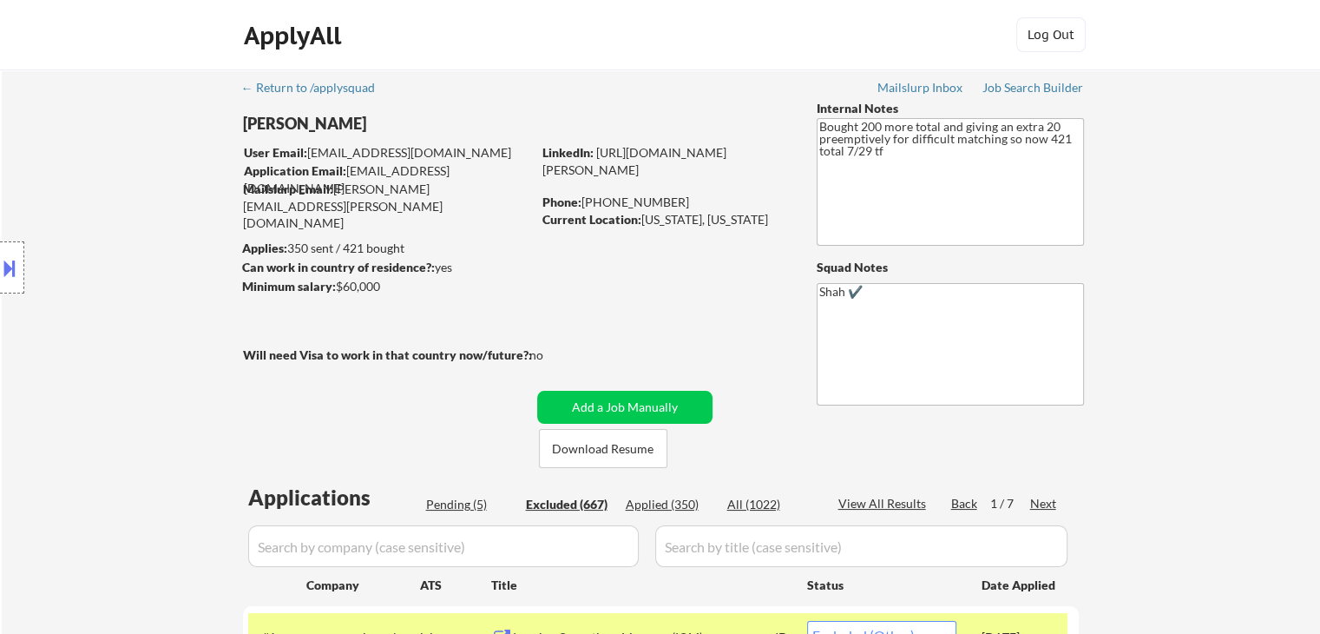
click at [444, 501] on div "Pending (5)" at bounding box center [469, 504] width 87 height 17
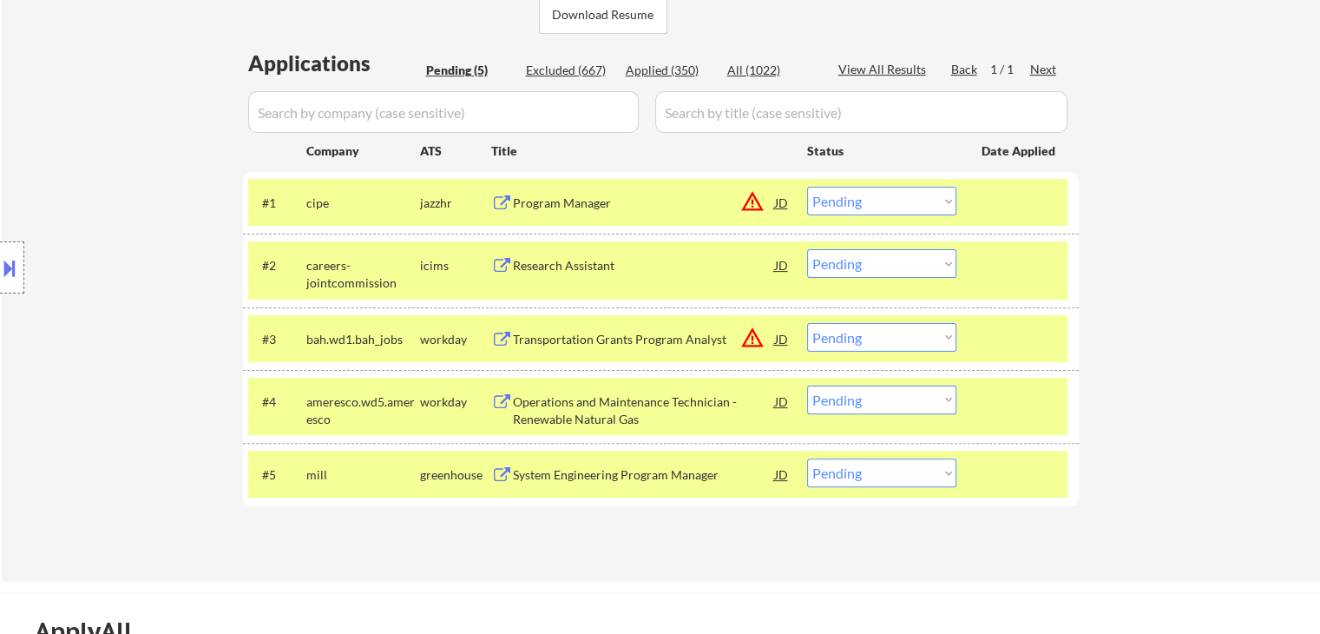
click at [861, 199] on select "Choose an option... Pending Applied Excluded (Questions) Excluded (Expired) Exc…" at bounding box center [881, 201] width 149 height 29
click at [807, 187] on select "Choose an option... Pending Applied Excluded (Questions) Excluded (Expired) Exc…" at bounding box center [881, 201] width 149 height 29
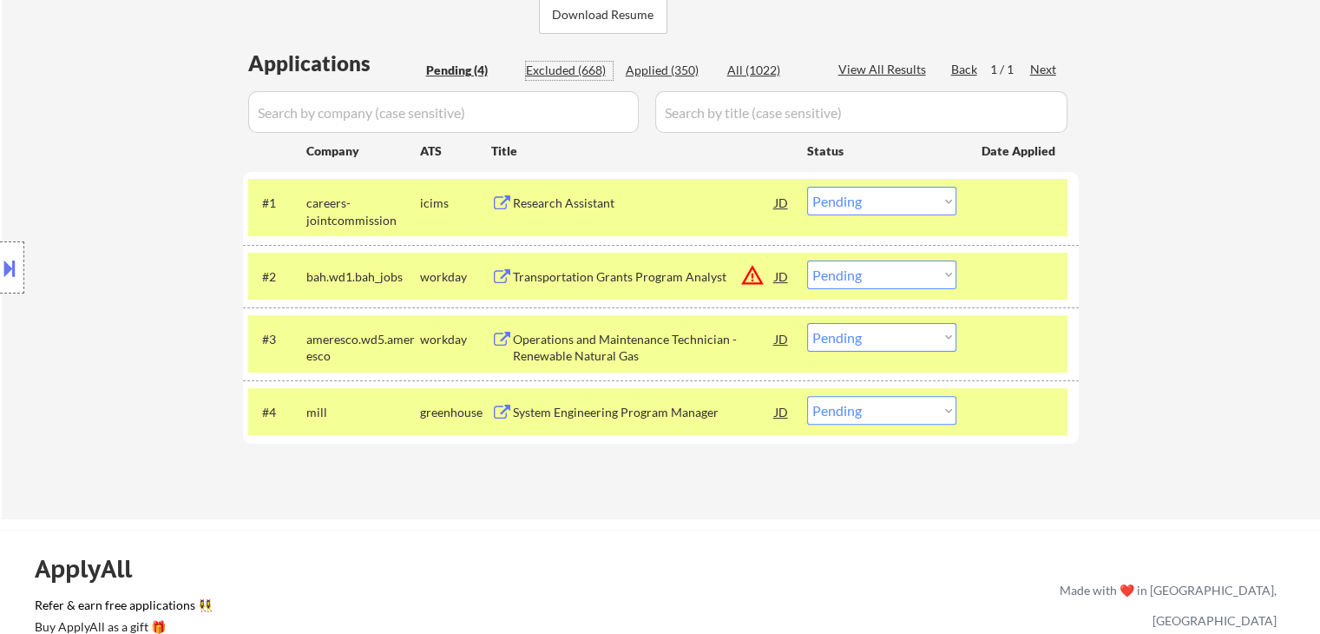
click at [568, 71] on div "Excluded (668)" at bounding box center [569, 70] width 87 height 17
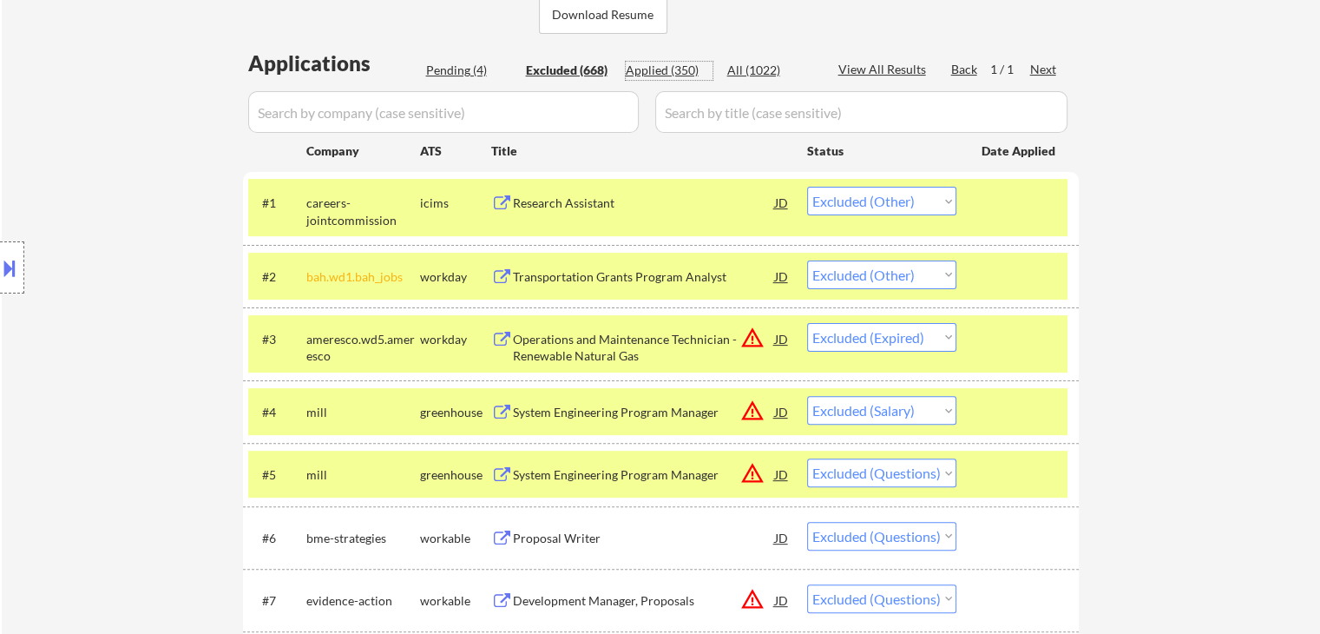
click at [664, 67] on div "Applied (350)" at bounding box center [669, 70] width 87 height 17
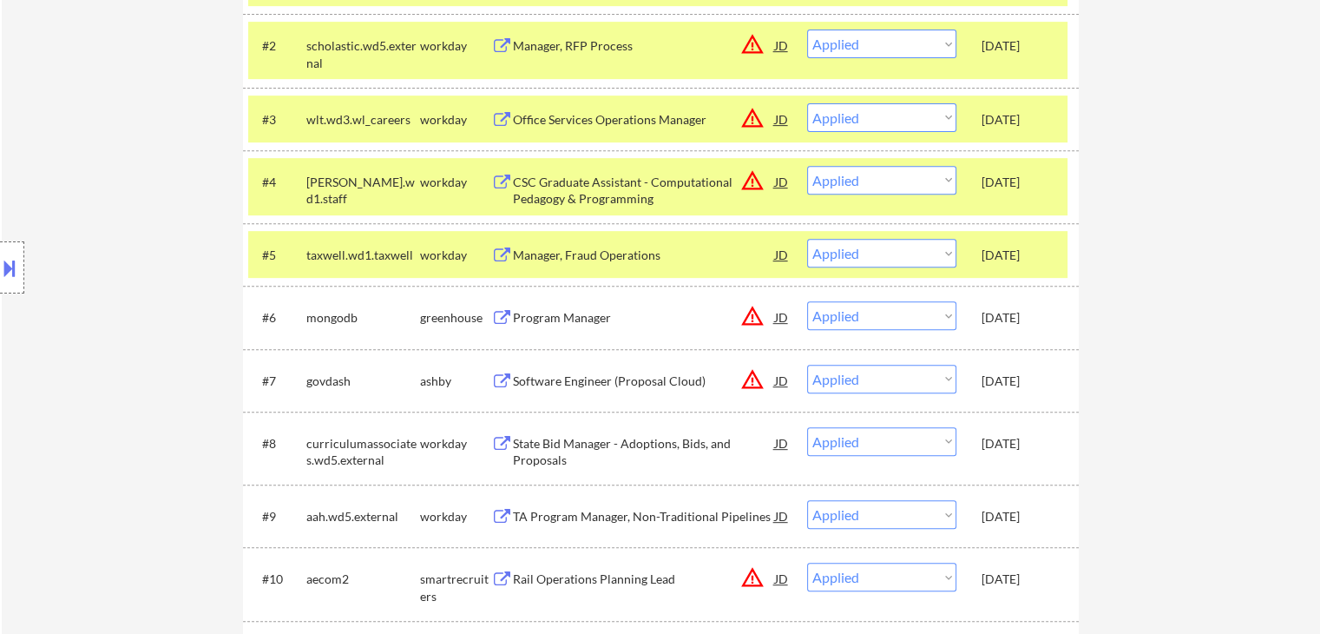
scroll to position [2286, 0]
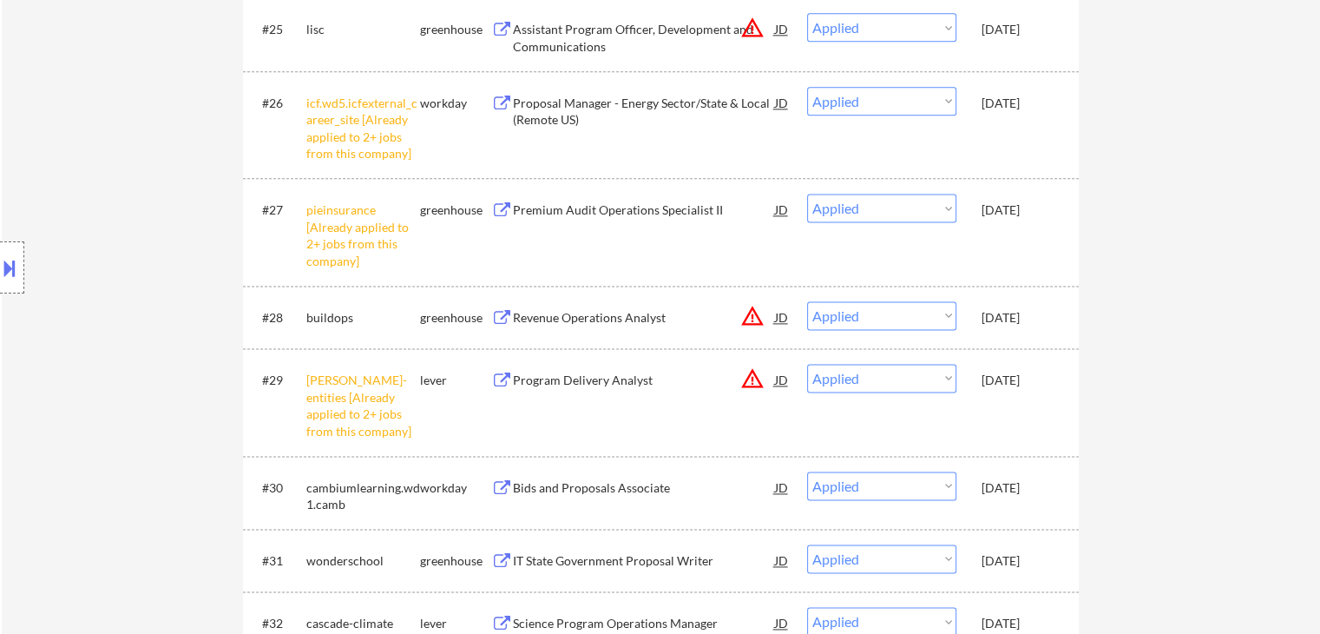
click at [10, 265] on button at bounding box center [9, 267] width 19 height 29
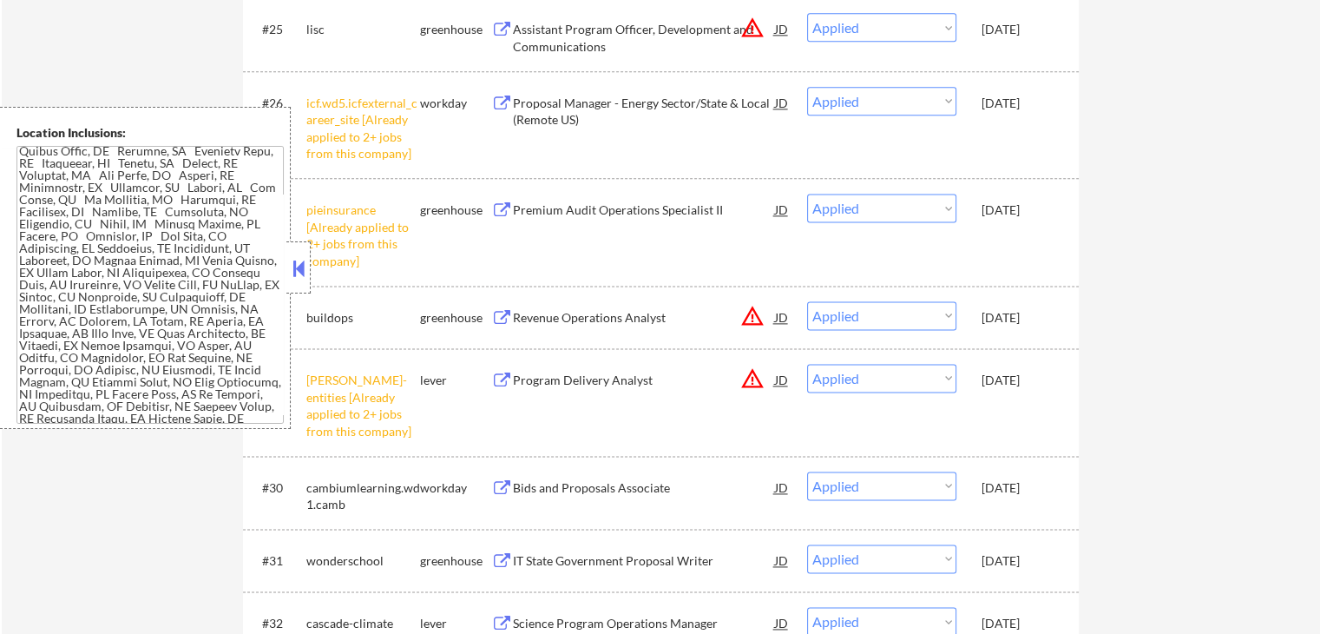
click at [154, 248] on textarea at bounding box center [149, 285] width 267 height 278
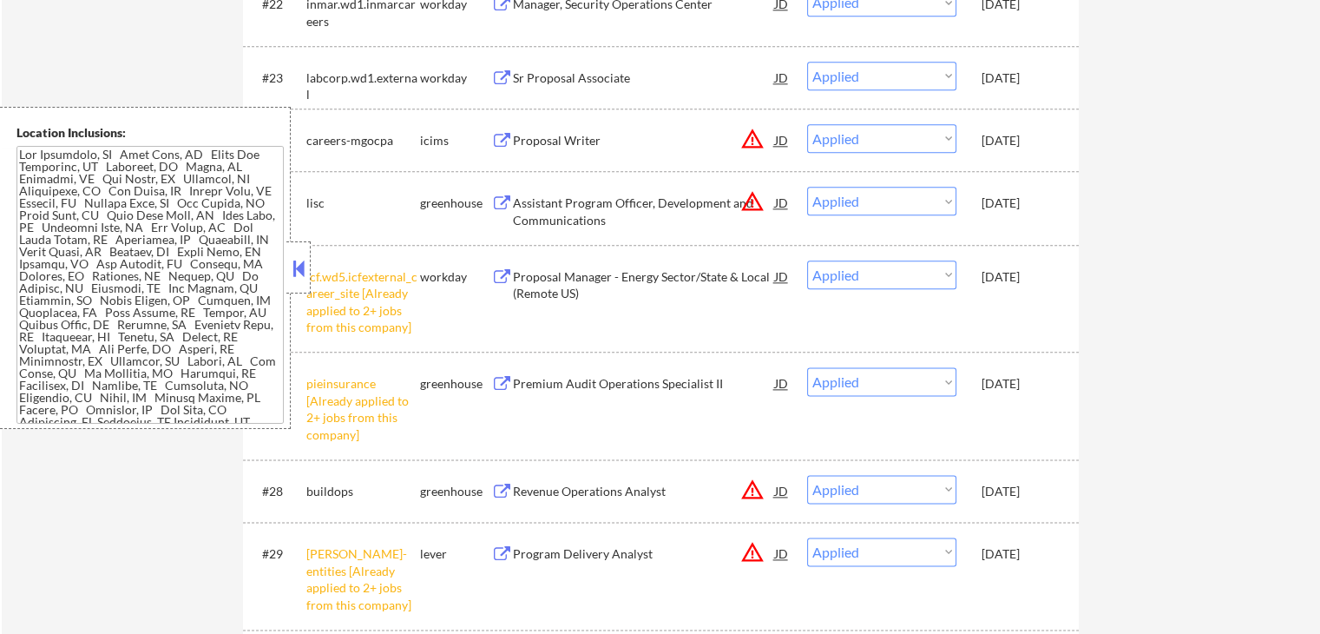
scroll to position [6268, 0]
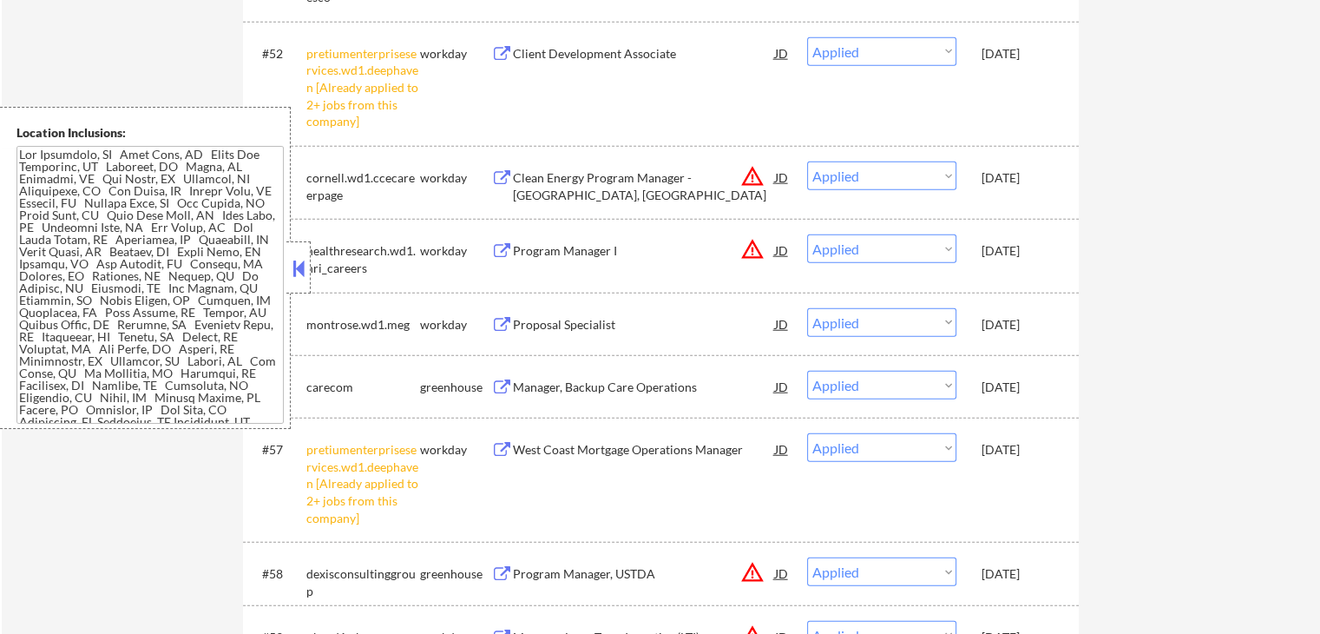
scroll to position [4359, 0]
click at [305, 260] on button at bounding box center [298, 268] width 19 height 26
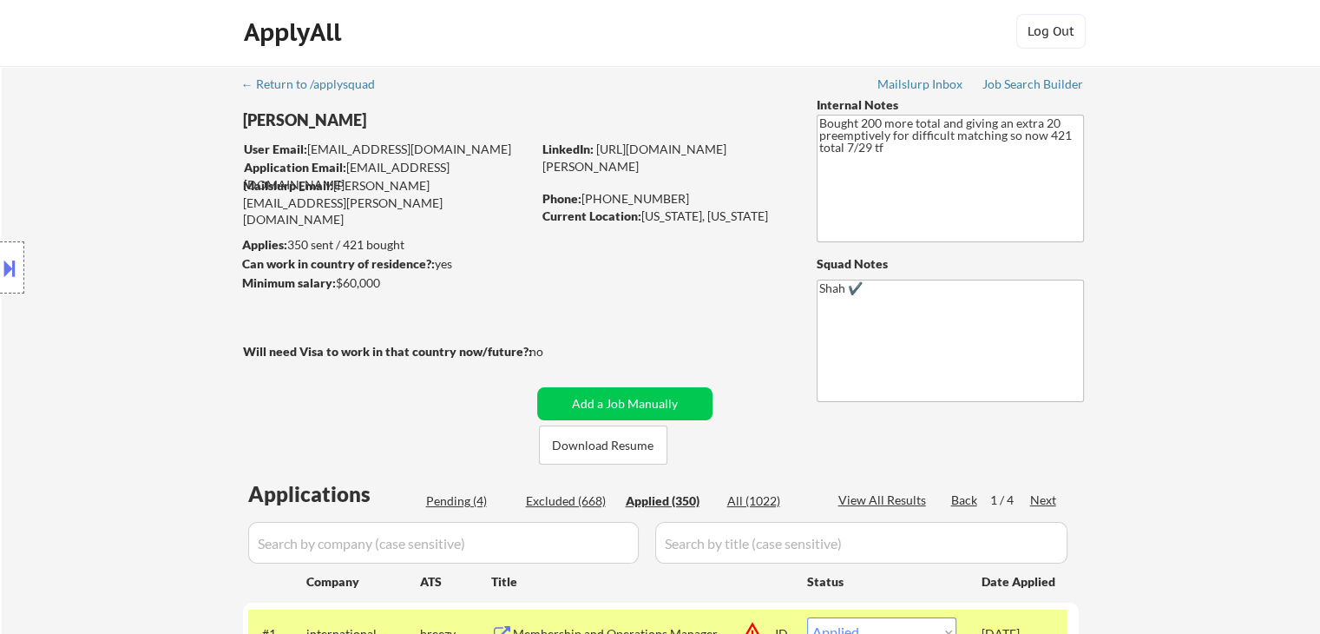
scroll to position [0, 0]
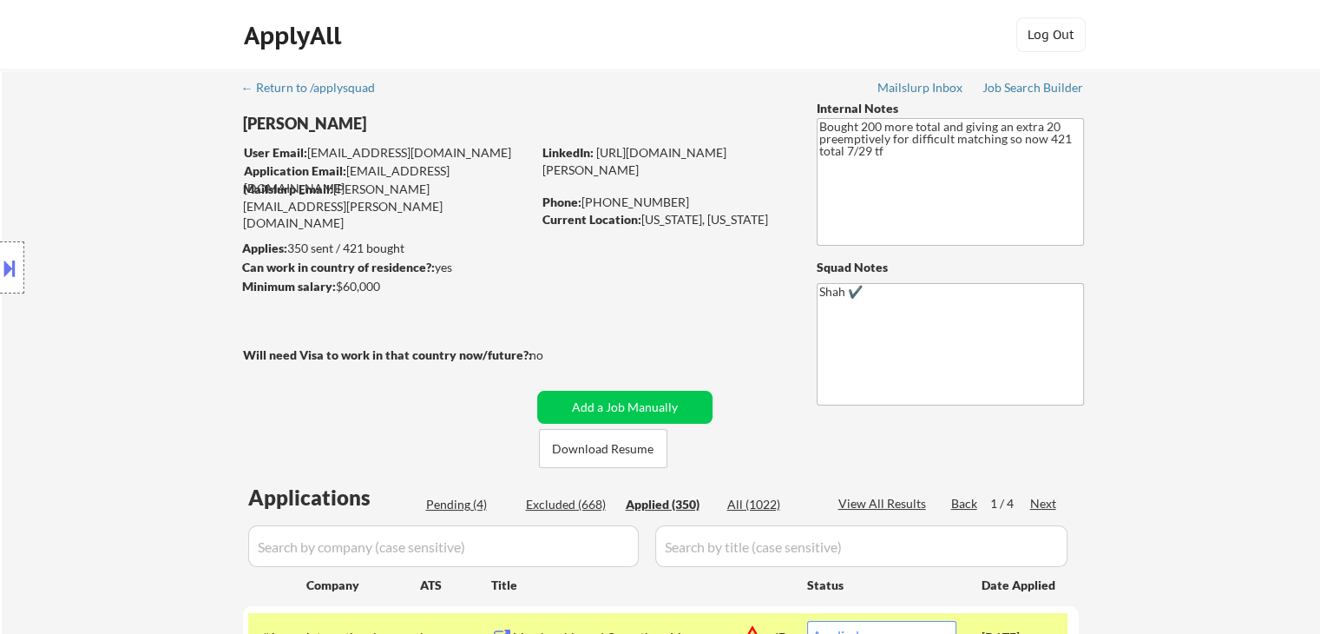
click at [449, 507] on div "Pending (4)" at bounding box center [469, 504] width 87 height 17
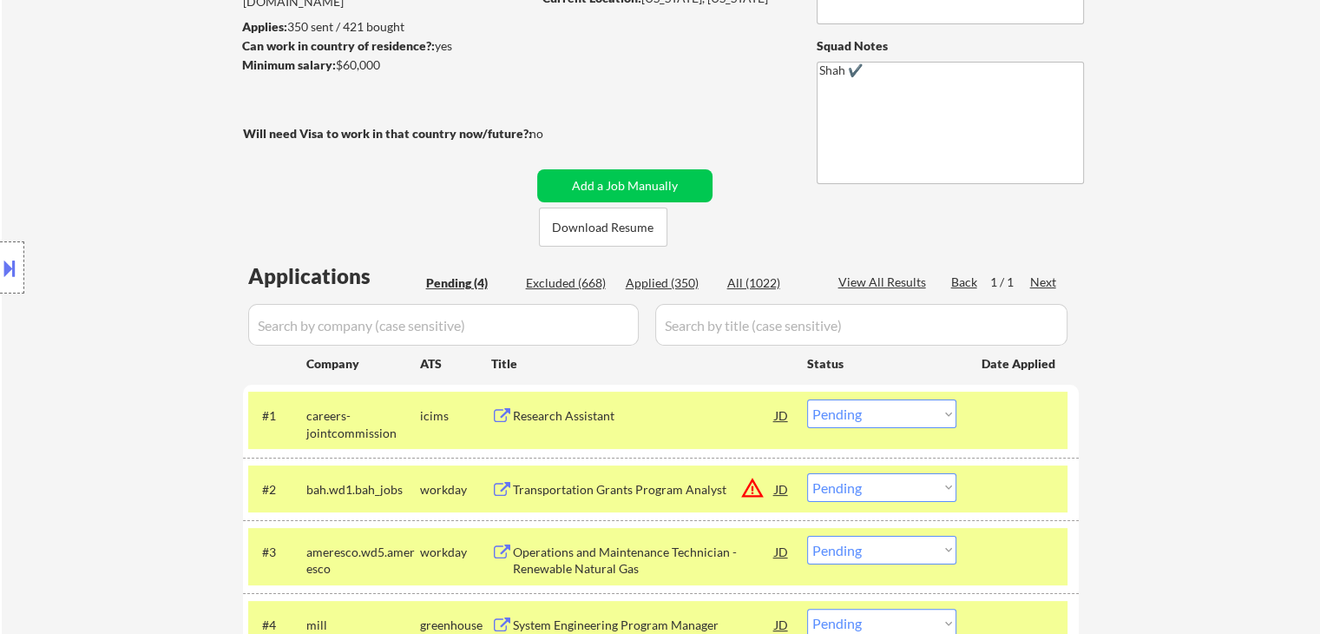
scroll to position [260, 0]
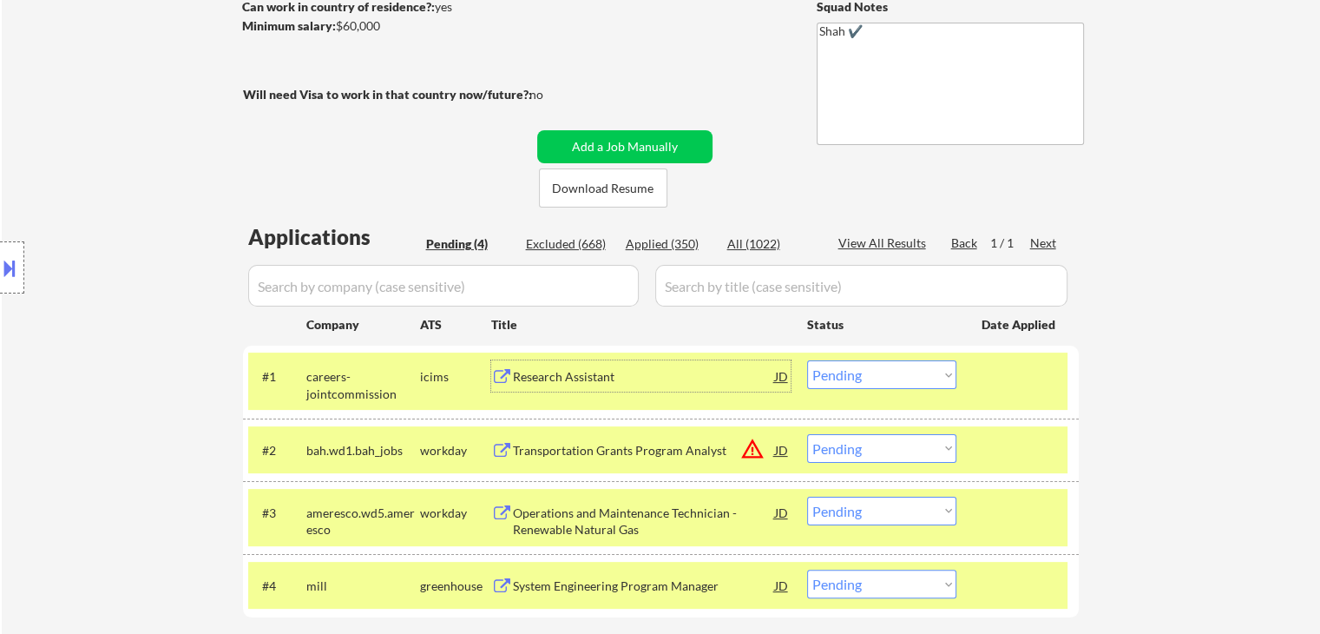
click at [566, 373] on div "Research Assistant" at bounding box center [644, 376] width 262 height 17
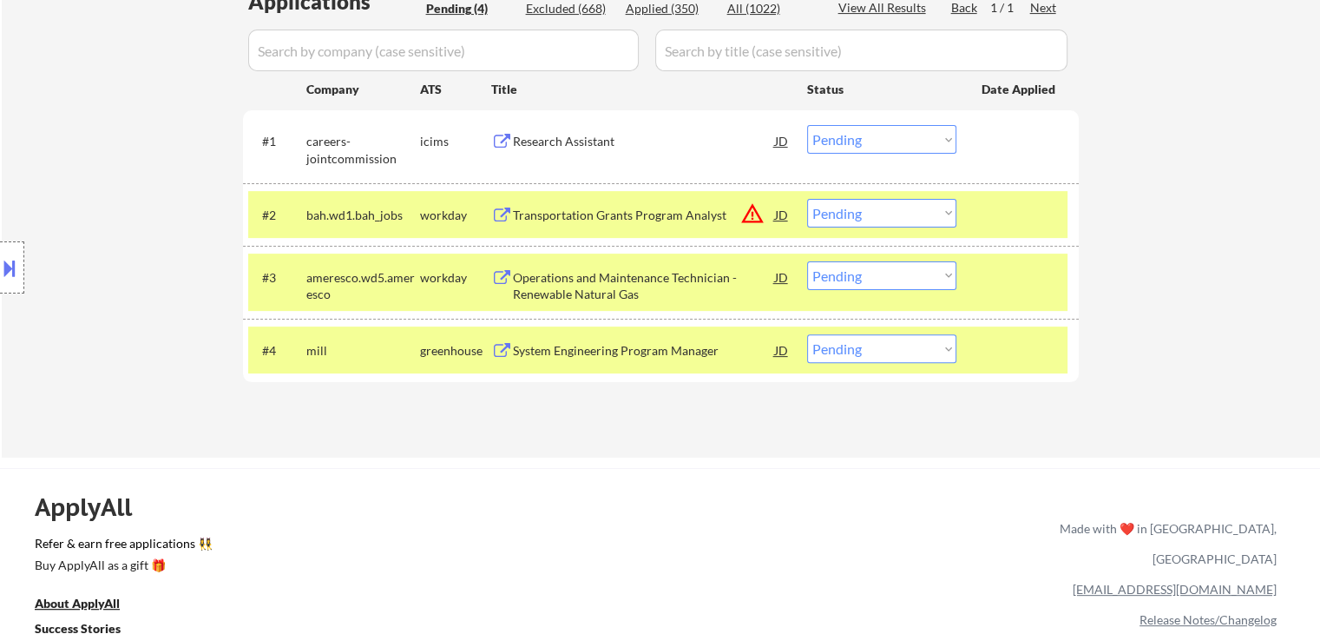
scroll to position [521, 0]
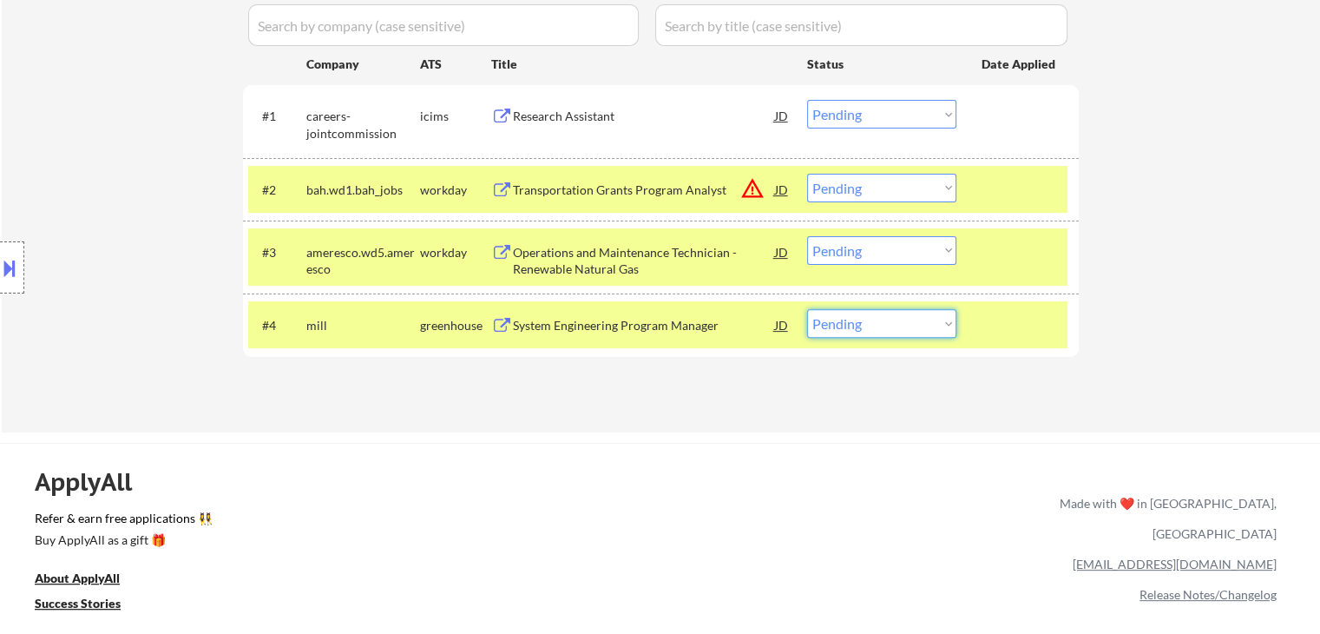
drag, startPoint x: 925, startPoint y: 318, endPoint x: 924, endPoint y: 332, distance: 14.0
click at [925, 318] on select "Choose an option... Pending Applied Excluded (Questions) Excluded (Expired) Exc…" at bounding box center [881, 323] width 149 height 29
click at [807, 309] on select "Choose an option... Pending Applied Excluded (Questions) Excluded (Expired) Exc…" at bounding box center [881, 323] width 149 height 29
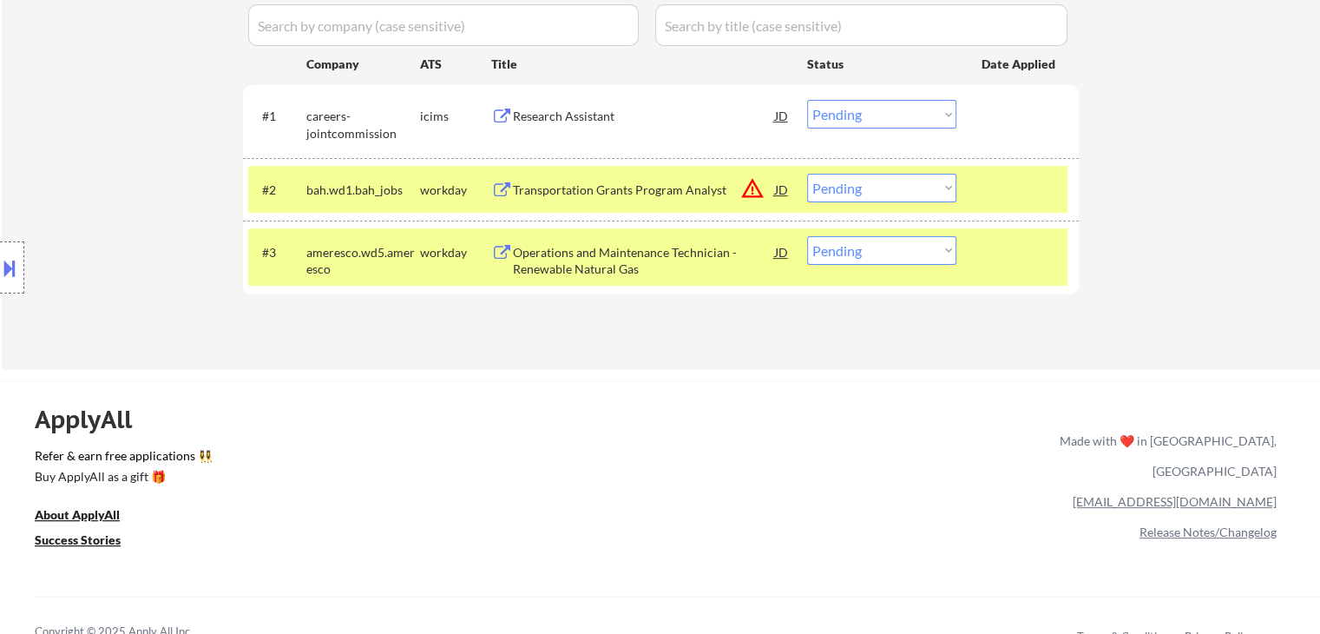
click at [854, 121] on select "Choose an option... Pending Applied Excluded (Questions) Excluded (Expired) Exc…" at bounding box center [881, 114] width 149 height 29
click at [807, 100] on select "Choose an option... Pending Applied Excluded (Questions) Excluded (Expired) Exc…" at bounding box center [881, 114] width 149 height 29
click at [861, 251] on select "Choose an option... Pending Applied Excluded (Questions) Excluded (Expired) Exc…" at bounding box center [881, 250] width 149 height 29
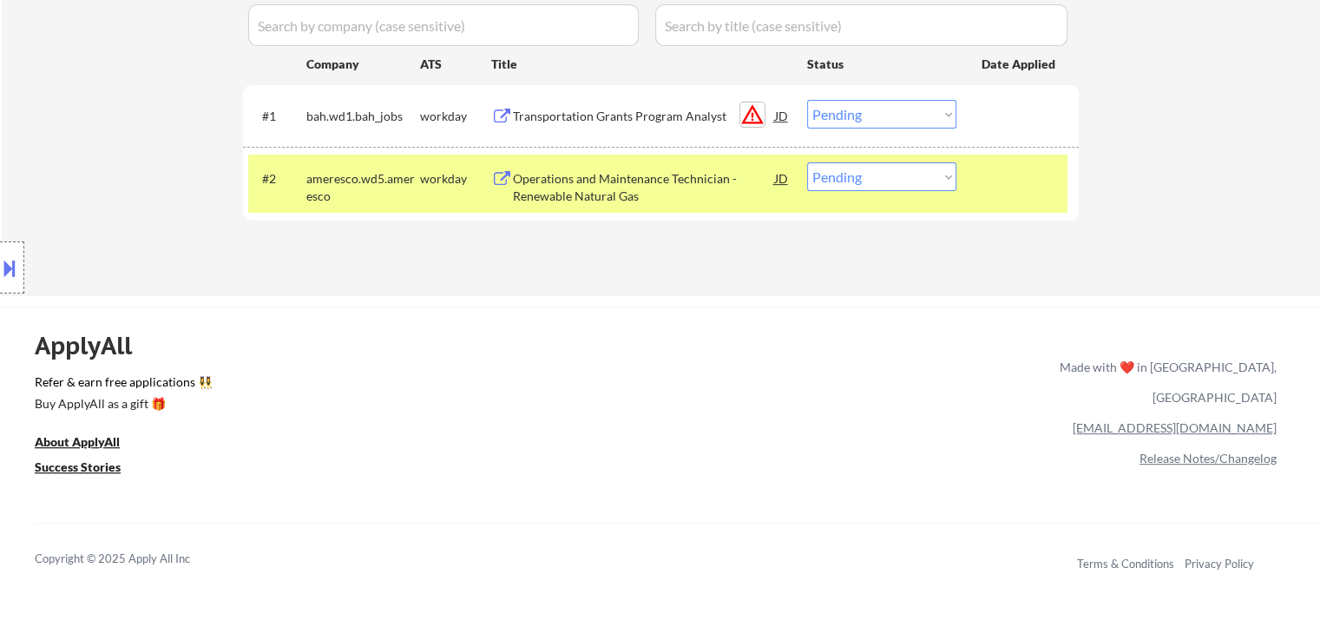
click at [752, 117] on button "warning_amber" at bounding box center [752, 114] width 24 height 24
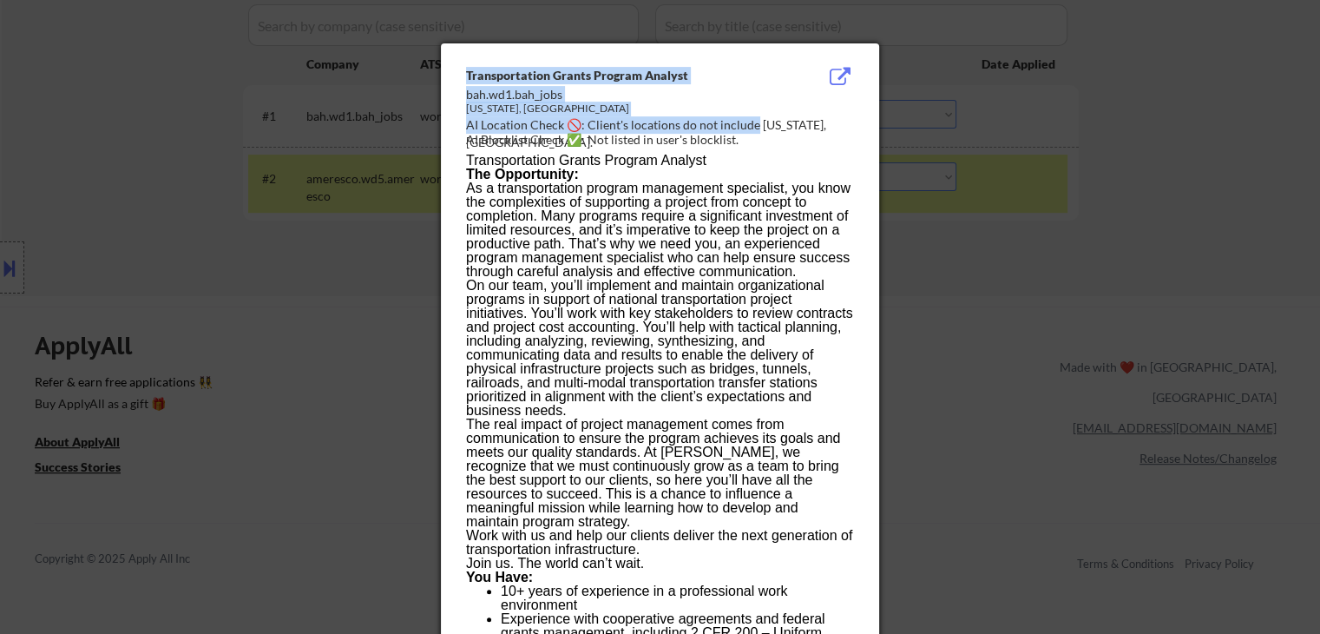
drag, startPoint x: 753, startPoint y: 122, endPoint x: 947, endPoint y: 127, distance: 194.5
click at [1184, 295] on div at bounding box center [660, 317] width 1320 height 634
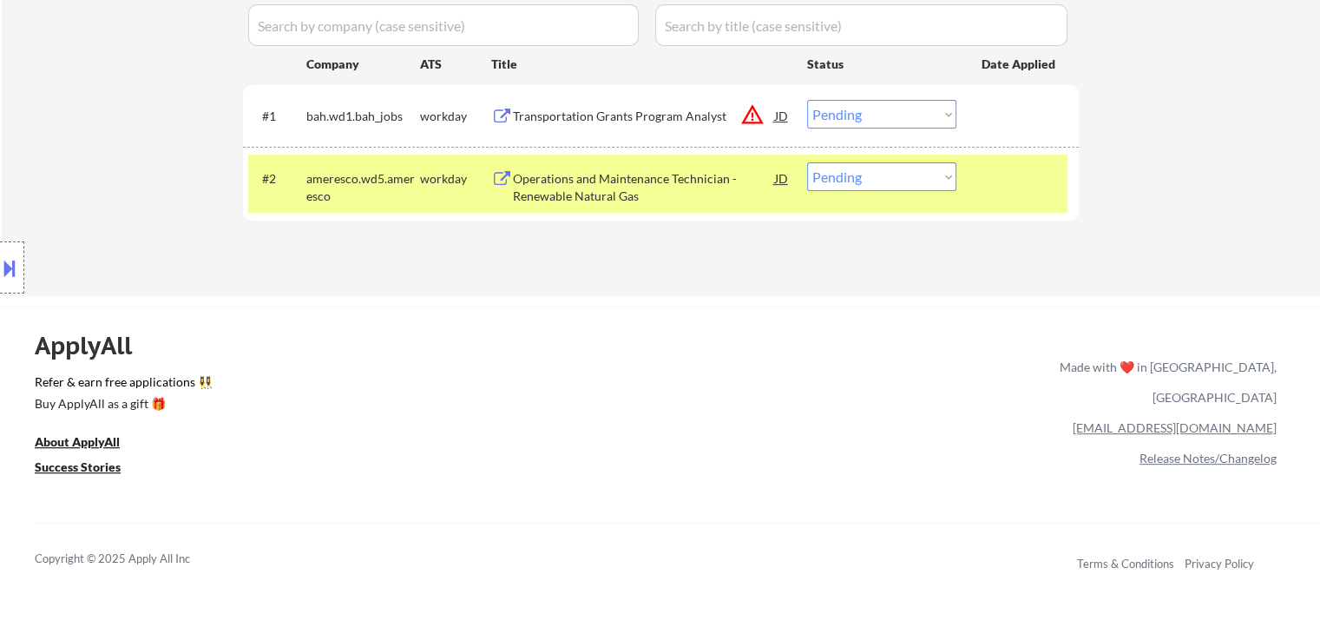
click at [826, 181] on select "Choose an option... Pending Applied Excluded (Questions) Excluded (Expired) Exc…" at bounding box center [881, 176] width 149 height 29
click at [807, 162] on select "Choose an option... Pending Applied Excluded (Questions) Excluded (Expired) Exc…" at bounding box center [881, 176] width 149 height 29
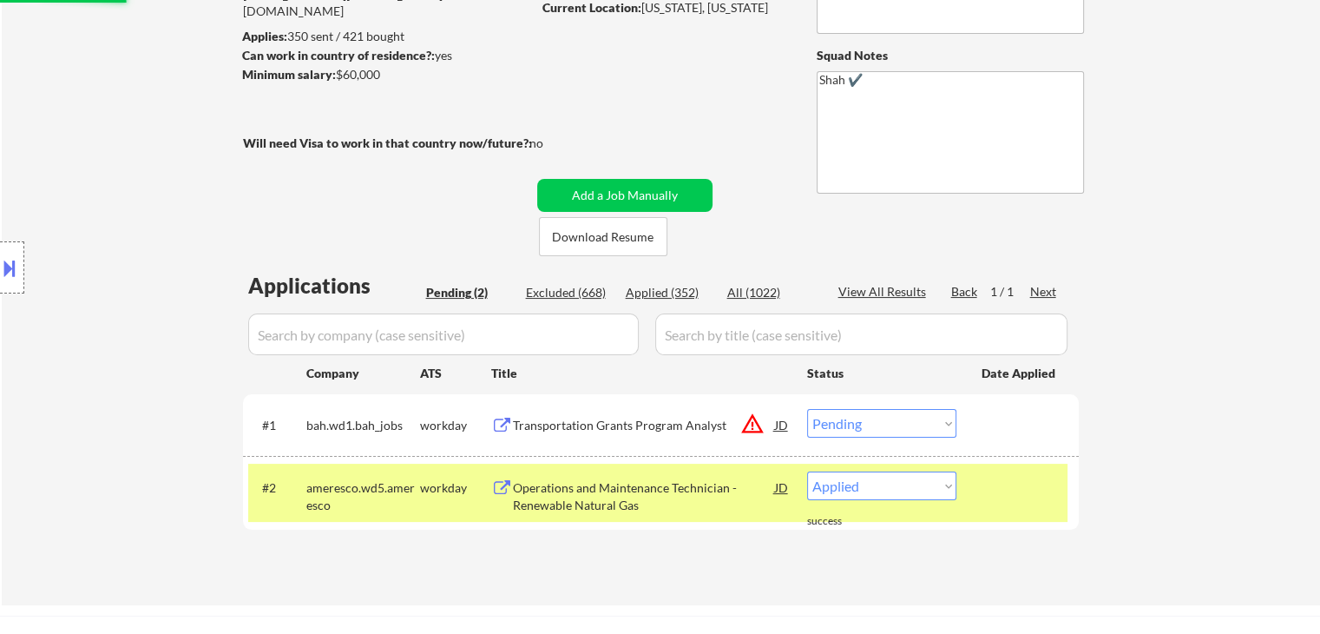
scroll to position [174, 0]
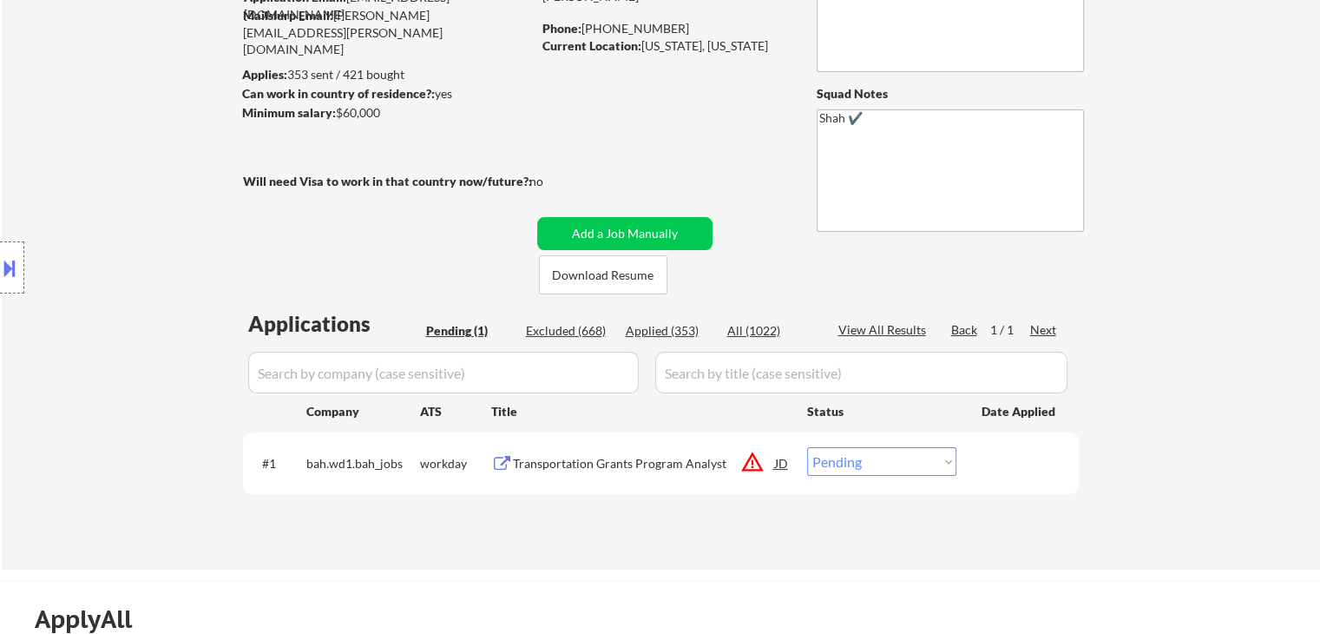
drag, startPoint x: 1168, startPoint y: 274, endPoint x: 1051, endPoint y: 266, distance: 117.4
click at [1167, 272] on div "← Return to /applysquad Mailslurp Inbox Job Search Builder [PERSON_NAME] User E…" at bounding box center [661, 233] width 1319 height 674
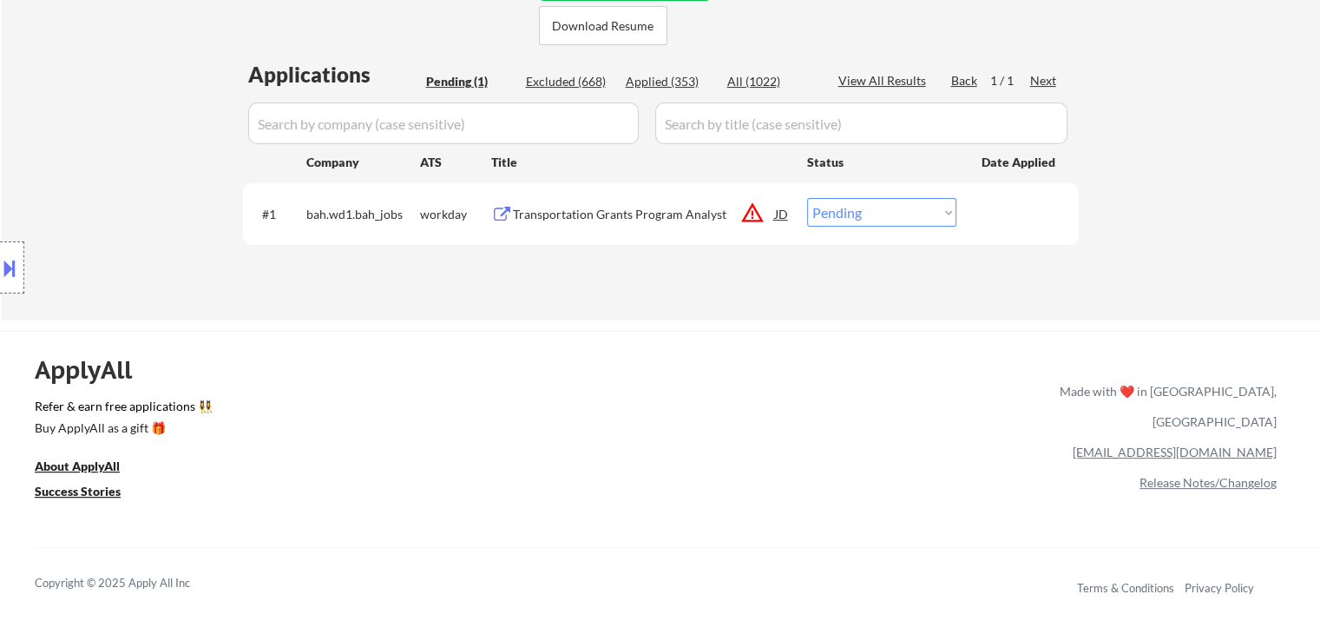
scroll to position [434, 0]
